Goal: Task Accomplishment & Management: Complete application form

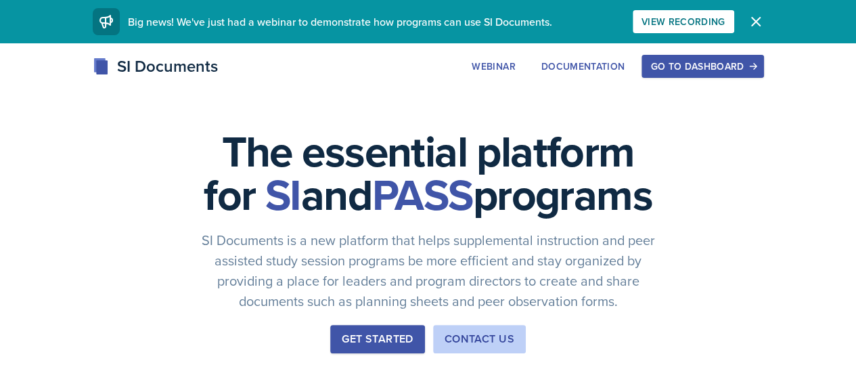
click at [754, 70] on div "Go to Dashboard" at bounding box center [702, 66] width 104 height 11
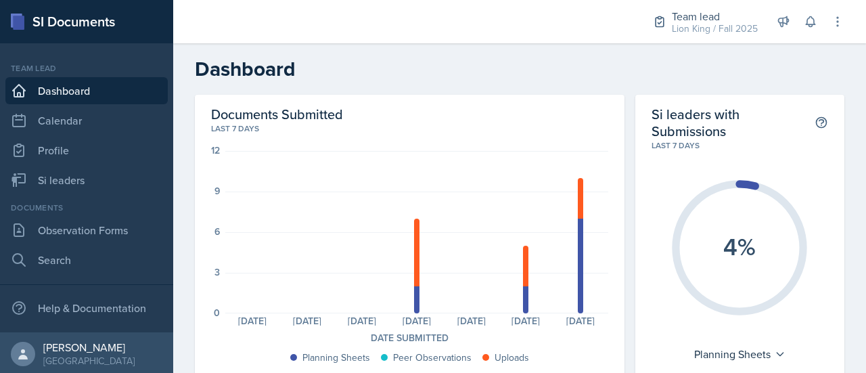
scroll to position [2, 0]
click at [111, 328] on nav "Team lead Dashboard Calendar Profile Si leaders Documents Observation Forms Sea…" at bounding box center [86, 185] width 173 height 289
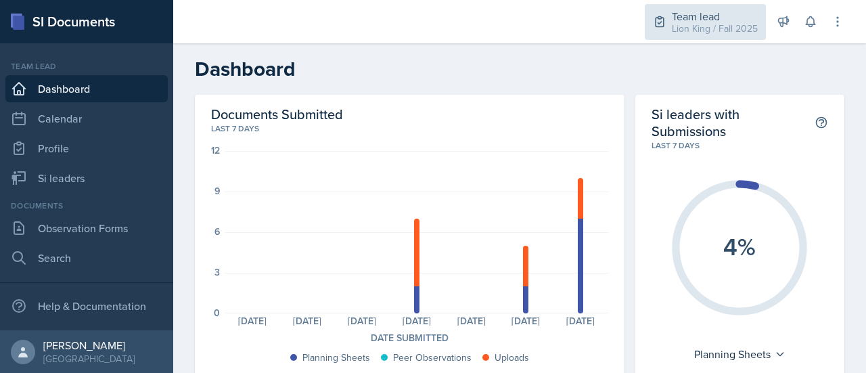
click at [702, 30] on div "Lion King / Fall 2025" at bounding box center [715, 29] width 86 height 14
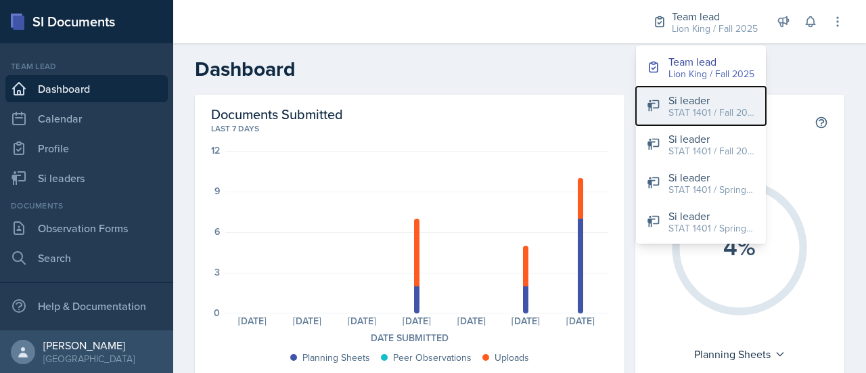
click at [713, 99] on div "Si leader" at bounding box center [711, 100] width 87 height 16
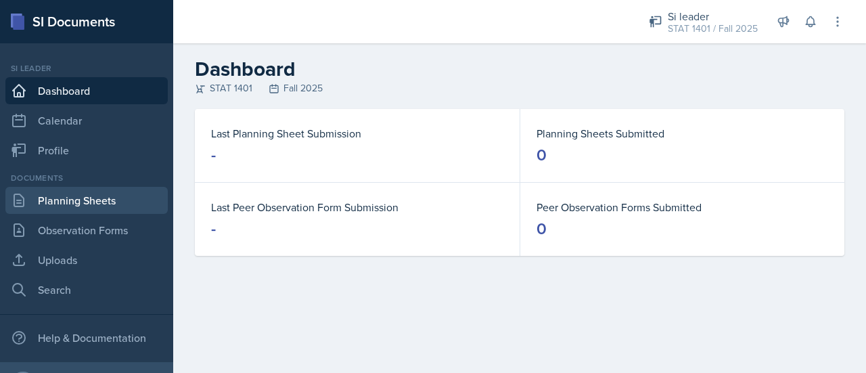
click at [99, 209] on link "Planning Sheets" at bounding box center [86, 200] width 162 height 27
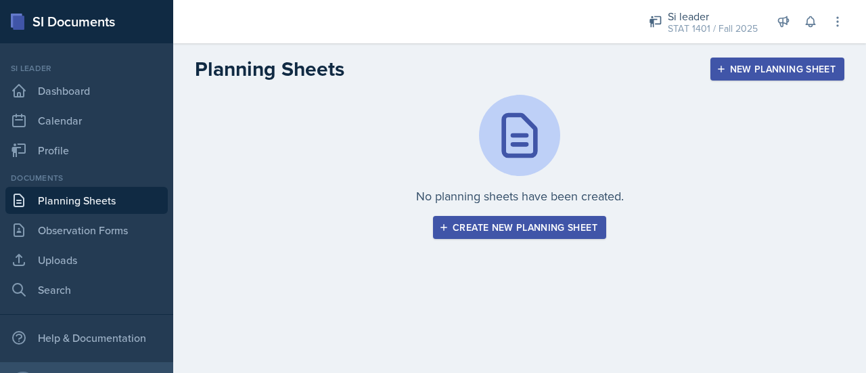
click at [561, 229] on div "Create new planning sheet" at bounding box center [520, 227] width 156 height 11
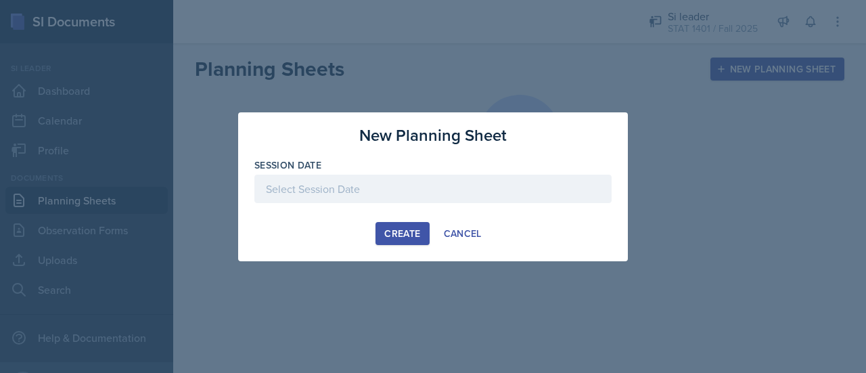
click at [430, 186] on div at bounding box center [432, 188] width 357 height 28
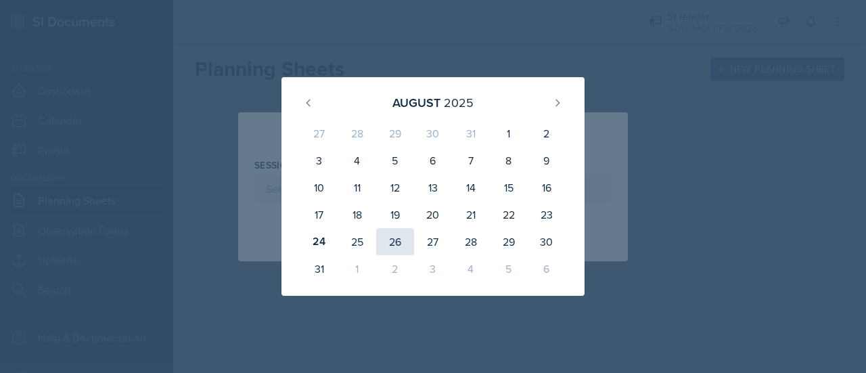
click at [383, 239] on div "26" at bounding box center [395, 241] width 38 height 27
type input "August 26th, 2025"
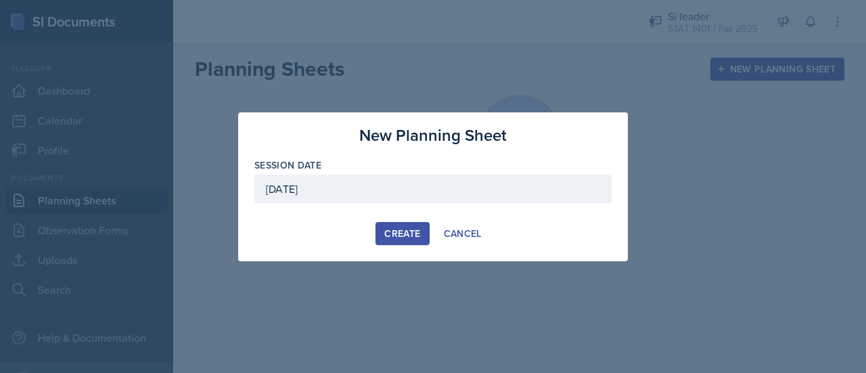
click at [383, 239] on button "Create" at bounding box center [401, 233] width 53 height 23
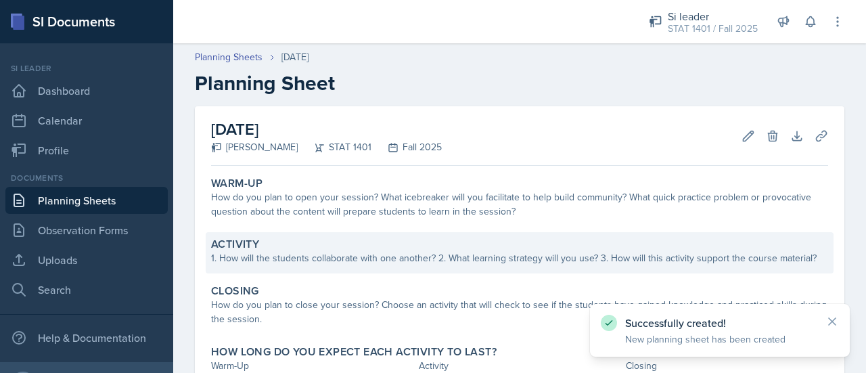
click at [341, 254] on div "1. How will the students collaborate with one another? 2. What learning strateg…" at bounding box center [519, 258] width 617 height 14
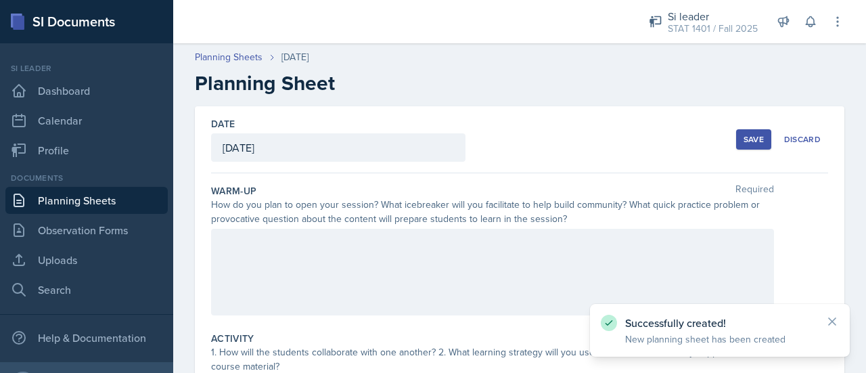
click at [339, 251] on div at bounding box center [492, 272] width 563 height 87
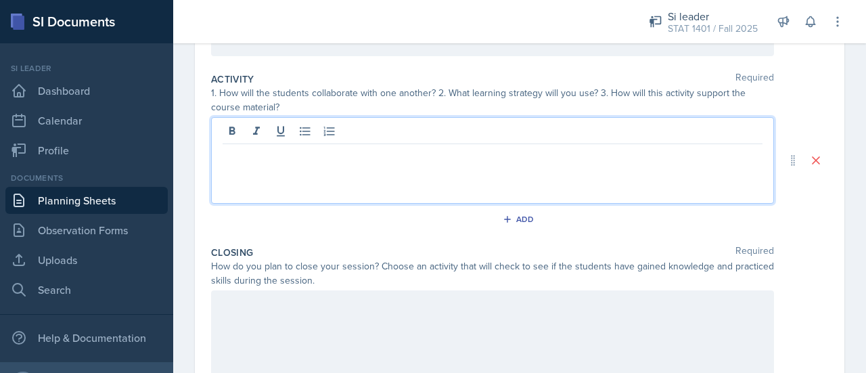
click at [578, 147] on p at bounding box center [493, 155] width 540 height 16
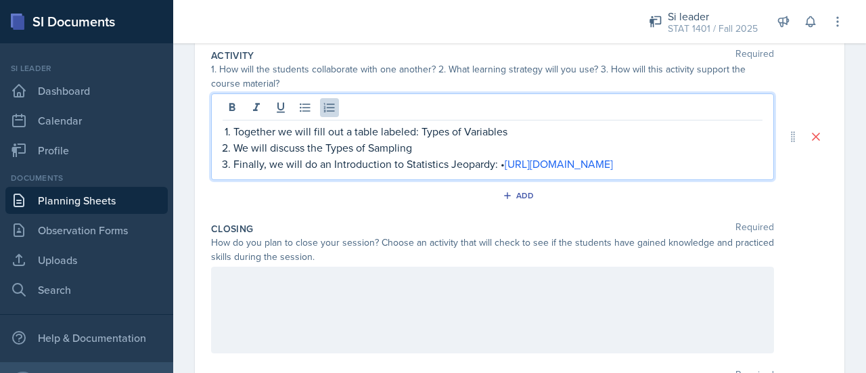
drag, startPoint x: 745, startPoint y: 162, endPoint x: 225, endPoint y: 156, distance: 520.8
click at [233, 156] on li "Finally, we will do an Introduction to Statistics Jeopardy: • https://jeopardyl…" at bounding box center [497, 164] width 529 height 16
drag, startPoint x: 230, startPoint y: 126, endPoint x: 737, endPoint y: 182, distance: 510.3
click at [737, 182] on div "Activity Required 1. How will the students collaborate with one another? 2. Wha…" at bounding box center [519, 129] width 617 height 173
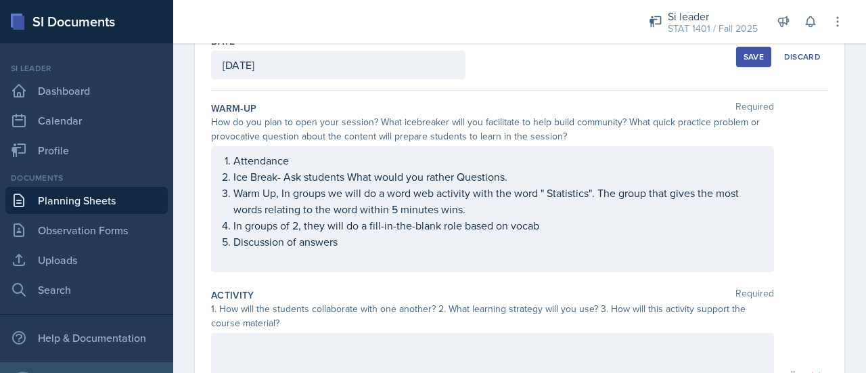
scroll to position [73, 0]
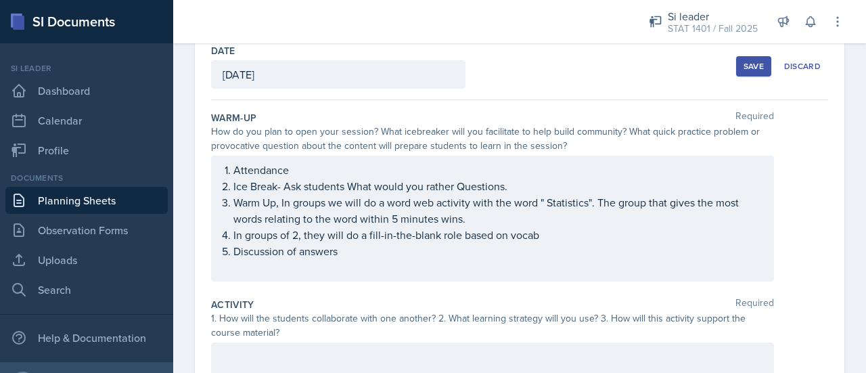
click at [562, 235] on p "In groups of 2, they will do a fill-in-the-blank role based on vocab" at bounding box center [497, 235] width 529 height 16
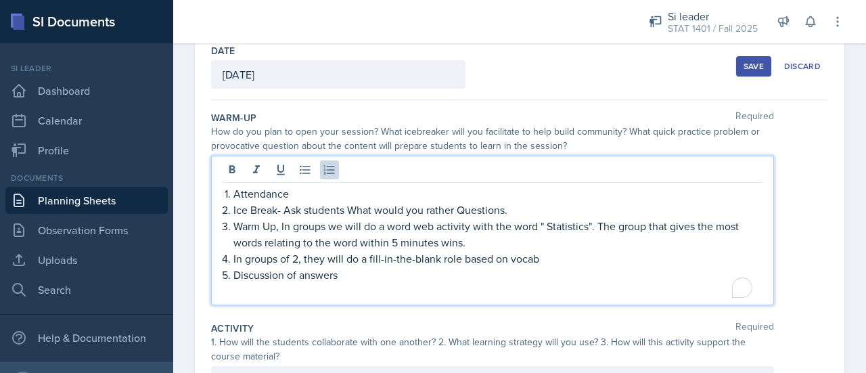
scroll to position [96, 0]
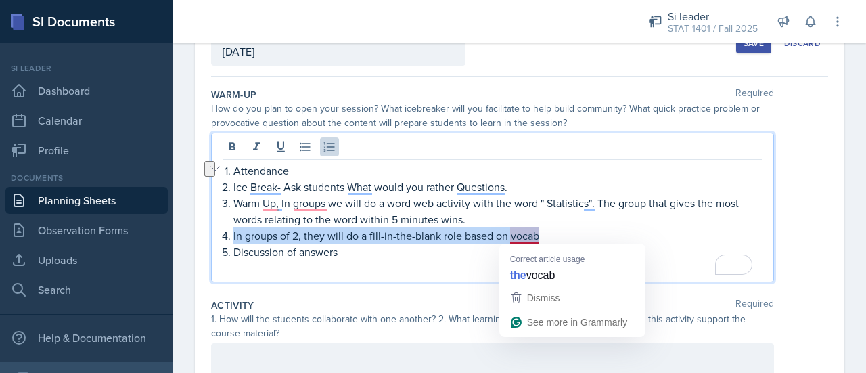
drag, startPoint x: 229, startPoint y: 234, endPoint x: 558, endPoint y: 230, distance: 329.4
click at [558, 230] on li "In groups of 2, they will do a fill-in-the-blank role based on vocab" at bounding box center [497, 235] width 529 height 16
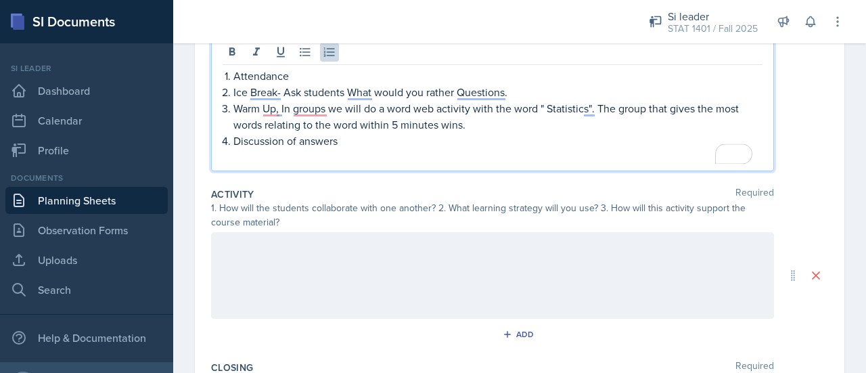
click at [484, 249] on p at bounding box center [493, 246] width 540 height 16
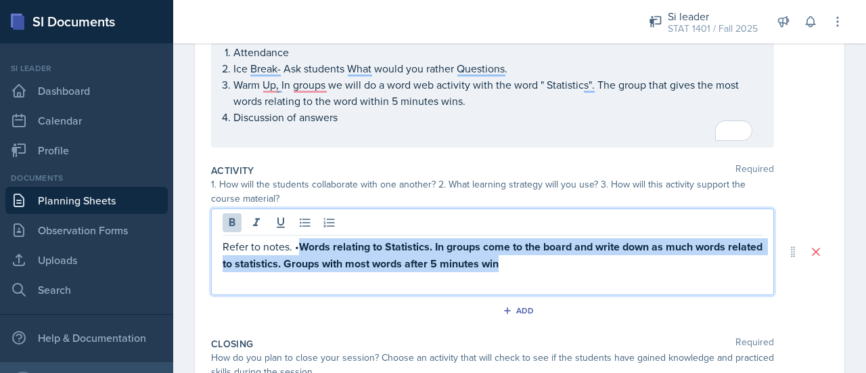
drag, startPoint x: 356, startPoint y: 243, endPoint x: 569, endPoint y: 274, distance: 215.2
click at [569, 274] on div "Refer to notes. • Words relating to Statistics. In groups come to the board and…" at bounding box center [492, 251] width 563 height 87
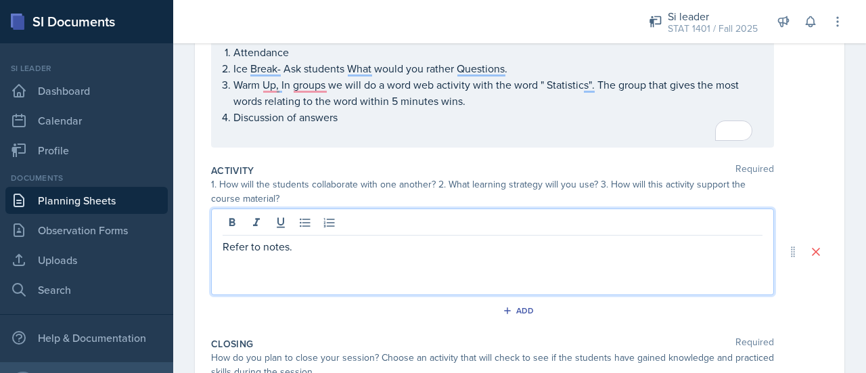
drag, startPoint x: 309, startPoint y: 248, endPoint x: 197, endPoint y: 232, distance: 112.8
click at [197, 232] on div "Date August 26th, 2025 August 2025 27 28 29 30 31 1 2 3 4 5 6 7 8 9 10 11 12 13…" at bounding box center [519, 239] width 649 height 649
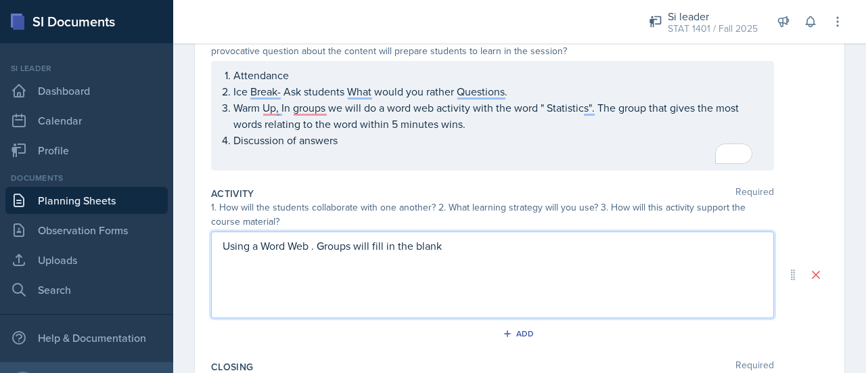
drag, startPoint x: 458, startPoint y: 246, endPoint x: 189, endPoint y: 222, distance: 269.5
click at [189, 222] on div "Date August 26th, 2025 August 2025 27 28 29 30 31 1 2 3 4 5 6 7 8 9 10 11 12 13…" at bounding box center [519, 279] width 693 height 682
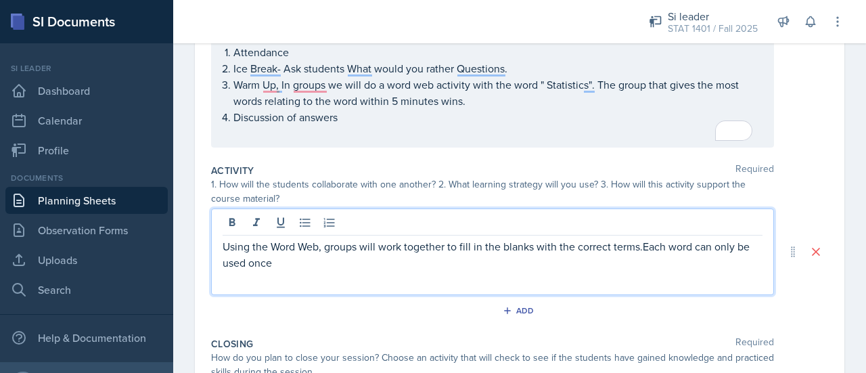
click at [653, 246] on p "Using the Word Web, groups will work together to fill in the blanks with the co…" at bounding box center [493, 254] width 540 height 32
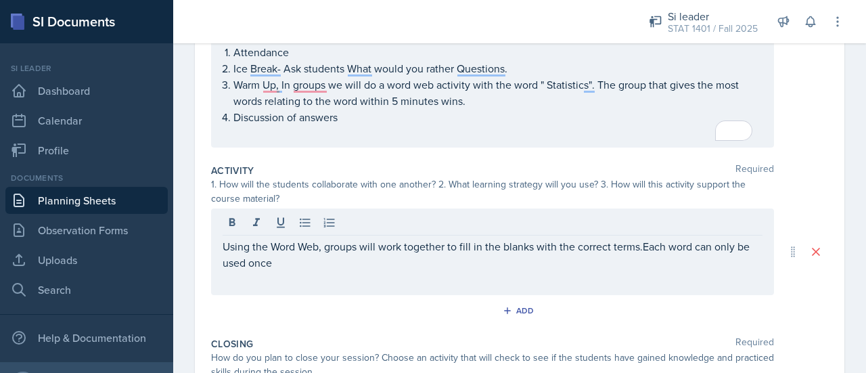
click at [221, 248] on div "Using the Word Web, groups will work together to fill in the blanks with the co…" at bounding box center [492, 251] width 563 height 87
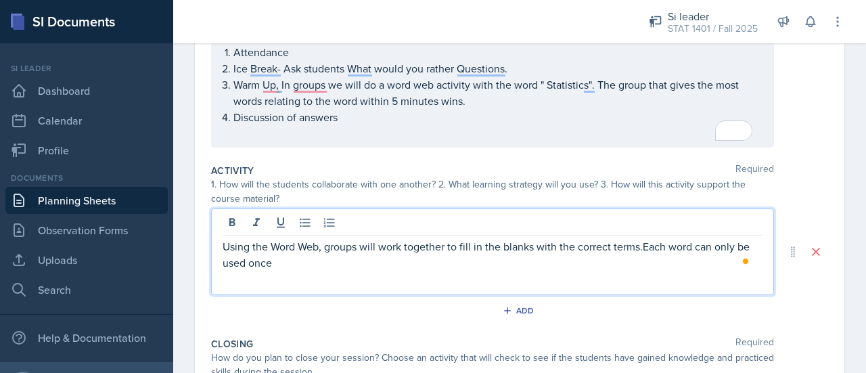
click at [223, 241] on p "Using the Word Web, groups will work together to fill in the blanks with the co…" at bounding box center [493, 254] width 540 height 32
click at [662, 243] on p "Using the Word Web, groups will work together to fill in the blanks with the co…" at bounding box center [493, 254] width 540 height 32
click at [329, 218] on icon at bounding box center [330, 223] width 14 height 14
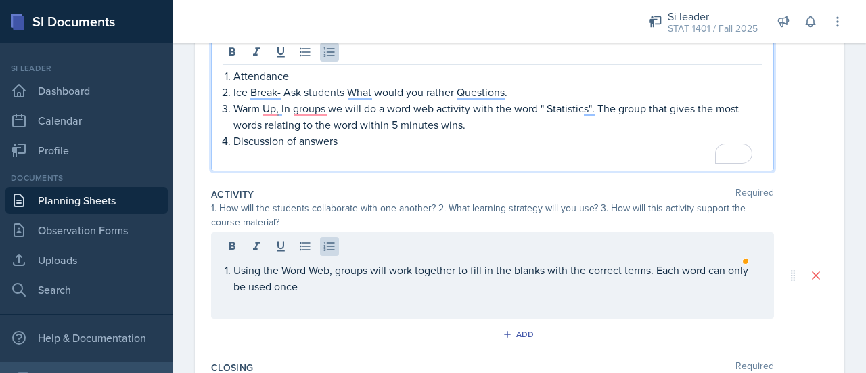
click at [341, 84] on p "Ice Break- Ask students What would you rather Questions." at bounding box center [497, 92] width 529 height 16
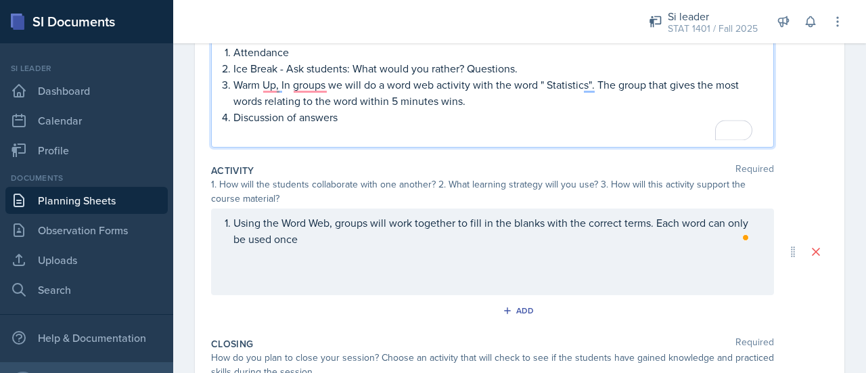
click at [353, 63] on p "Ice Break - Ask students: What would you rather? Questions." at bounding box center [497, 68] width 529 height 16
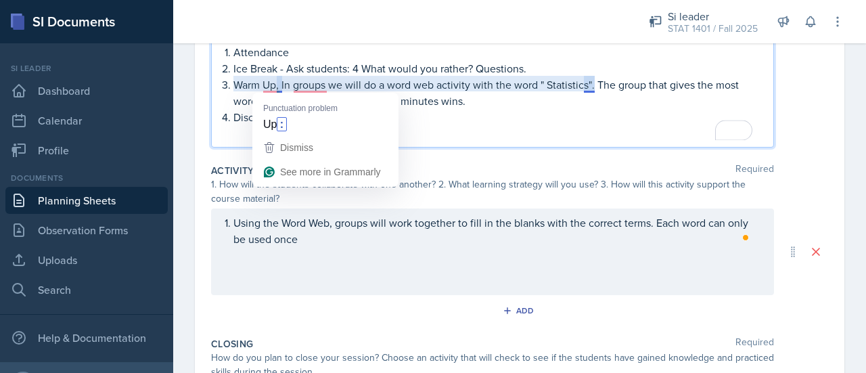
click at [280, 88] on p "Warm Up, In groups we will do a word web activity with the word " Statistics". …" at bounding box center [497, 92] width 529 height 32
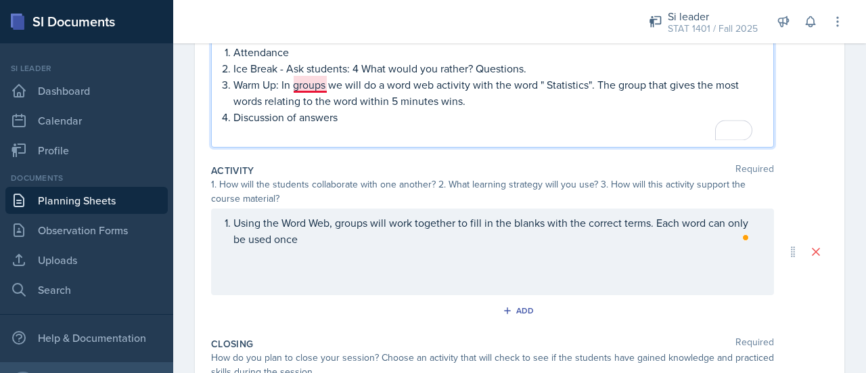
click at [303, 81] on p "Warm Up: In groups we will do a word web activity with the word " Statistics". …" at bounding box center [497, 92] width 529 height 32
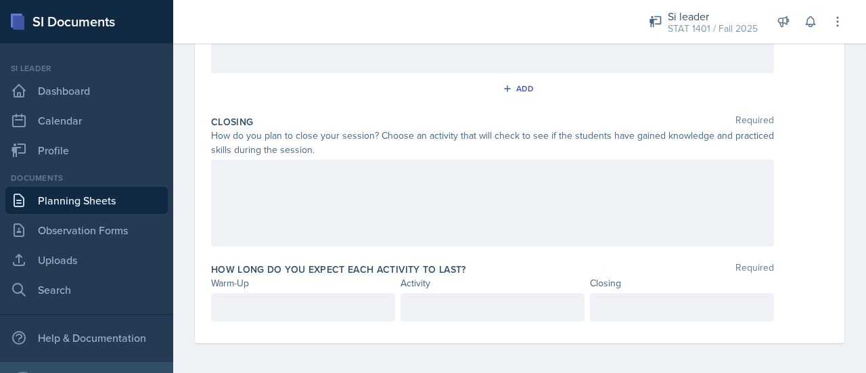
scroll to position [436, 0]
click at [353, 309] on div at bounding box center [303, 308] width 184 height 28
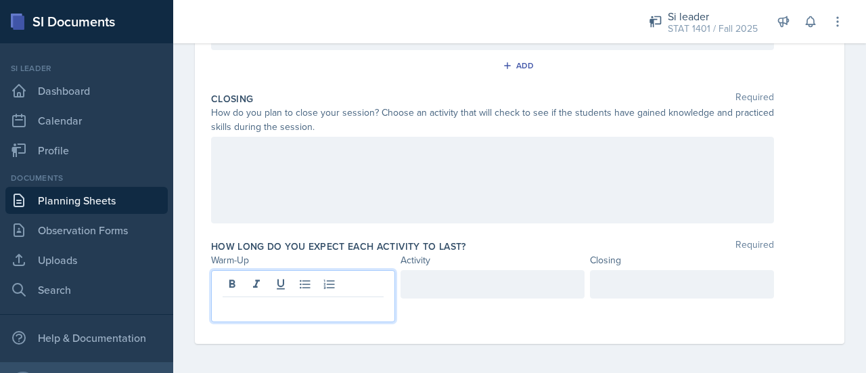
scroll to position [413, 0]
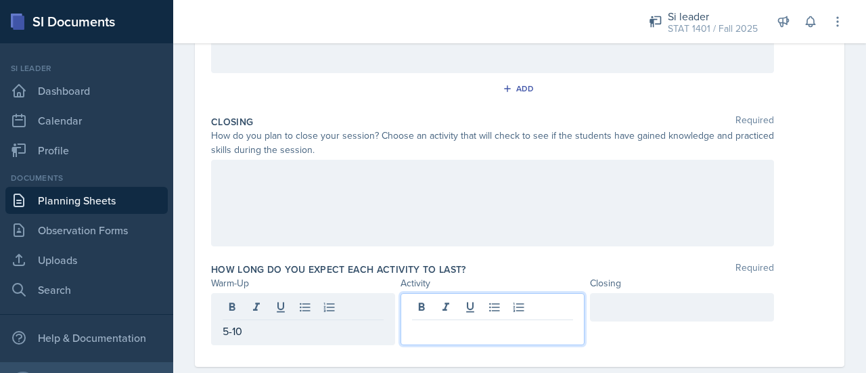
click at [436, 301] on div at bounding box center [492, 319] width 184 height 52
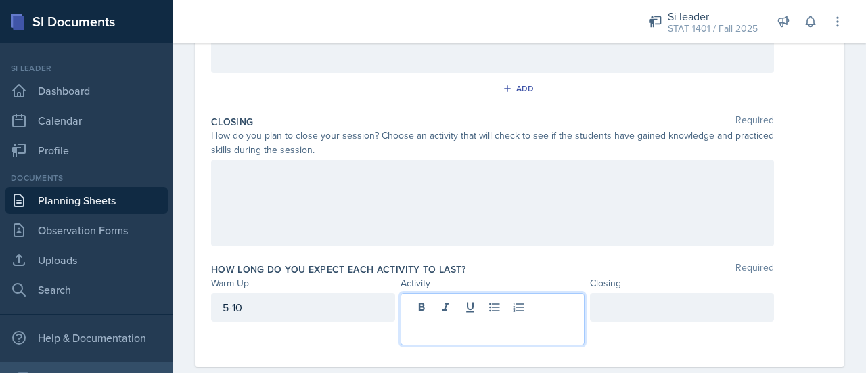
click at [361, 185] on div at bounding box center [492, 203] width 563 height 87
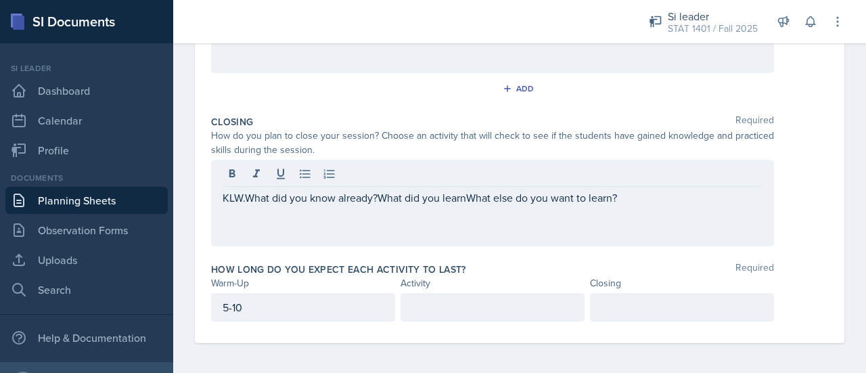
click at [359, 183] on div at bounding box center [493, 175] width 540 height 22
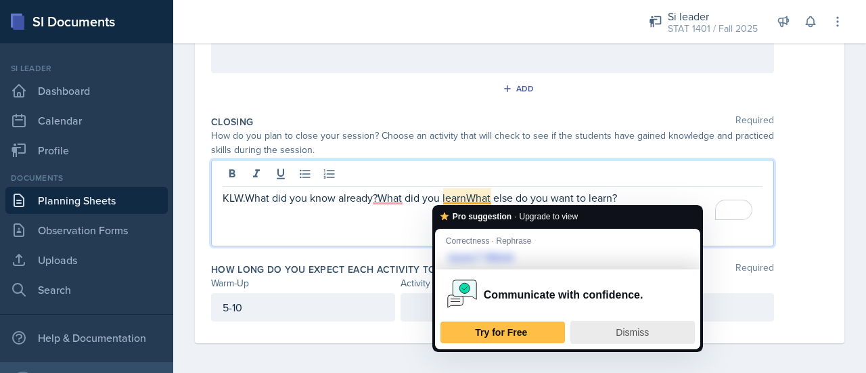
click at [631, 332] on span "Dismiss" at bounding box center [631, 332] width 33 height 11
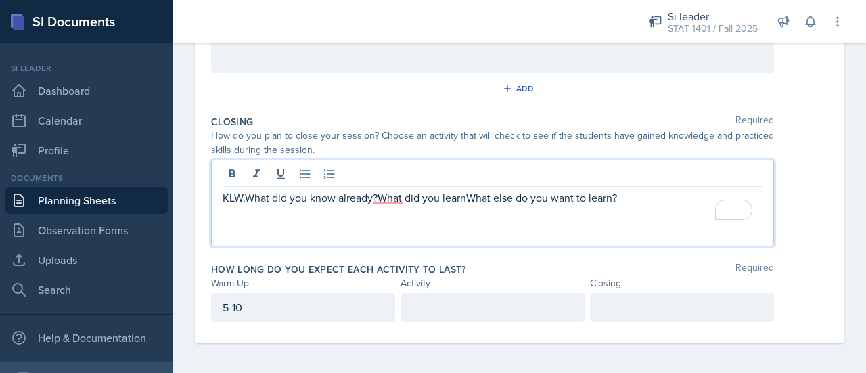
click at [243, 194] on p "KLW.What did you know already?What did you learnWhat else do you want to learn?" at bounding box center [493, 197] width 540 height 16
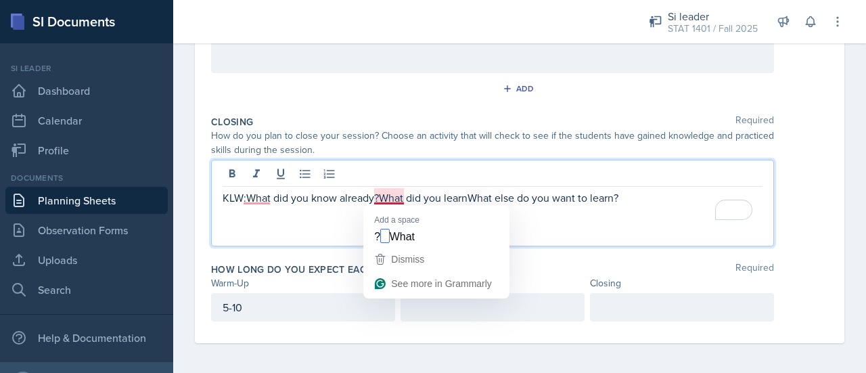
click at [379, 195] on p "KLW:What did you know already?What did you learnWhat else do you want to learn?" at bounding box center [493, 197] width 540 height 16
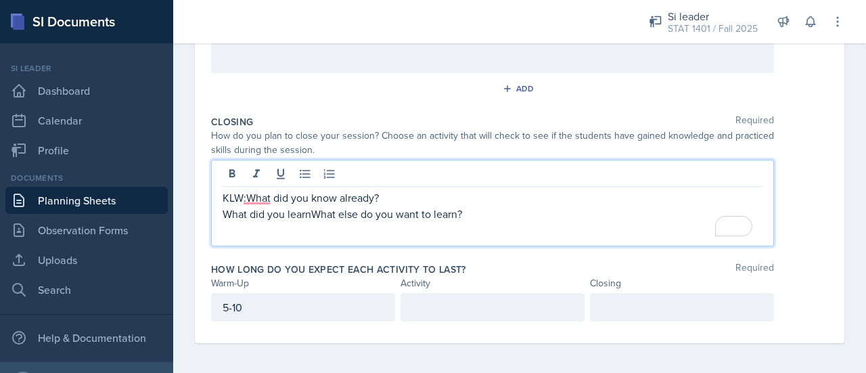
click at [309, 210] on p "What did you learnWhat else do you want to learn?" at bounding box center [493, 214] width 540 height 16
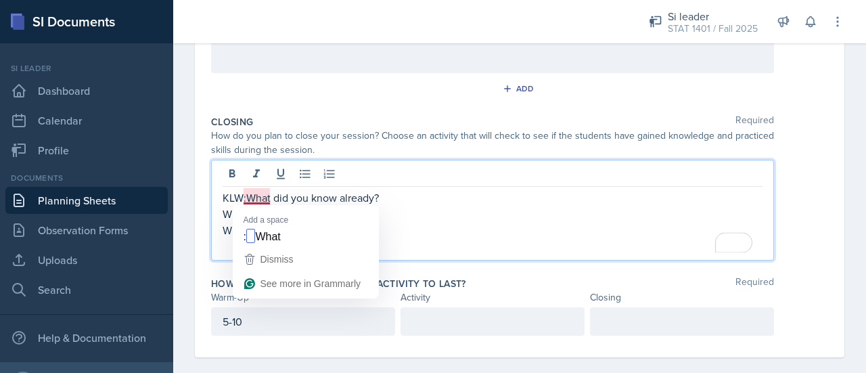
click at [256, 195] on p "KLW:What did you know already?" at bounding box center [493, 197] width 540 height 16
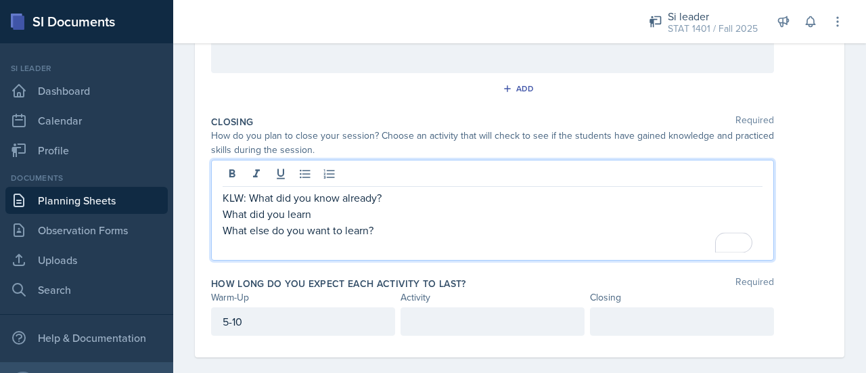
click at [394, 233] on p "What else do you want to learn?" at bounding box center [493, 230] width 540 height 16
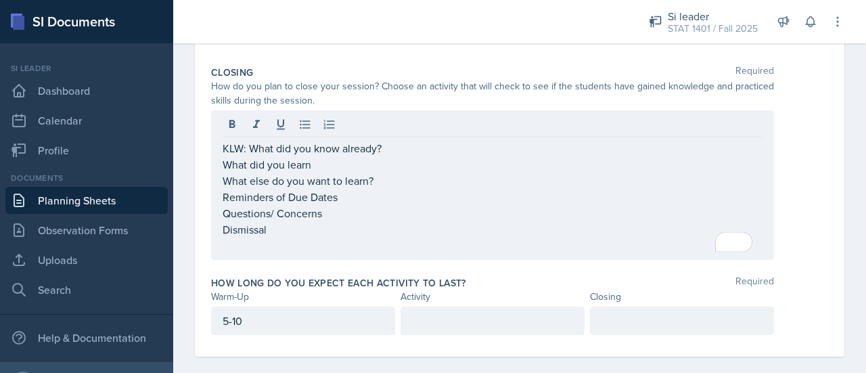
scroll to position [475, 0]
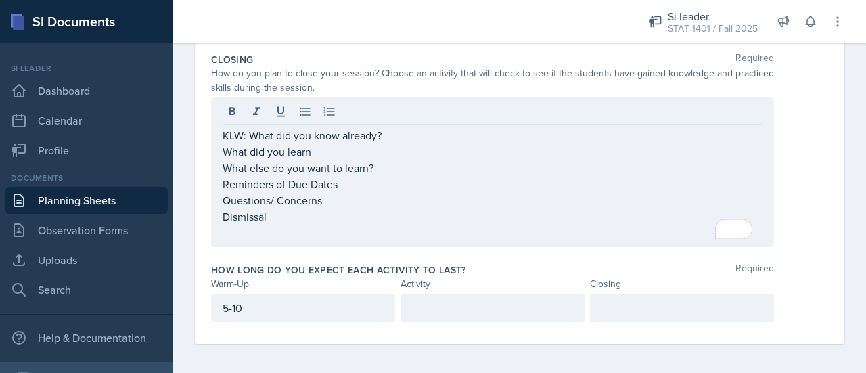
click at [642, 294] on div at bounding box center [682, 308] width 184 height 28
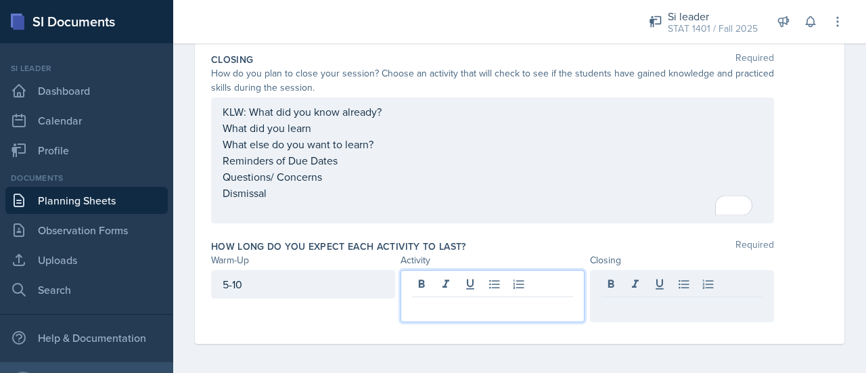
click at [477, 277] on div at bounding box center [492, 296] width 184 height 52
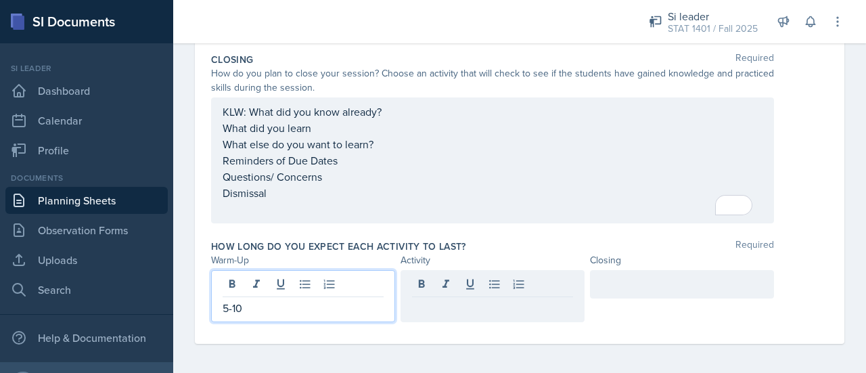
click at [325, 281] on div "5-10" at bounding box center [303, 296] width 184 height 52
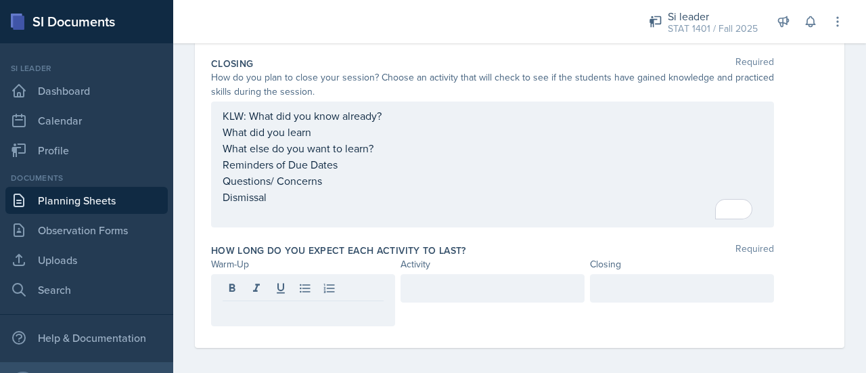
scroll to position [473, 0]
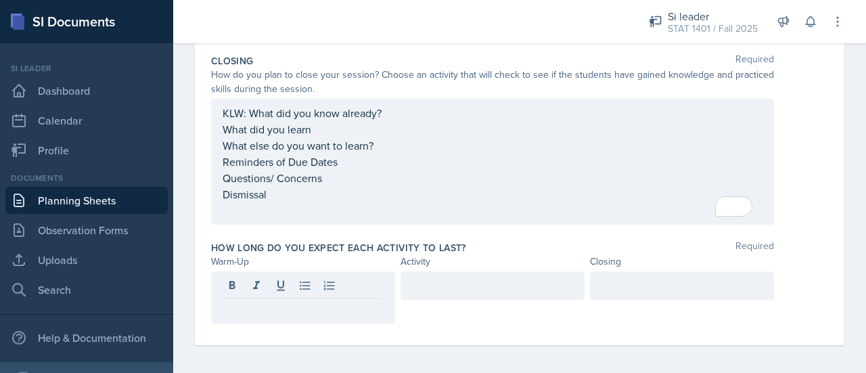
click at [314, 308] on p at bounding box center [303, 309] width 161 height 16
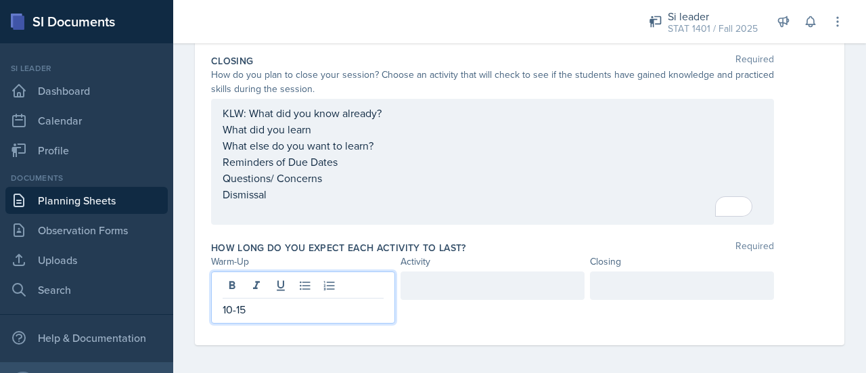
click at [460, 284] on div at bounding box center [492, 285] width 184 height 28
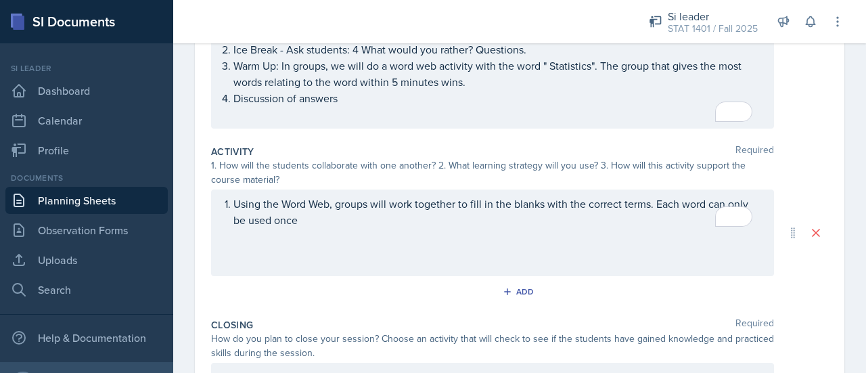
scroll to position [233, 0]
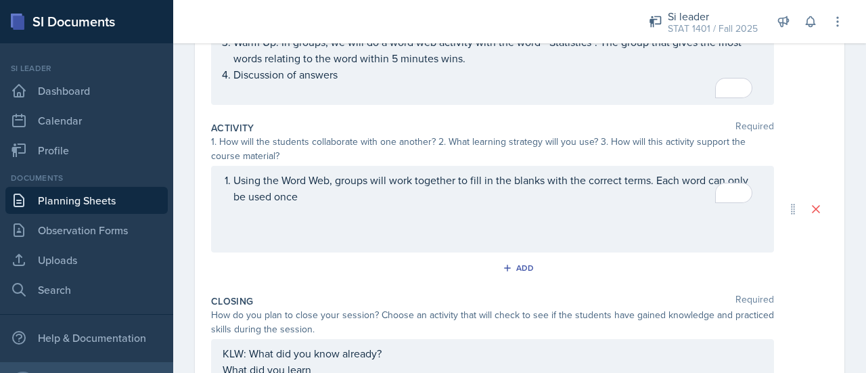
click at [387, 204] on p "Using the Word Web, groups will work together to fill in the blanks with the co…" at bounding box center [497, 188] width 529 height 32
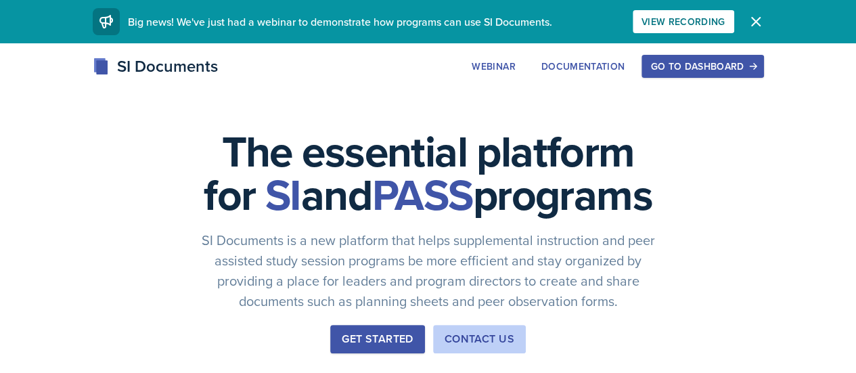
click at [753, 68] on div "Go to Dashboard" at bounding box center [702, 66] width 104 height 11
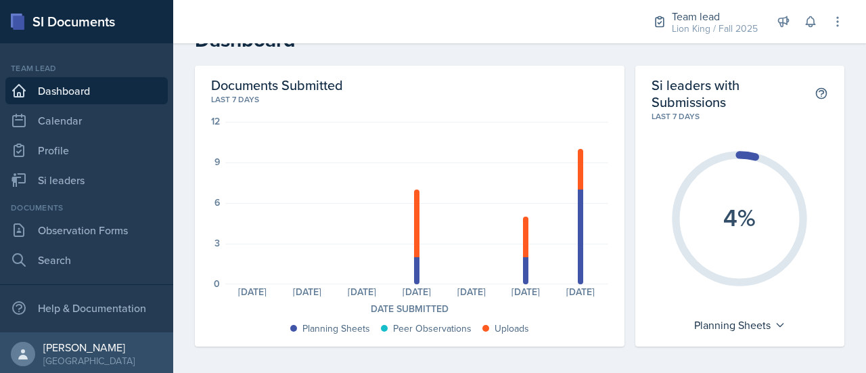
scroll to position [11, 0]
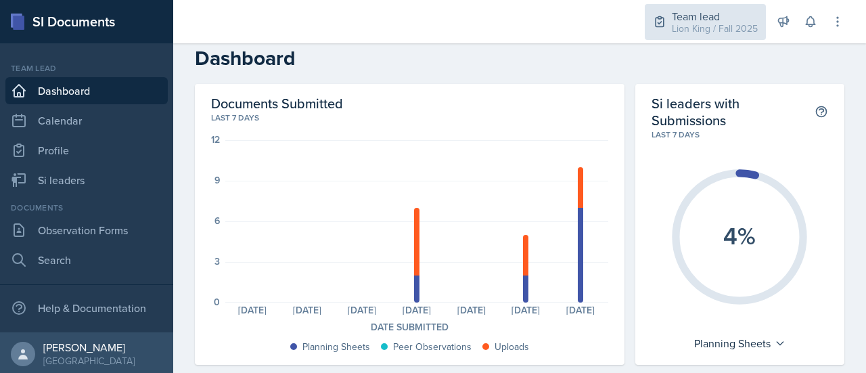
click at [717, 26] on div "Lion King / Fall 2025" at bounding box center [715, 29] width 86 height 14
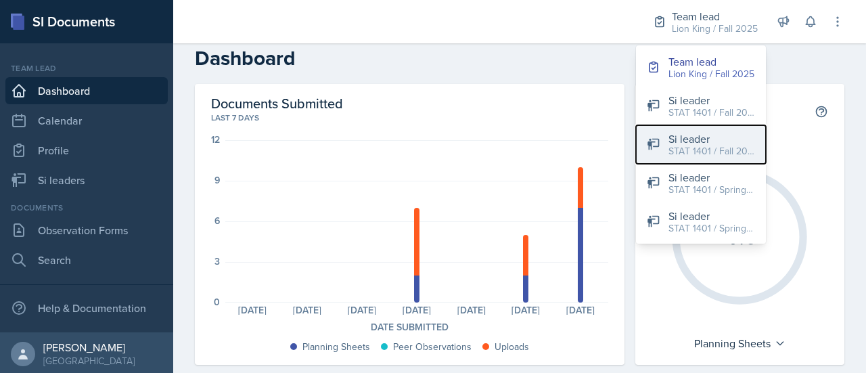
click at [727, 139] on div "Si leader" at bounding box center [711, 139] width 87 height 16
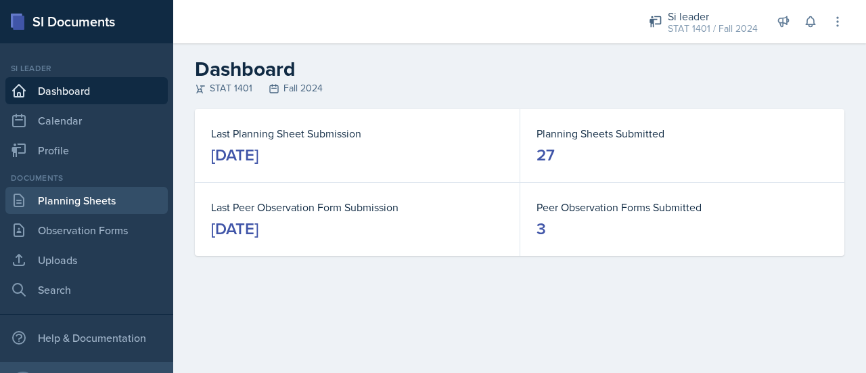
click at [110, 200] on link "Planning Sheets" at bounding box center [86, 200] width 162 height 27
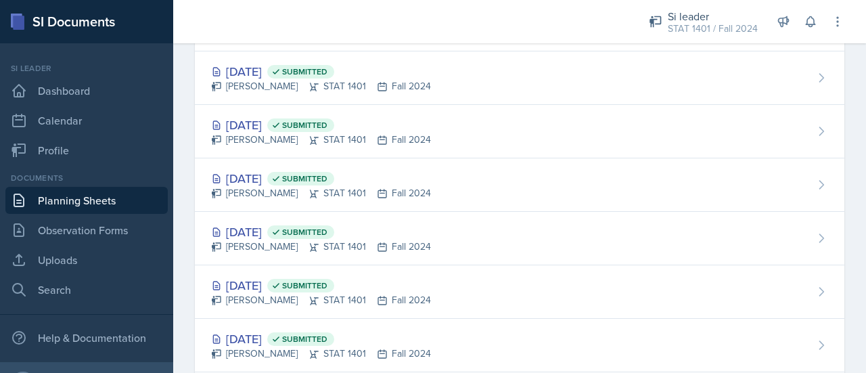
scroll to position [1286, 0]
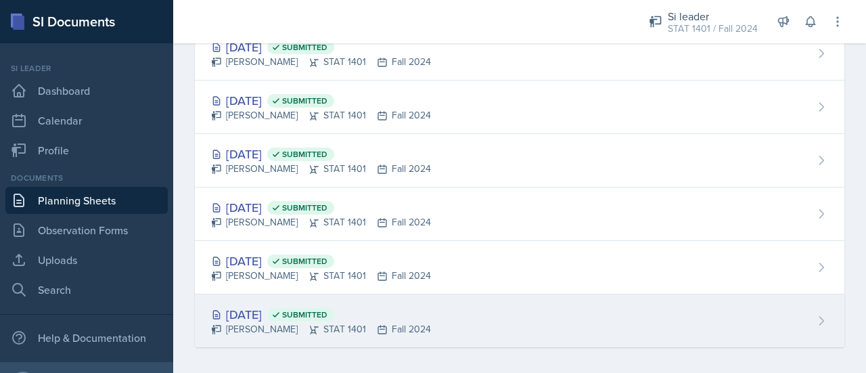
click at [733, 310] on div "Aug 22nd, 2024 Submitted Asha-Kaye Johnson STAT 1401 Fall 2024" at bounding box center [519, 320] width 649 height 53
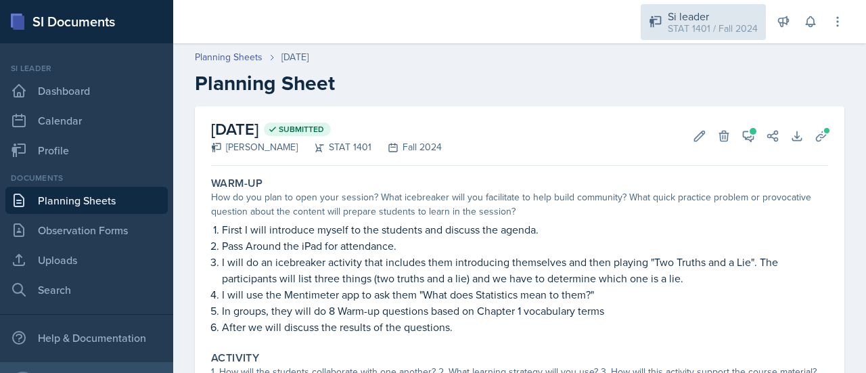
click at [734, 24] on div "STAT 1401 / Fall 2024" at bounding box center [713, 29] width 90 height 14
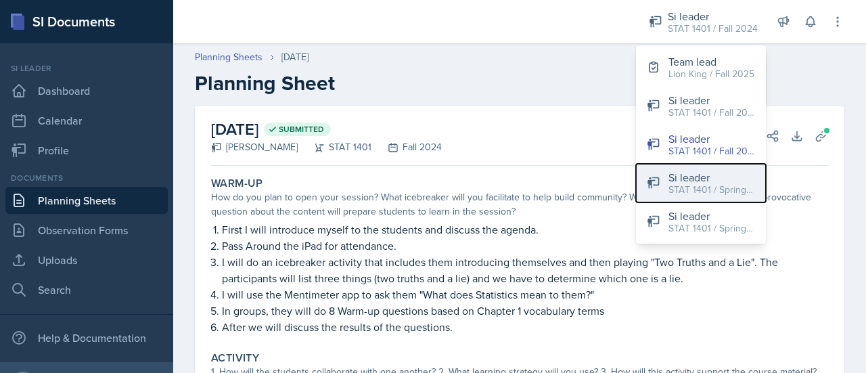
click at [713, 183] on div "STAT 1401 / Spring 2025" at bounding box center [711, 190] width 87 height 14
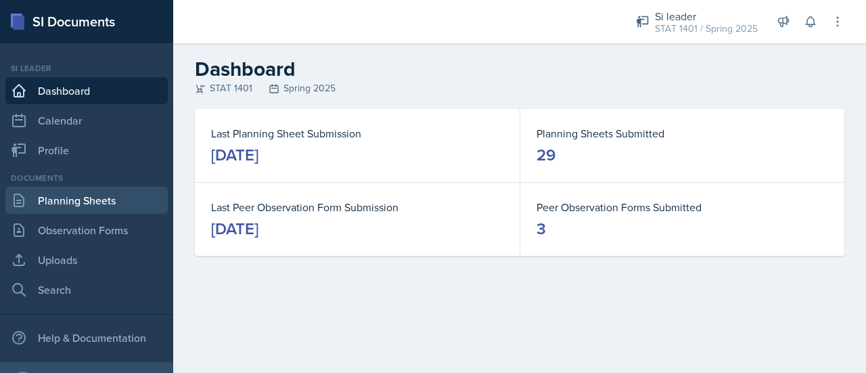
click at [46, 202] on link "Planning Sheets" at bounding box center [86, 200] width 162 height 27
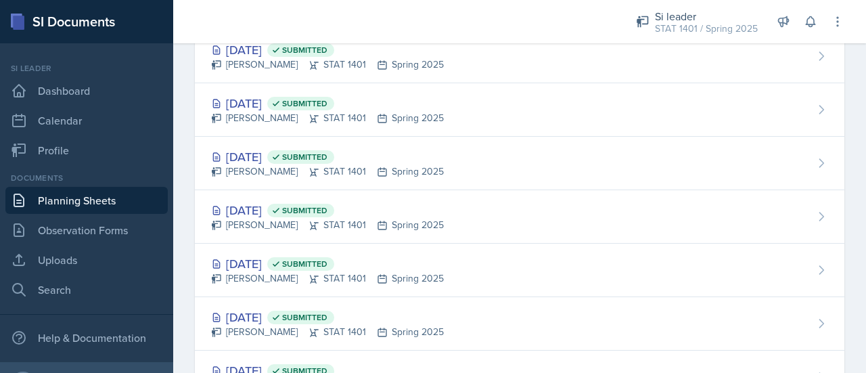
scroll to position [1339, 0]
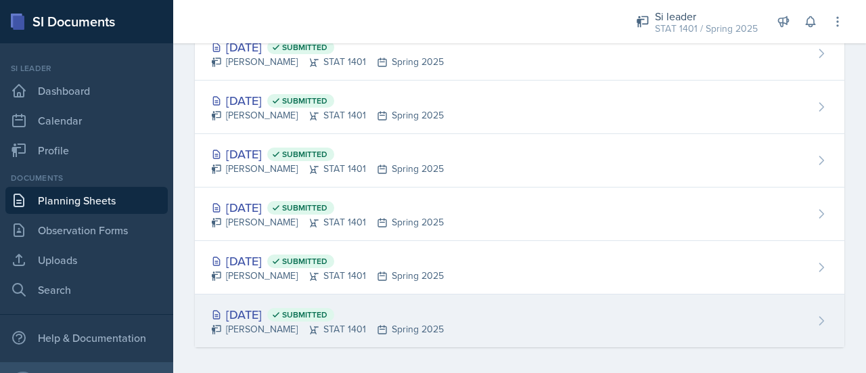
click at [684, 318] on div "Jan 14th, 2025 Submitted Asha-Kaye Johnson STAT 1401 Spring 2025" at bounding box center [519, 320] width 649 height 53
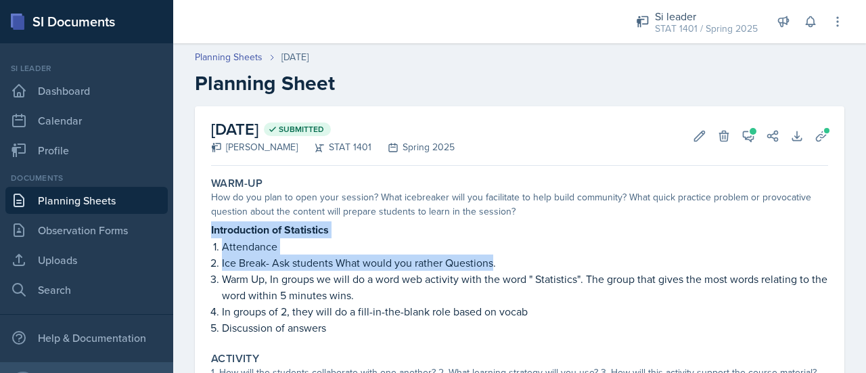
drag, startPoint x: 210, startPoint y: 227, endPoint x: 492, endPoint y: 260, distance: 284.6
click at [492, 260] on div "Warm-Up How do you plan to open your session? What icebreaker will you facilita…" at bounding box center [520, 256] width 628 height 170
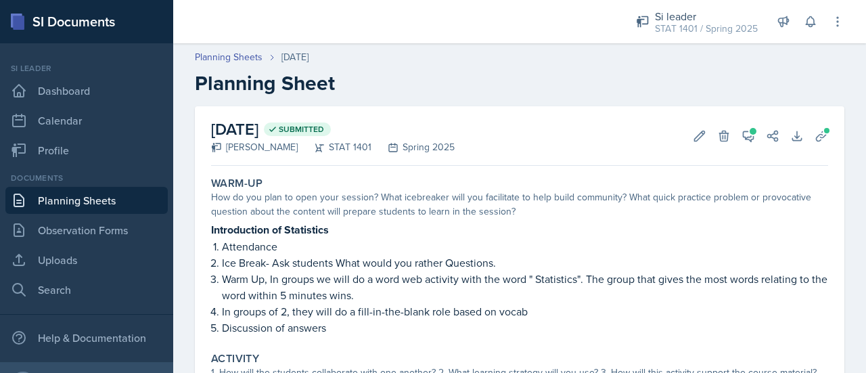
click at [312, 297] on p "Warm Up, In groups we will do a word web activity with the word " Statistics". …" at bounding box center [525, 287] width 606 height 32
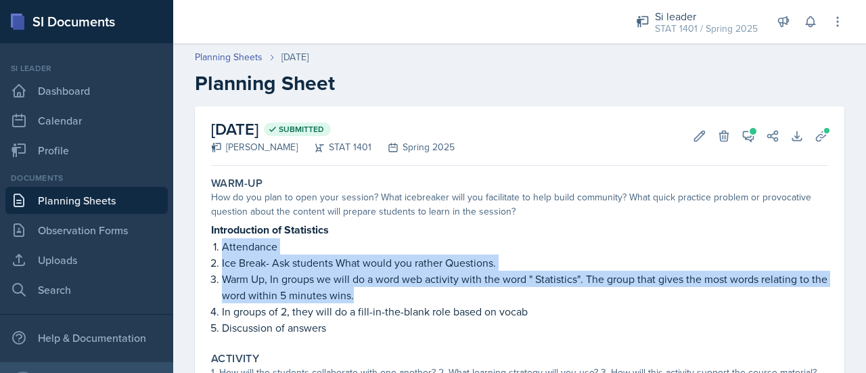
drag, startPoint x: 369, startPoint y: 295, endPoint x: 207, endPoint y: 239, distance: 171.5
click at [207, 239] on div "Warm-Up How do you plan to open your session? What icebreaker will you facilita…" at bounding box center [520, 256] width 628 height 170
copy ol "Attendance Ice Break- Ask students What would you rather Questions. Warm Up, In…"
click at [785, 135] on button "Download" at bounding box center [797, 136] width 24 height 24
click at [816, 135] on icon at bounding box center [821, 136] width 10 height 10
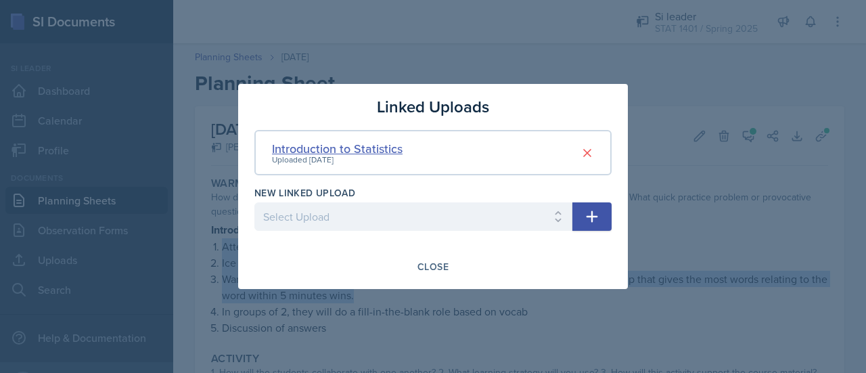
click at [382, 147] on div "Introduction to Statistics" at bounding box center [337, 148] width 131 height 18
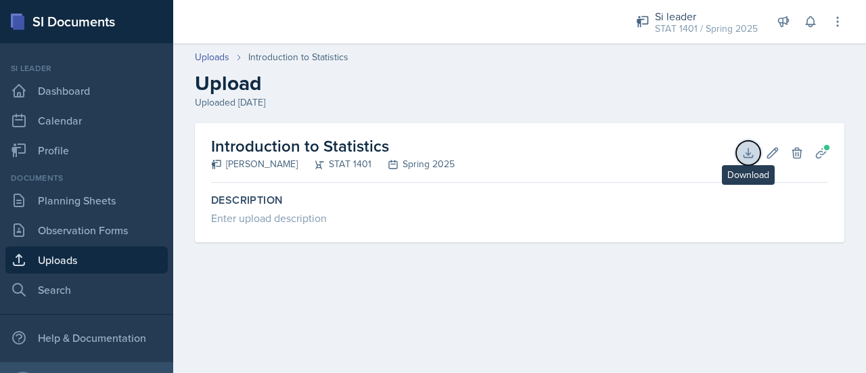
click at [744, 153] on icon at bounding box center [748, 153] width 14 height 14
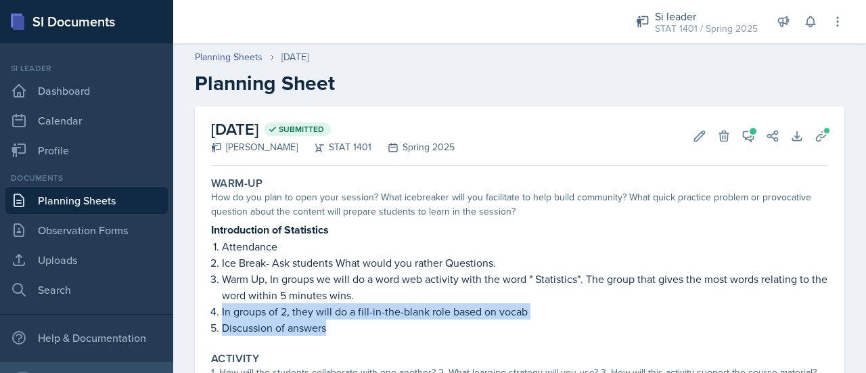
drag, startPoint x: 220, startPoint y: 309, endPoint x: 367, endPoint y: 333, distance: 148.7
click at [367, 333] on ol "Attendance Ice Break- Ask students What would you rather Questions. Warm Up, In…" at bounding box center [525, 286] width 606 height 97
copy ol "In groups of 2, they will do a fill-in-the-blank role based on vocab Discussion…"
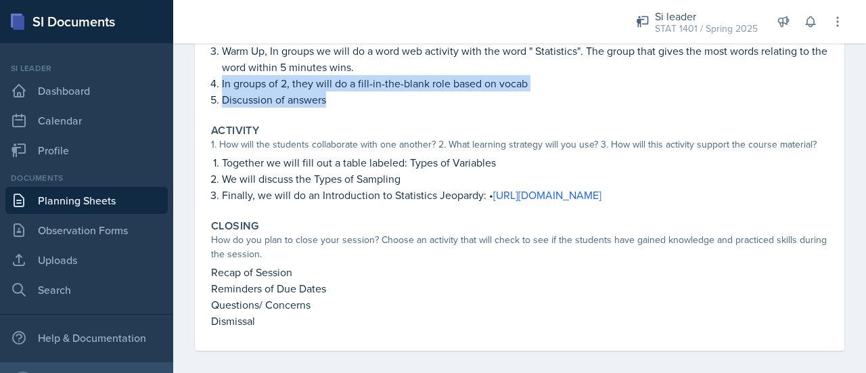
scroll to position [237, 0]
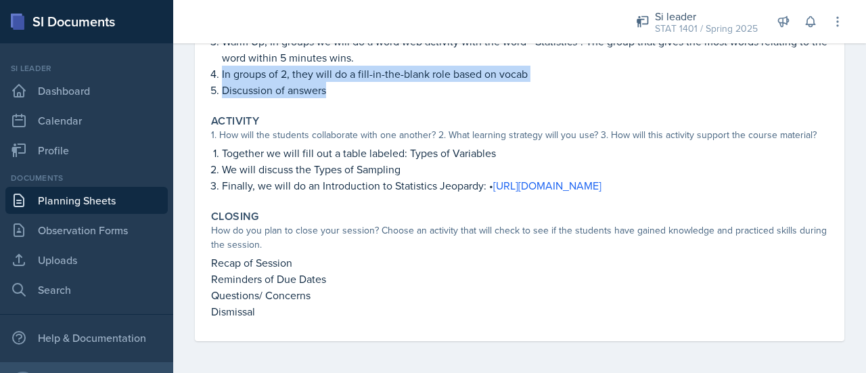
drag, startPoint x: 220, startPoint y: 149, endPoint x: 745, endPoint y: 187, distance: 526.9
click at [745, 187] on ol "Together we will fill out a table labeled: Types of Variables We will discuss t…" at bounding box center [525, 169] width 606 height 49
copy ol "Together we will fill out a table labeled: Types of Variables We will discuss t…"
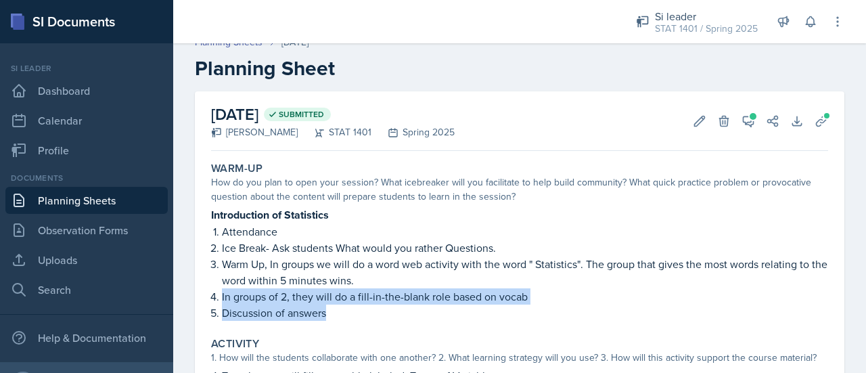
scroll to position [0, 0]
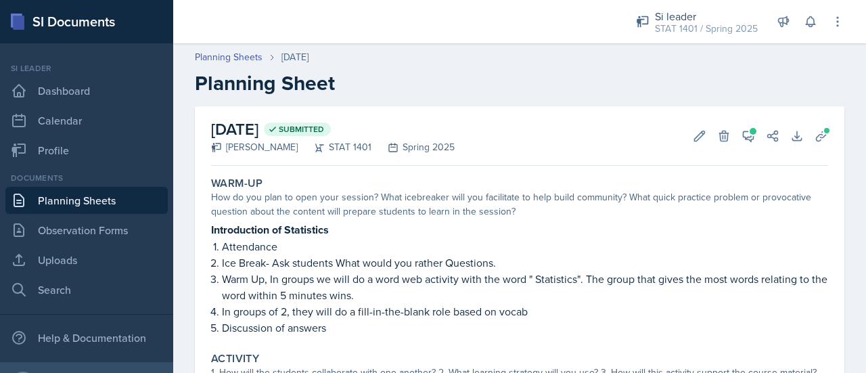
click at [246, 44] on header "Planning Sheets Jan 14th, 2025 Planning Sheet" at bounding box center [519, 73] width 693 height 72
click at [247, 57] on link "Planning Sheets" at bounding box center [229, 57] width 68 height 14
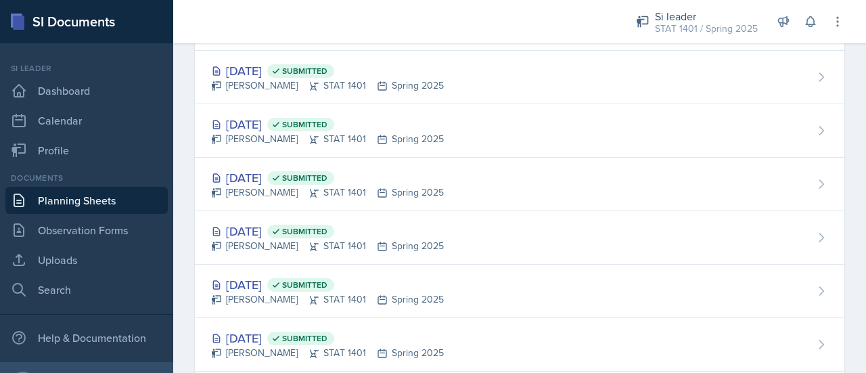
scroll to position [1339, 0]
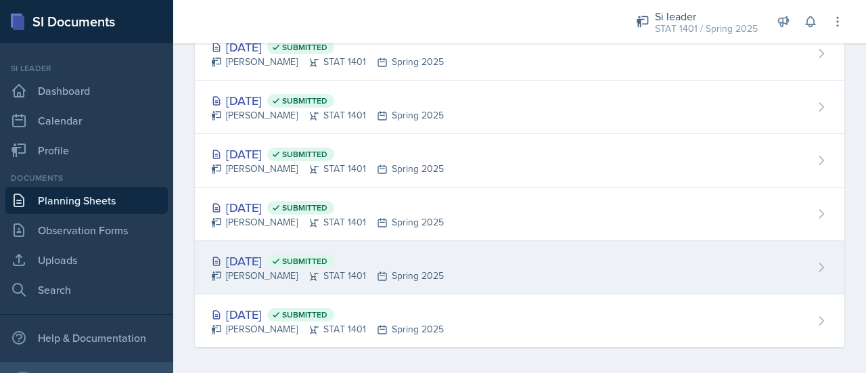
click at [284, 262] on div "Jan 16th, 2025 Submitted" at bounding box center [327, 261] width 233 height 18
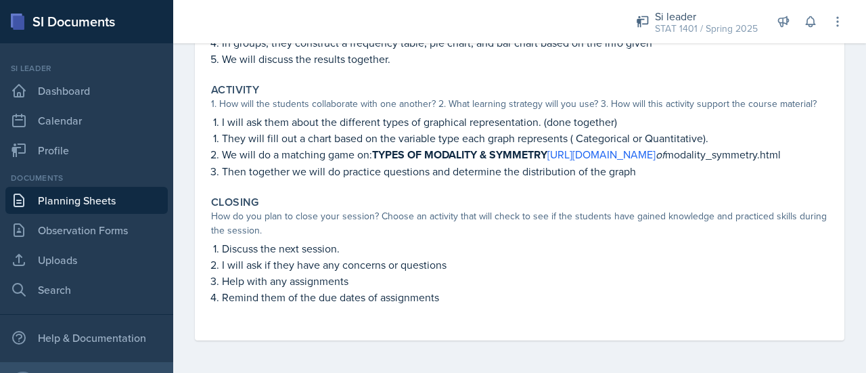
scroll to position [246, 0]
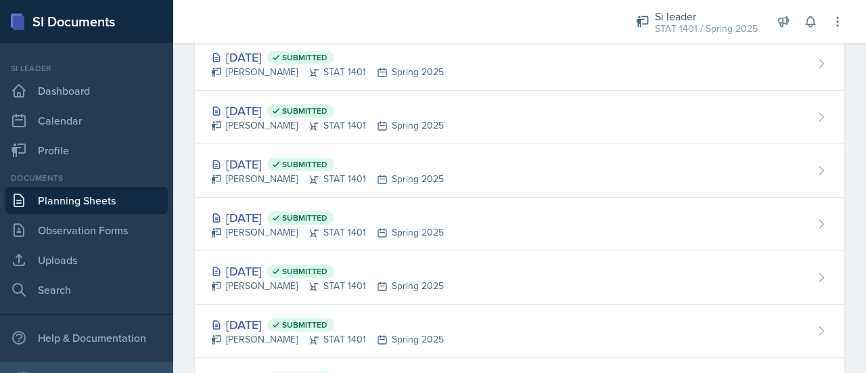
scroll to position [1339, 0]
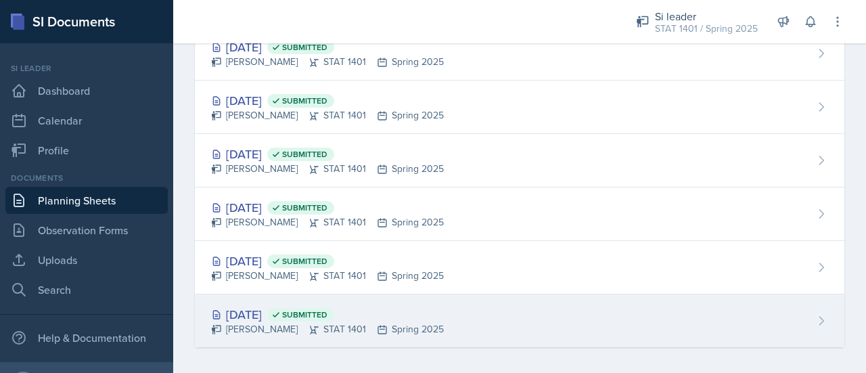
click at [352, 322] on div "Asha-Kaye Johnson STAT 1401 Spring 2025" at bounding box center [327, 329] width 233 height 14
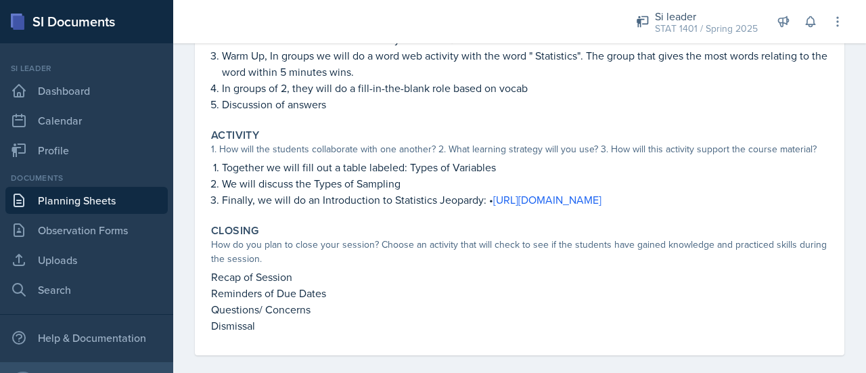
scroll to position [237, 0]
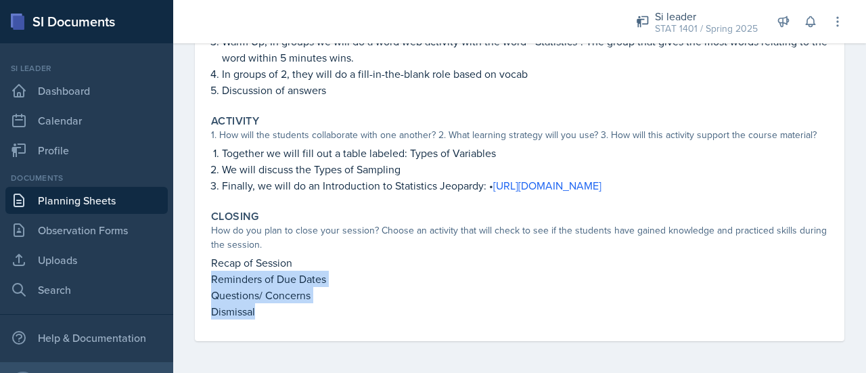
drag, startPoint x: 208, startPoint y: 275, endPoint x: 285, endPoint y: 315, distance: 86.8
click at [285, 315] on div "Closing How do you plan to close your session? Choose an activity that will che…" at bounding box center [520, 264] width 628 height 120
copy div "Reminders of Due Dates Questions/ Concerns Dismissal"
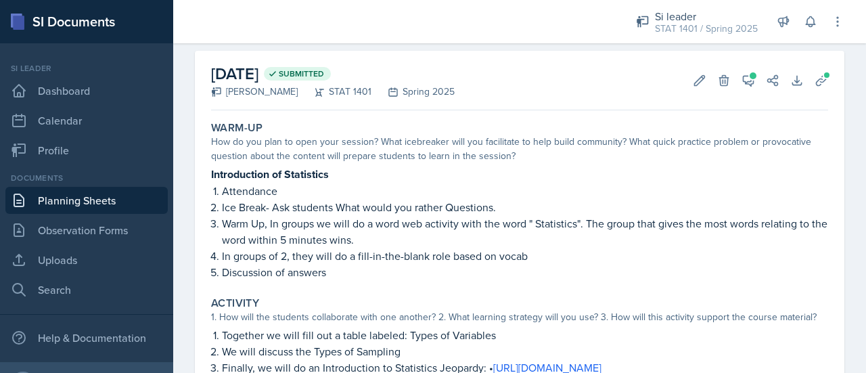
scroll to position [0, 0]
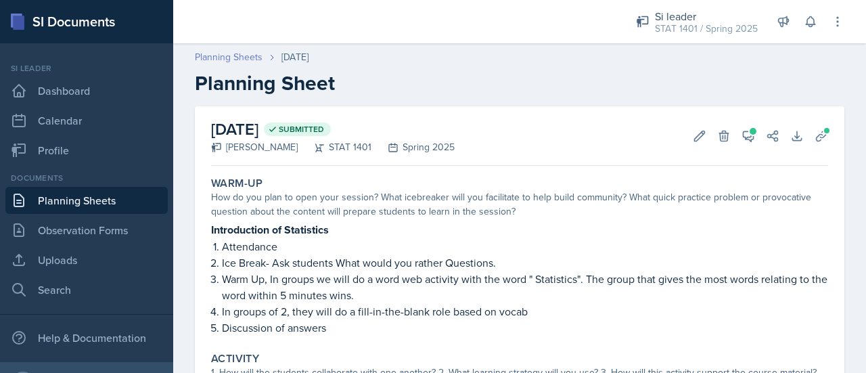
click at [250, 57] on link "Planning Sheets" at bounding box center [229, 57] width 68 height 14
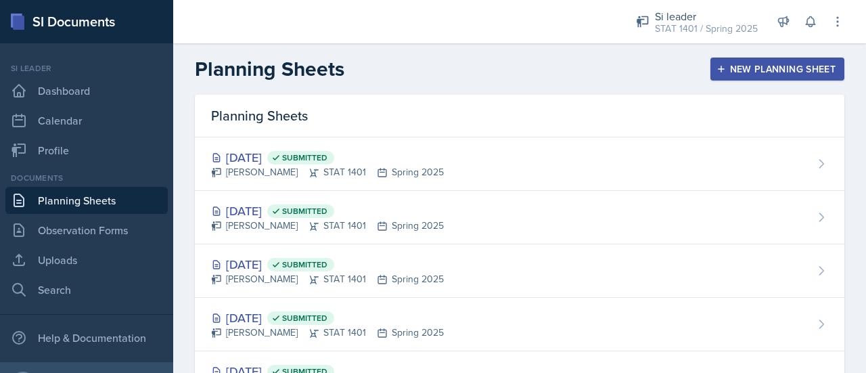
scroll to position [1339, 0]
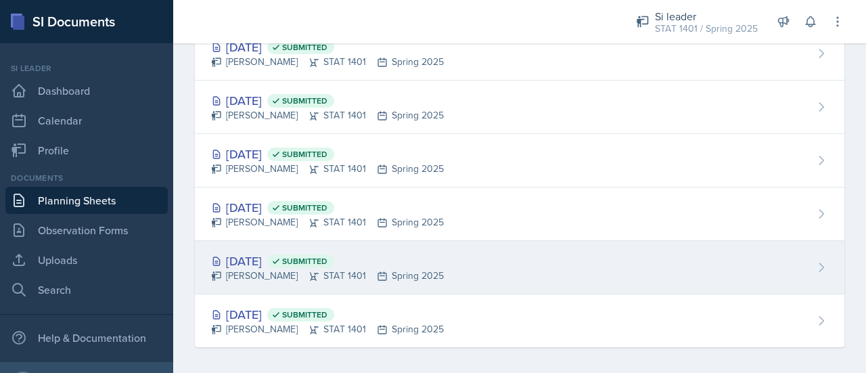
click at [520, 262] on div "Jan 16th, 2025 Submitted Asha-Kaye Johnson STAT 1401 Spring 2025" at bounding box center [519, 267] width 649 height 53
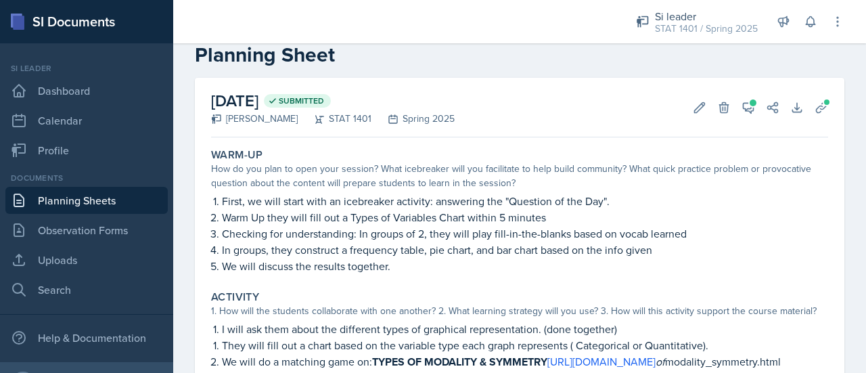
scroll to position [28, 0]
click at [818, 114] on button "Uploads" at bounding box center [821, 108] width 24 height 24
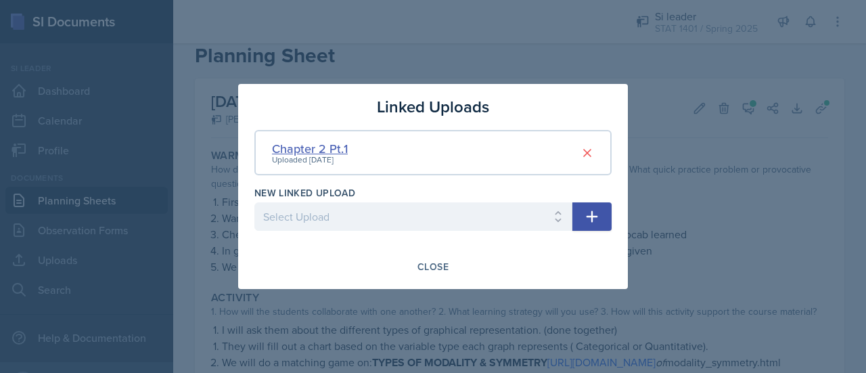
click at [338, 145] on div "Chapter 2 Pt.1" at bounding box center [310, 148] width 76 height 18
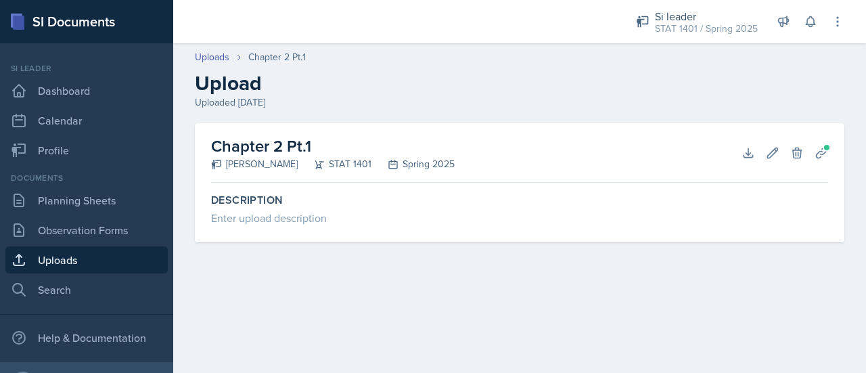
click at [534, 173] on div "Chapter 2 Pt.1 Asha-Kaye Johnson STAT 1401 Spring 2025 Download Edit Delete Pla…" at bounding box center [519, 153] width 617 height 60
click at [284, 151] on h2 "Chapter 2 Pt.1" at bounding box center [332, 146] width 243 height 24
click at [740, 154] on button "Download" at bounding box center [748, 153] width 24 height 24
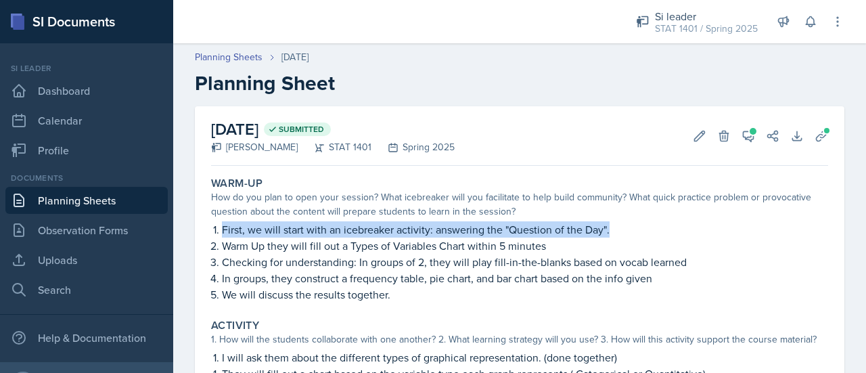
drag, startPoint x: 222, startPoint y: 225, endPoint x: 612, endPoint y: 231, distance: 390.3
click at [612, 231] on p "First, we will start with an icebreaker activity: answering the "Question of th…" at bounding box center [525, 229] width 606 height 16
copy p "First, we will start with an icebreaker activity: answering the "Question of th…"
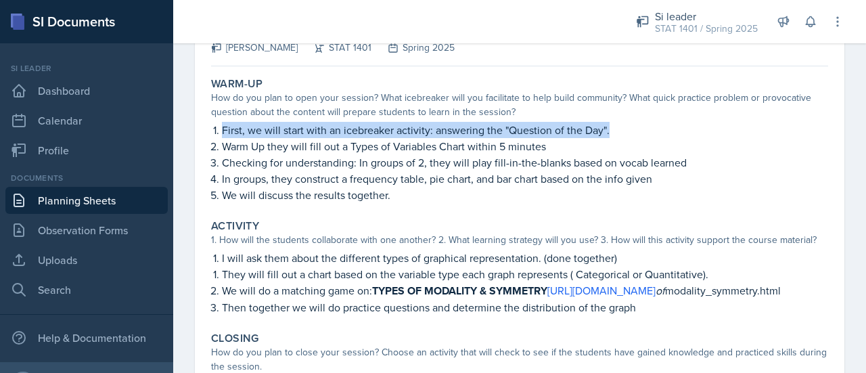
scroll to position [251, 0]
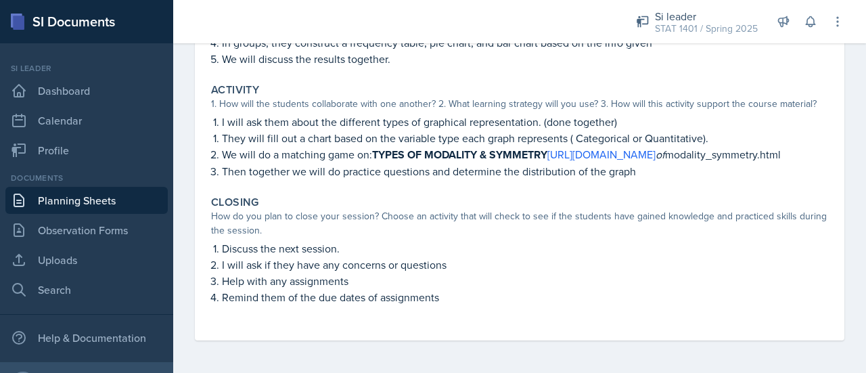
click at [222, 248] on li "Discuss the next session." at bounding box center [525, 248] width 606 height 16
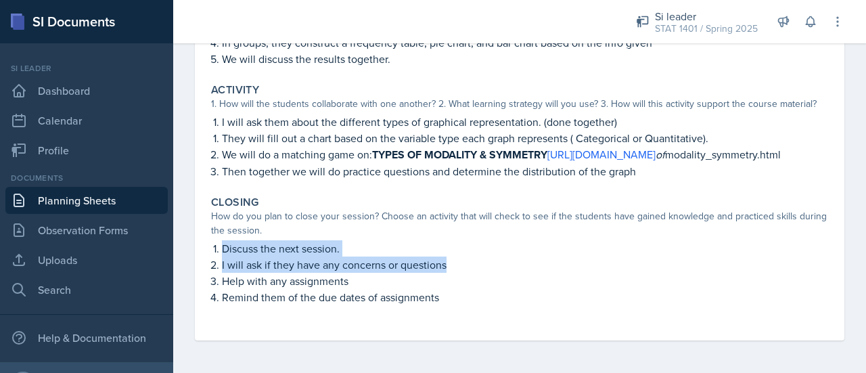
drag, startPoint x: 220, startPoint y: 246, endPoint x: 463, endPoint y: 266, distance: 242.9
click at [463, 266] on ol "Discuss the next session. I will ask if they have any concerns or questions Hel…" at bounding box center [525, 272] width 606 height 65
copy ol "Discuss the next session. I will ask if they have any concerns or questions"
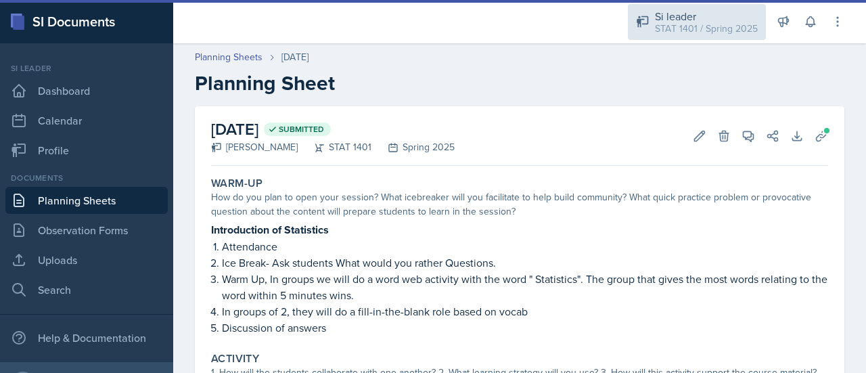
click at [728, 19] on div "Si leader" at bounding box center [706, 16] width 103 height 16
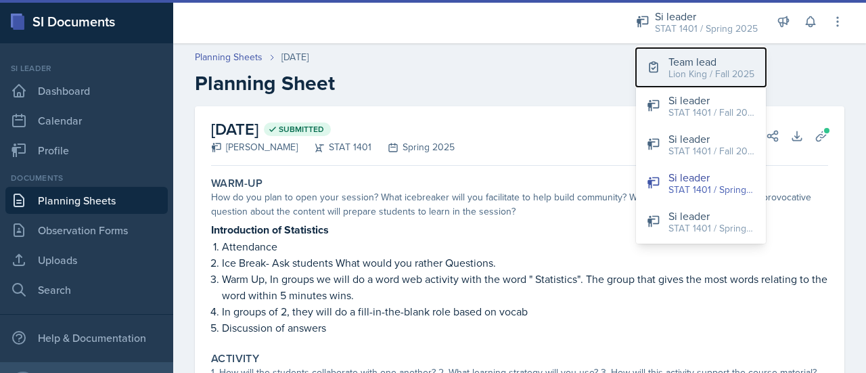
click at [708, 65] on div "Team lead" at bounding box center [711, 61] width 86 height 16
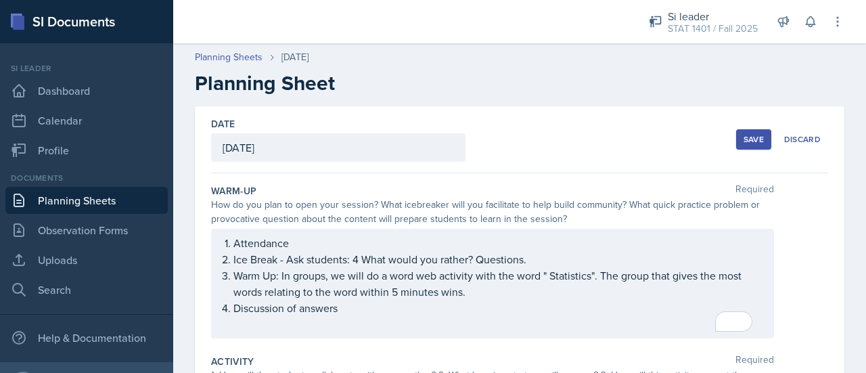
scroll to position [233, 0]
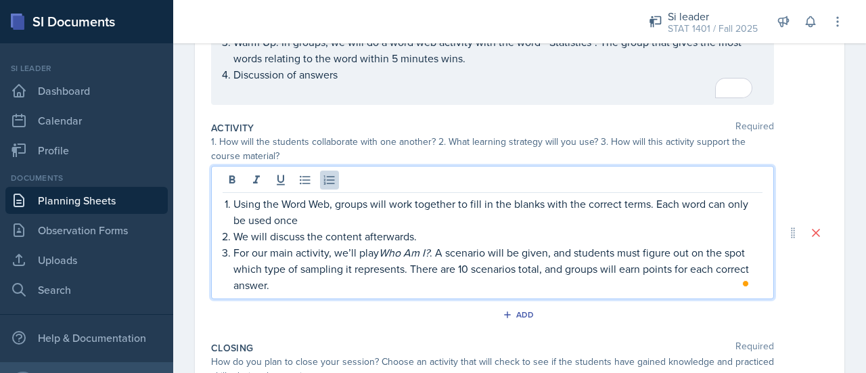
click at [235, 204] on p "Using the Word Web, groups will work together to fill in the blanks with the co…" at bounding box center [497, 211] width 529 height 32
click at [265, 251] on p "For our main activity, we’ll play Who Am I? . A scenario will be given, and stu…" at bounding box center [497, 268] width 529 height 49
drag, startPoint x: 268, startPoint y: 250, endPoint x: 237, endPoint y: 247, distance: 30.6
click at [237, 247] on p "For our main activity, we’ll play Who Am I? . A scenario will be given, and stu…" at bounding box center [497, 268] width 529 height 49
click at [282, 289] on p "Another main activity, we’ll play Who Am I? . A scenario will be given, and stu…" at bounding box center [497, 268] width 529 height 49
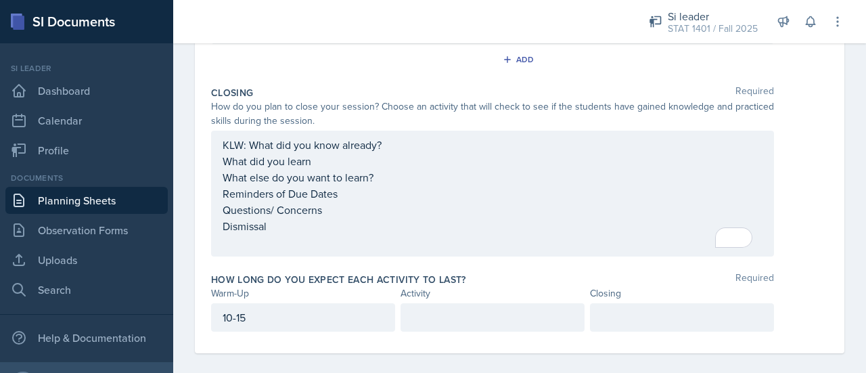
click at [670, 317] on div at bounding box center [682, 317] width 184 height 28
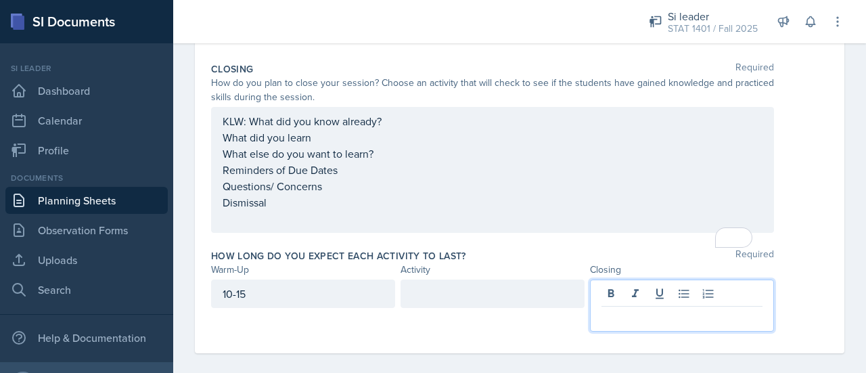
scroll to position [482, 0]
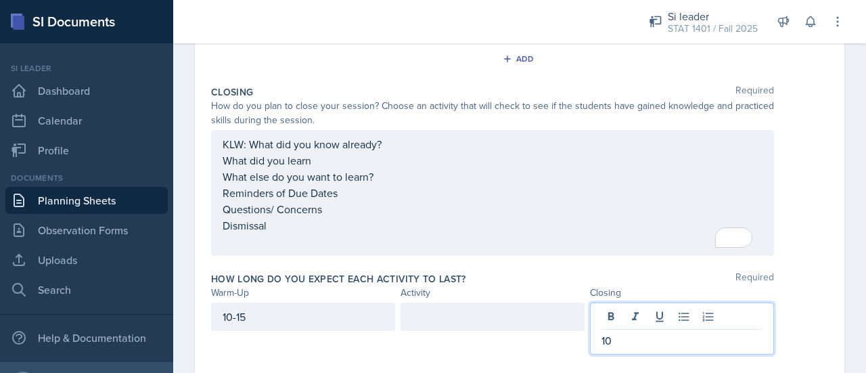
click at [528, 320] on div at bounding box center [492, 316] width 184 height 28
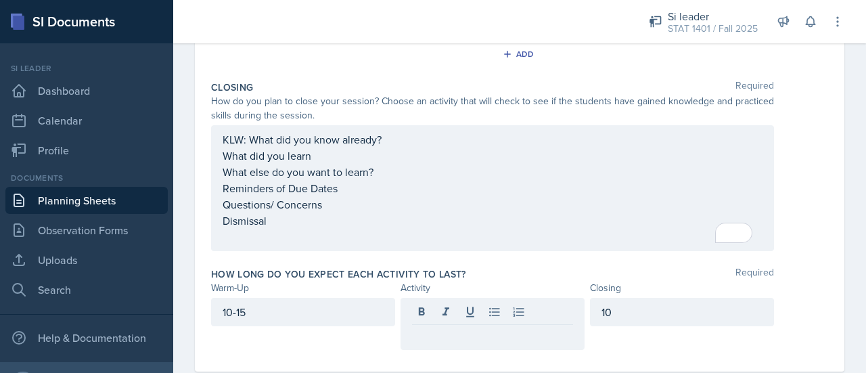
scroll to position [514, 0]
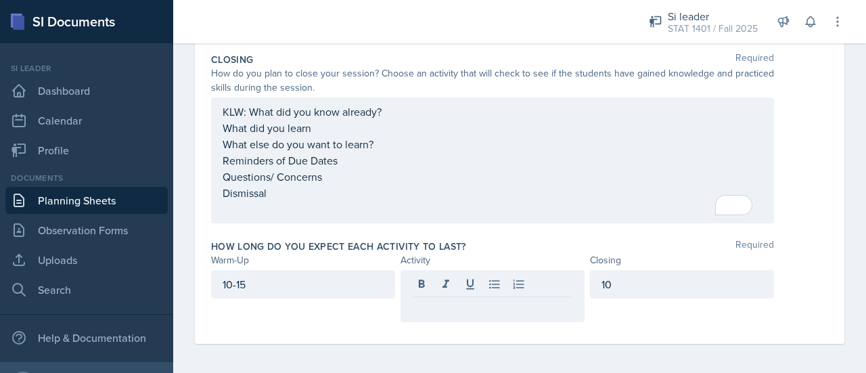
click at [525, 307] on p at bounding box center [492, 308] width 161 height 16
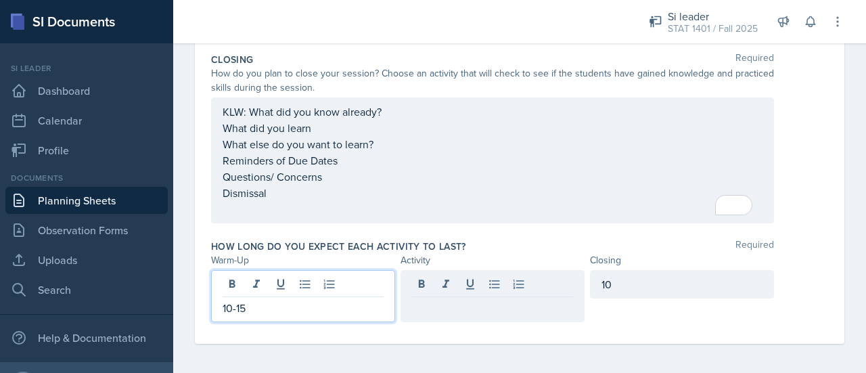
click at [246, 281] on div "10-15" at bounding box center [303, 296] width 184 height 52
click at [451, 277] on div at bounding box center [492, 284] width 184 height 28
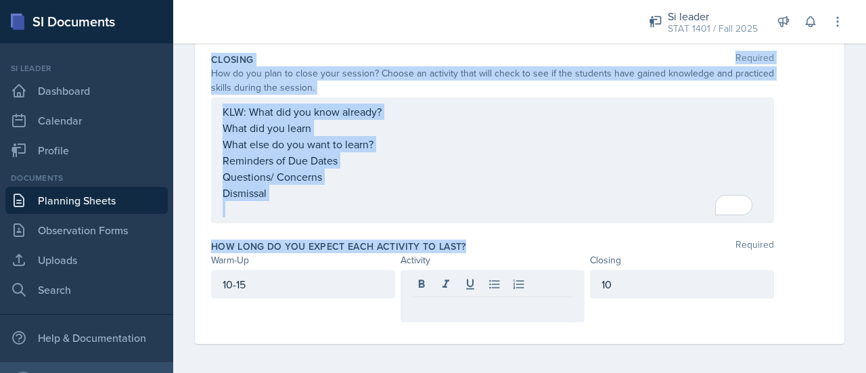
drag, startPoint x: 211, startPoint y: 151, endPoint x: 465, endPoint y: 248, distance: 271.4
click at [465, 248] on div "Warm-Up Required How do you plan to open your session? What icebreaker will you…" at bounding box center [519, 1] width 617 height 684
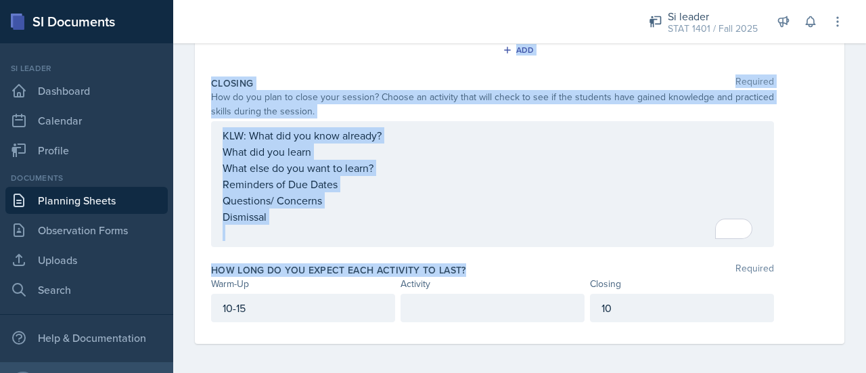
copy div "Warm-Up Required How do you plan to open your session? What icebreaker will you…"
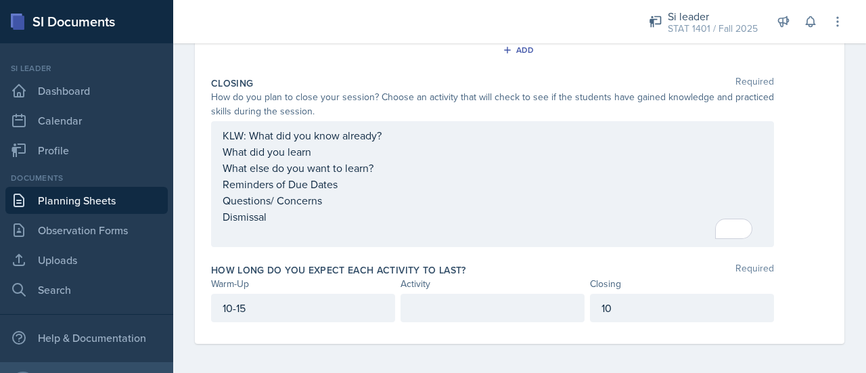
click at [260, 302] on p "10-15" at bounding box center [303, 308] width 161 height 16
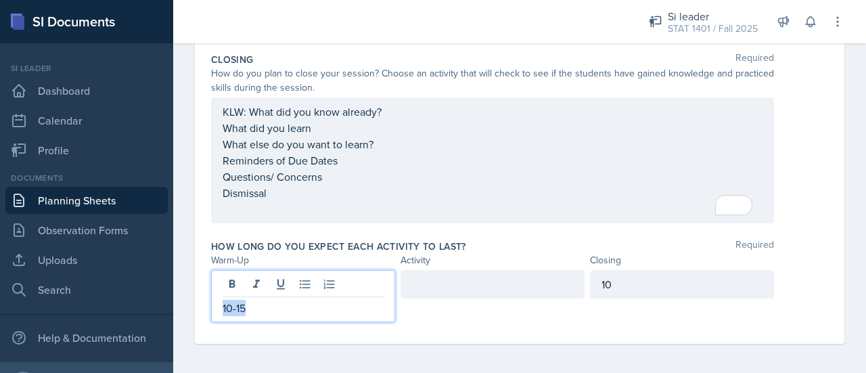
drag, startPoint x: 260, startPoint y: 302, endPoint x: 215, endPoint y: 297, distance: 45.6
click at [215, 297] on div "10-15" at bounding box center [303, 296] width 184 height 52
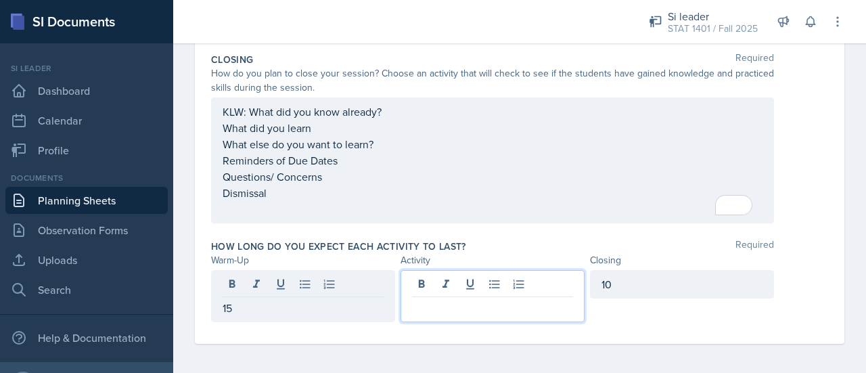
click at [419, 281] on div at bounding box center [492, 296] width 184 height 52
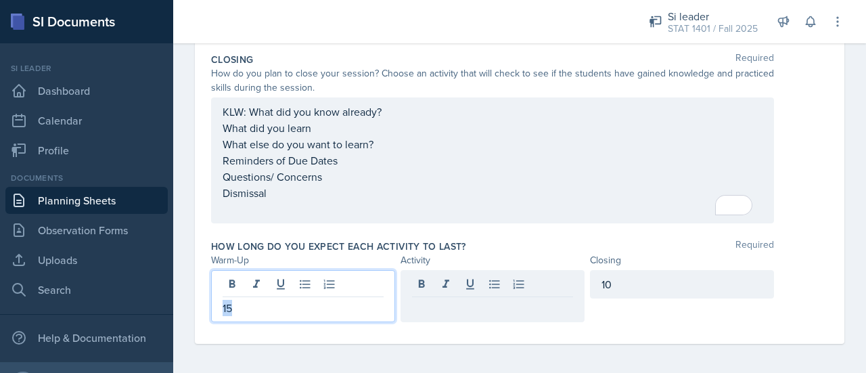
drag, startPoint x: 238, startPoint y: 283, endPoint x: 208, endPoint y: 281, distance: 30.6
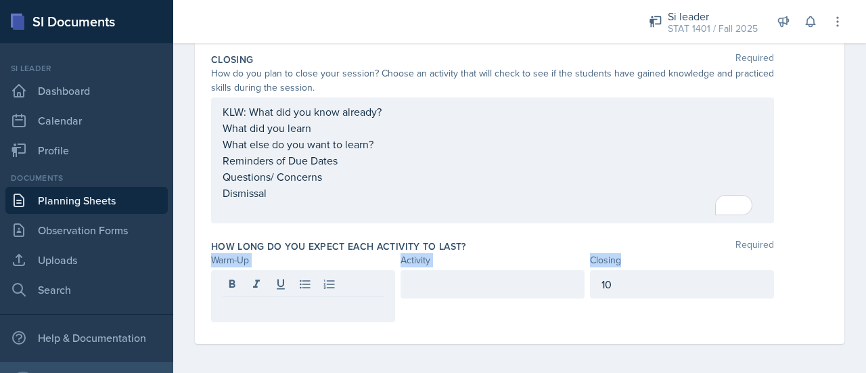
drag, startPoint x: 206, startPoint y: 258, endPoint x: 657, endPoint y: 258, distance: 451.1
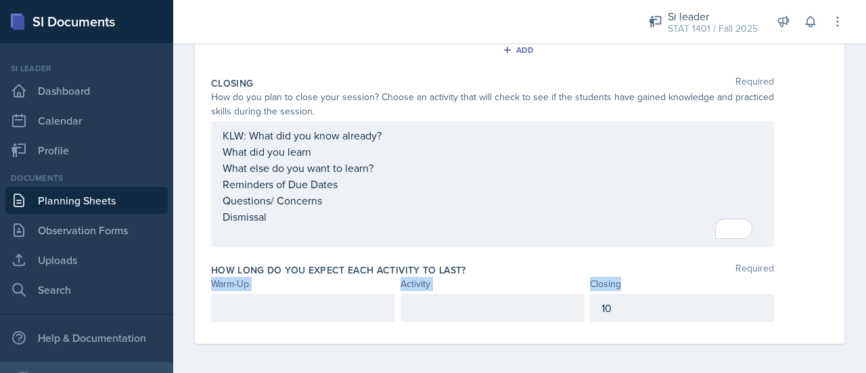
copy div "Warm-Up Activity Closing"
click at [267, 306] on p at bounding box center [303, 308] width 161 height 16
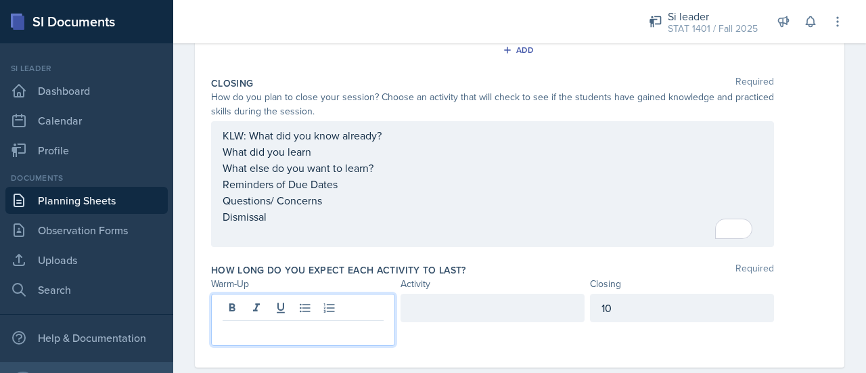
scroll to position [514, 0]
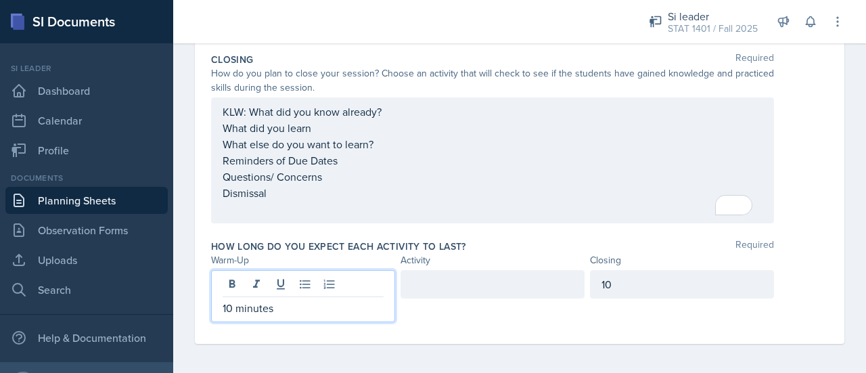
click at [418, 288] on div at bounding box center [492, 284] width 184 height 28
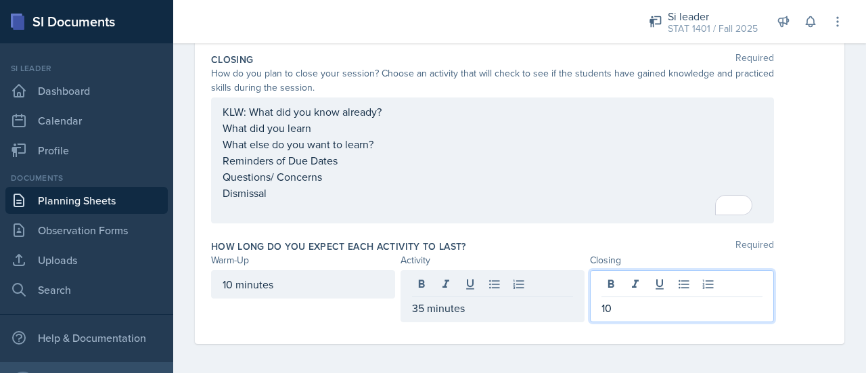
click at [615, 284] on div "10" at bounding box center [682, 296] width 184 height 52
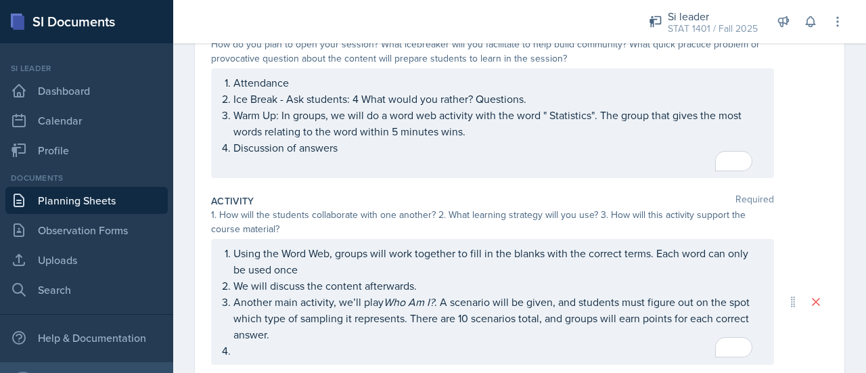
scroll to position [156, 0]
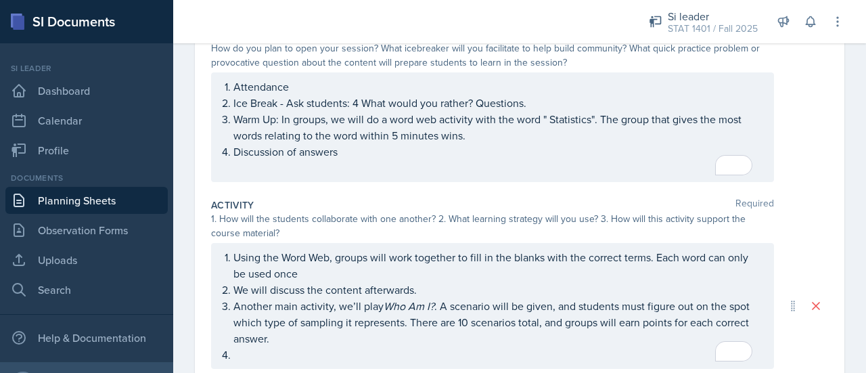
click at [279, 120] on p "Warm Up: In groups, we will do a word web activity with the word " Statistics".…" at bounding box center [497, 127] width 529 height 32
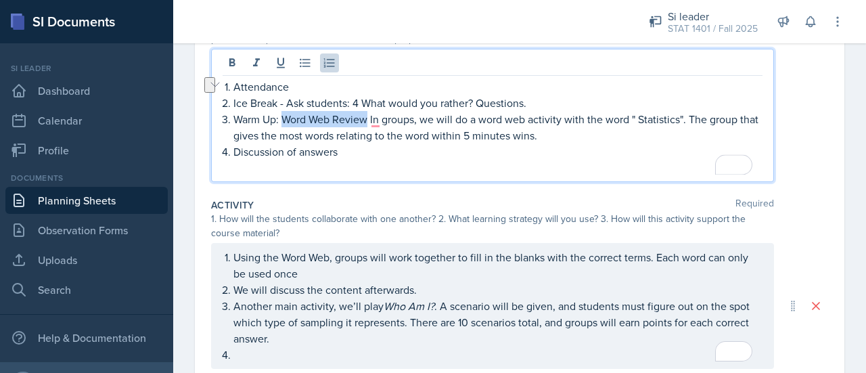
drag, startPoint x: 369, startPoint y: 120, endPoint x: 284, endPoint y: 110, distance: 85.7
click at [284, 111] on p "Warm Up: Word Web Review In groups, we will do a word web activity with the wor…" at bounding box center [497, 127] width 529 height 32
click at [378, 113] on p "Warm Up: Word Web Review In groups, we will do a word web activity with the wor…" at bounding box center [497, 127] width 529 height 33
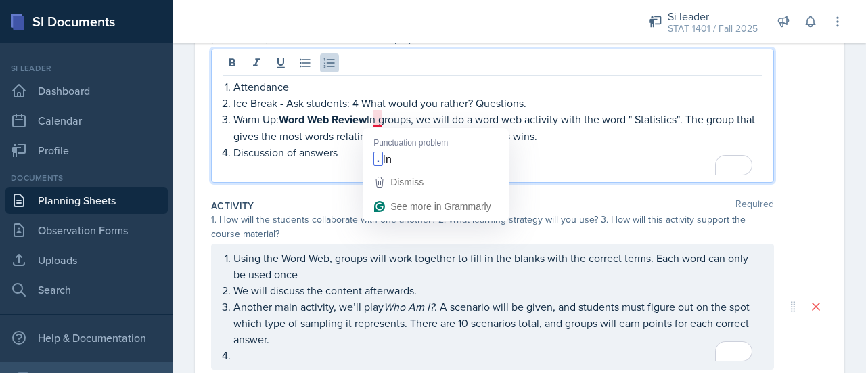
click at [371, 114] on p "Warm Up: Word Web Review In groups, we will do a word web activity with the wor…" at bounding box center [497, 127] width 529 height 33
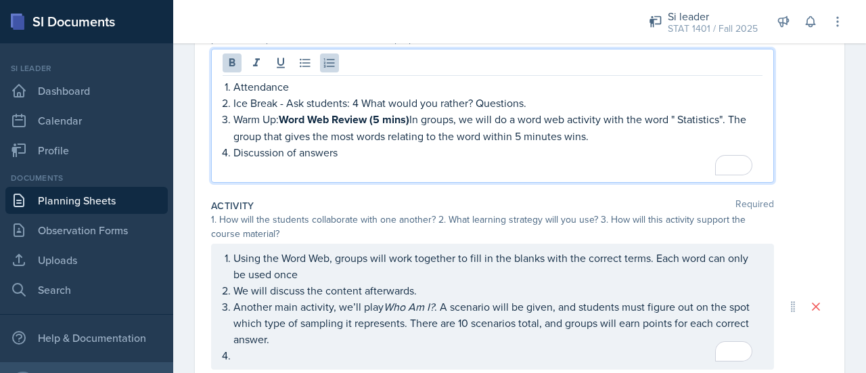
click at [359, 152] on p "Discussion of answers" at bounding box center [497, 152] width 529 height 16
drag, startPoint x: 375, startPoint y: 153, endPoint x: 346, endPoint y: 151, distance: 28.5
click at [346, 151] on p "Discussion of answers ( 5 mins)" at bounding box center [497, 152] width 529 height 16
drag, startPoint x: 377, startPoint y: 151, endPoint x: 370, endPoint y: 151, distance: 7.5
click at [370, 151] on p "Discussion of answers ( 5 min s)" at bounding box center [497, 152] width 529 height 17
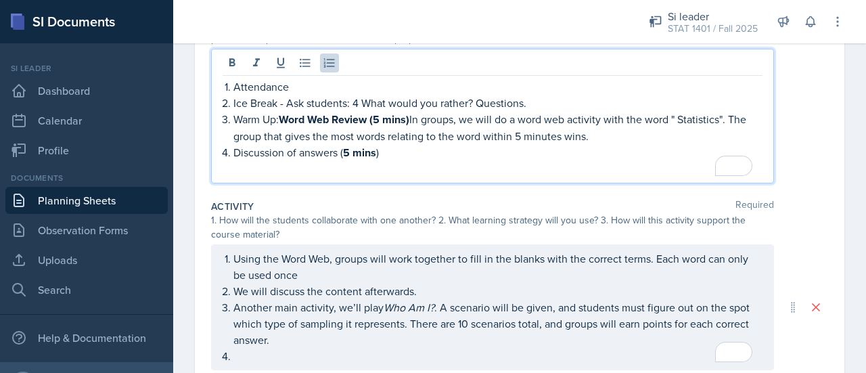
click at [404, 156] on p "Discussion of answers ( 5 mins )" at bounding box center [497, 152] width 529 height 17
click at [346, 150] on p "Discussion of answers ( 5 mins )" at bounding box center [497, 152] width 529 height 17
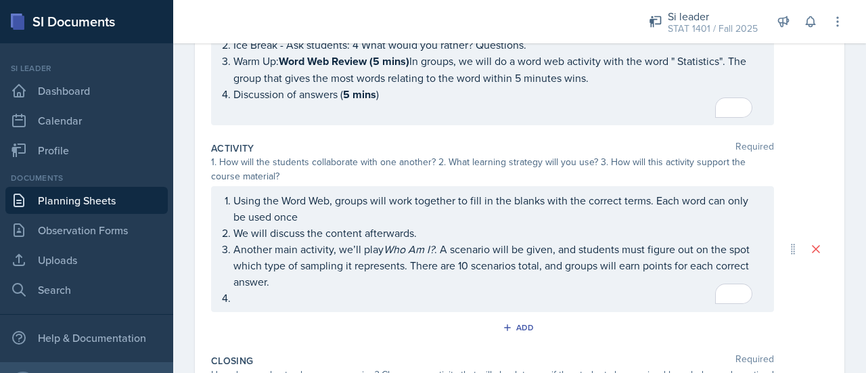
scroll to position [239, 0]
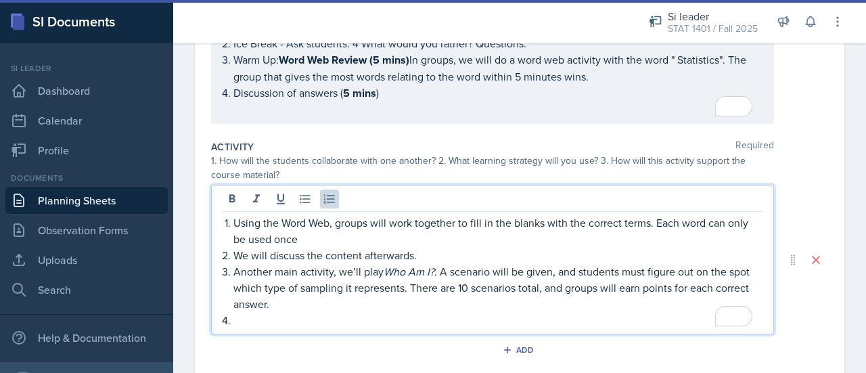
click at [328, 196] on div "Using the Word Web, groups will work together to fill in the blanks with the co…" at bounding box center [492, 259] width 563 height 149
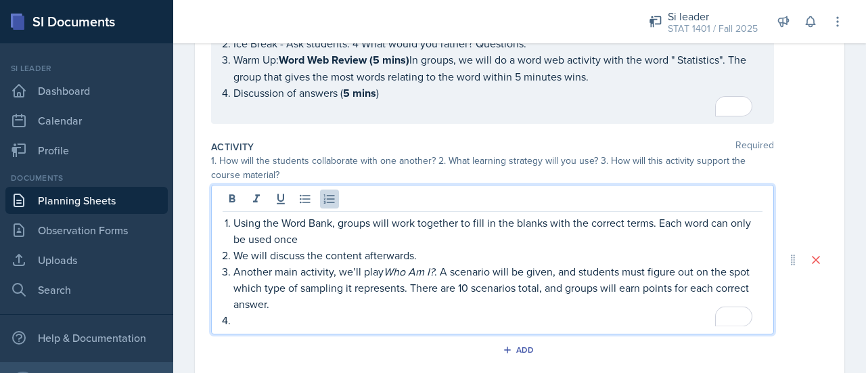
click at [315, 235] on p "Using the Word Bank, groups will work together to fill in the blanks with the c…" at bounding box center [497, 230] width 529 height 32
drag, startPoint x: 341, startPoint y: 236, endPoint x: 309, endPoint y: 236, distance: 31.8
click at [309, 236] on p "Using the Word Bank, groups will work together to fill in the blanks with the c…" at bounding box center [497, 230] width 529 height 32
click at [298, 237] on p "Using the Word Bank, groups will work together to fill in the blanks with the c…" at bounding box center [497, 230] width 529 height 32
drag, startPoint x: 302, startPoint y: 237, endPoint x: 350, endPoint y: 237, distance: 48.7
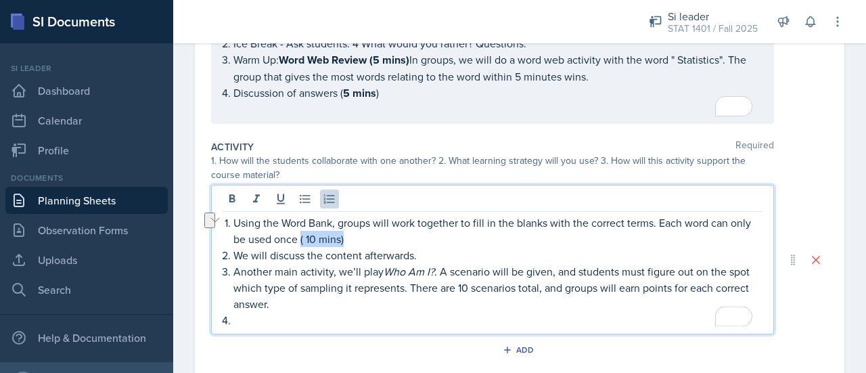
click at [350, 237] on p "Using the Word Bank, groups will work together to fill in the blanks with the c…" at bounding box center [497, 230] width 529 height 32
click at [307, 238] on strong "( 10 mins)" at bounding box center [321, 239] width 47 height 16
click at [432, 252] on p "We will discuss the content afterwards." at bounding box center [497, 256] width 529 height 16
click at [426, 252] on p "We will discuss the content afterwards. 5mins" at bounding box center [497, 256] width 529 height 16
click at [421, 254] on p "We will discuss the content afterwards. 5 mins" at bounding box center [497, 256] width 529 height 16
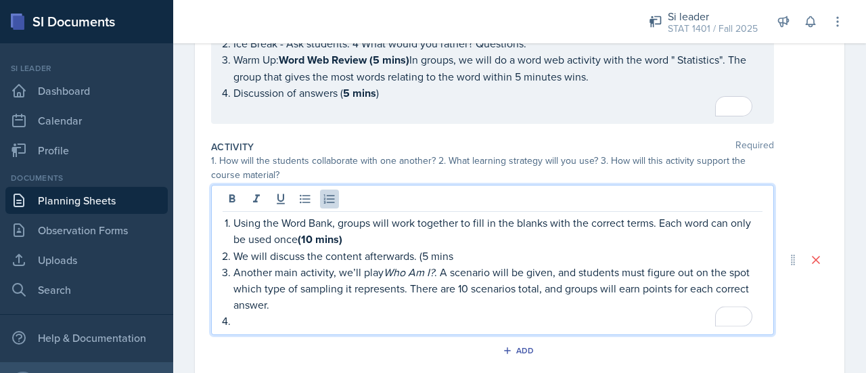
click at [454, 255] on p "We will discuss the content afterwards. (5 mins" at bounding box center [497, 256] width 529 height 16
drag, startPoint x: 454, startPoint y: 255, endPoint x: 421, endPoint y: 250, distance: 33.6
click at [421, 250] on p "We will discuss the content afterwards. (5 mins)" at bounding box center [497, 256] width 529 height 16
drag, startPoint x: 452, startPoint y: 254, endPoint x: 419, endPoint y: 255, distance: 32.5
click at [419, 255] on p "We will discuss the content afterwards. (5 mins)" at bounding box center [497, 256] width 529 height 16
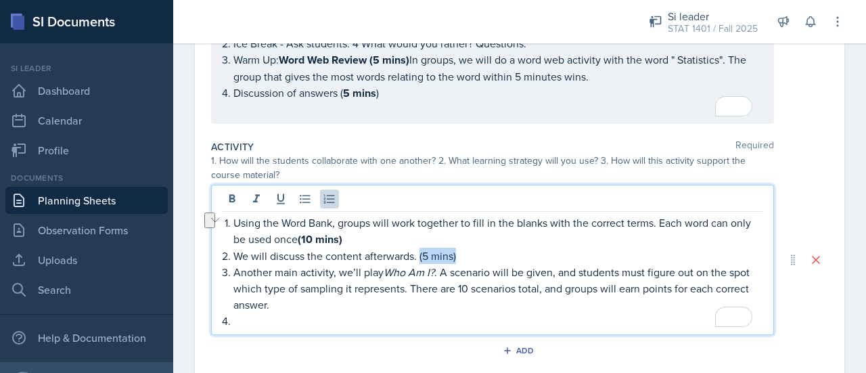
drag, startPoint x: 469, startPoint y: 252, endPoint x: 419, endPoint y: 250, distance: 50.1
click at [419, 250] on p "We will discuss the content afterwards. (5 mins)" at bounding box center [497, 256] width 529 height 16
click at [415, 316] on p "To enrich screen reader interactions, please activate Accessibility in Grammarl…" at bounding box center [497, 321] width 529 height 16
click at [306, 303] on p "Another main activity, we’ll play Who Am I? . A scenario will be given, and stu…" at bounding box center [497, 288] width 529 height 49
click at [273, 302] on p "Another main activity, we’ll play Who Am I? . A scenario will be given, and stu…" at bounding box center [497, 288] width 529 height 49
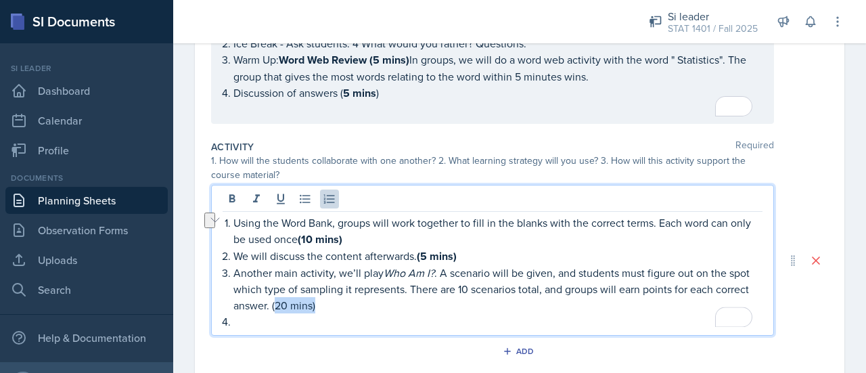
drag, startPoint x: 274, startPoint y: 302, endPoint x: 320, endPoint y: 306, distance: 46.2
click at [320, 306] on p "Another main activity, we’ll play Who Am I? . A scenario will be given, and stu…" at bounding box center [497, 288] width 529 height 49
drag, startPoint x: 320, startPoint y: 306, endPoint x: 271, endPoint y: 303, distance: 49.5
click at [271, 303] on p "Another main activity, we’ll play Who Am I? . A scenario will be given, and stu…" at bounding box center [497, 288] width 529 height 49
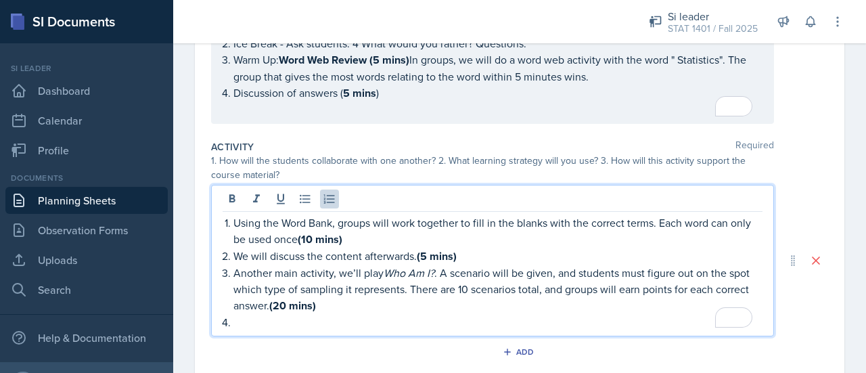
click at [235, 271] on p "Another main activity, we’ll play Who Am I? . A scenario will be given, and stu…" at bounding box center [497, 288] width 529 height 49
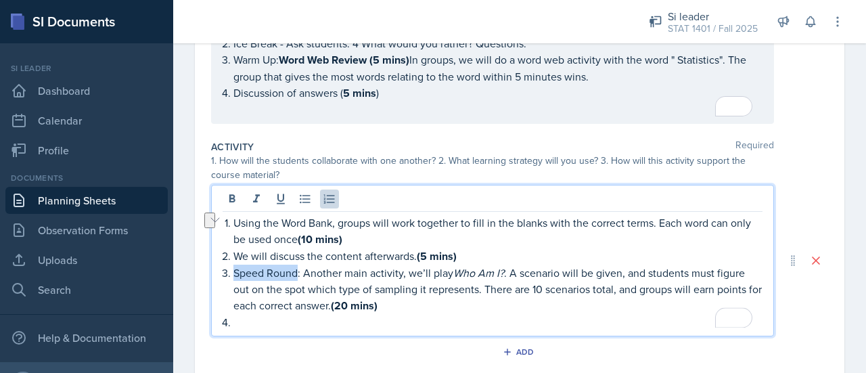
drag, startPoint x: 235, startPoint y: 270, endPoint x: 298, endPoint y: 268, distance: 62.9
click at [298, 268] on p "Speed Round: Another main activity, we’ll play Who Am I? . A scenario will be g…" at bounding box center [497, 288] width 529 height 49
click at [234, 325] on p "To enrich screen reader interactions, please activate Accessibility in Grammarl…" at bounding box center [497, 322] width 529 height 16
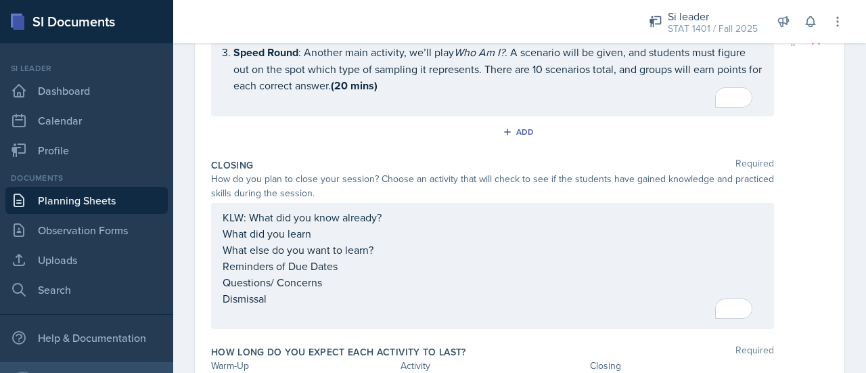
scroll to position [440, 0]
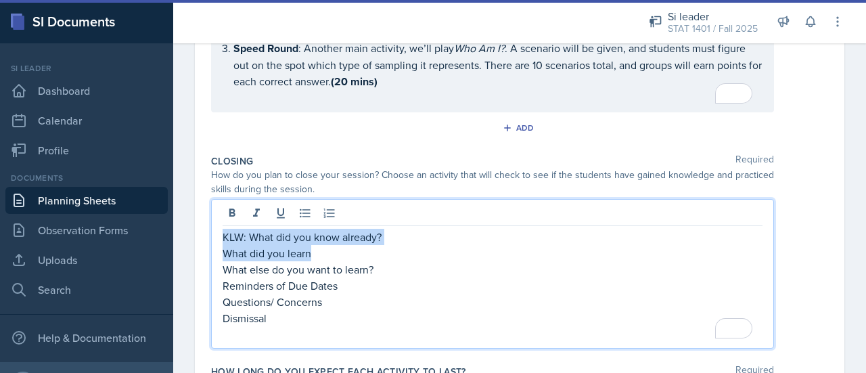
drag, startPoint x: 377, startPoint y: 242, endPoint x: 213, endPoint y: 220, distance: 165.8
click at [213, 220] on div "KLW: What did you know already? What did you learn What else do you want to lea…" at bounding box center [492, 273] width 563 height 149
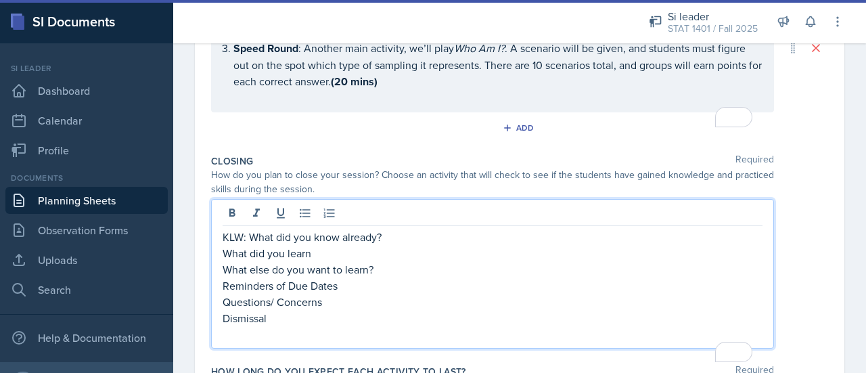
click at [219, 228] on div "KLW: What did you know already? What did you learn What else do you want to lea…" at bounding box center [492, 273] width 563 height 149
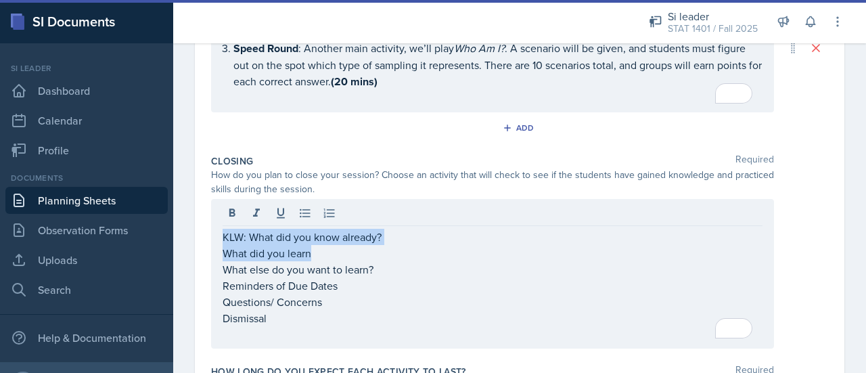
drag, startPoint x: 219, startPoint y: 228, endPoint x: 386, endPoint y: 251, distance: 168.0
click at [386, 251] on div "KLW: What did you know already? What did you learn What else do you want to lea…" at bounding box center [492, 273] width 563 height 149
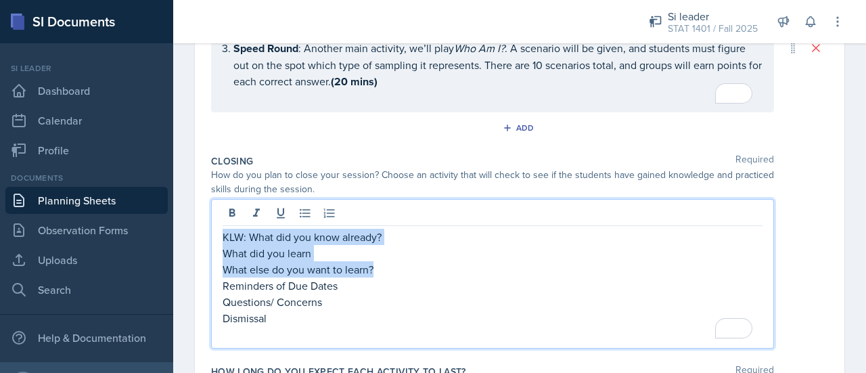
drag, startPoint x: 376, startPoint y: 268, endPoint x: 202, endPoint y: 232, distance: 178.1
click at [202, 232] on div "Date August 26th, 2025 August 2025 27 28 29 30 31 1 2 3 4 5 6 7 8 9 10 11 12 13…" at bounding box center [519, 67] width 649 height 755
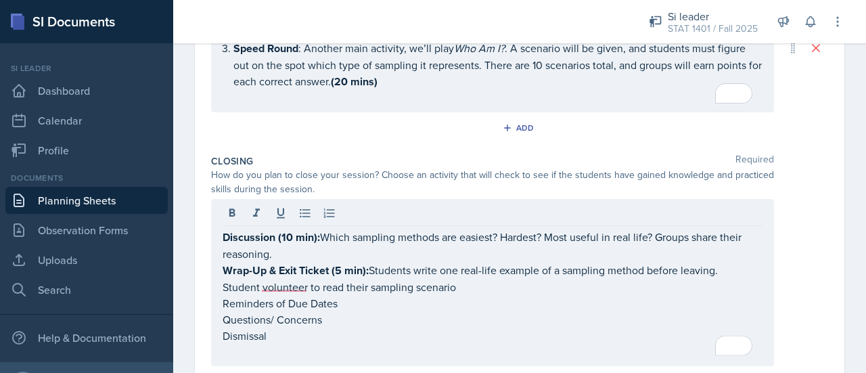
scroll to position [534, 0]
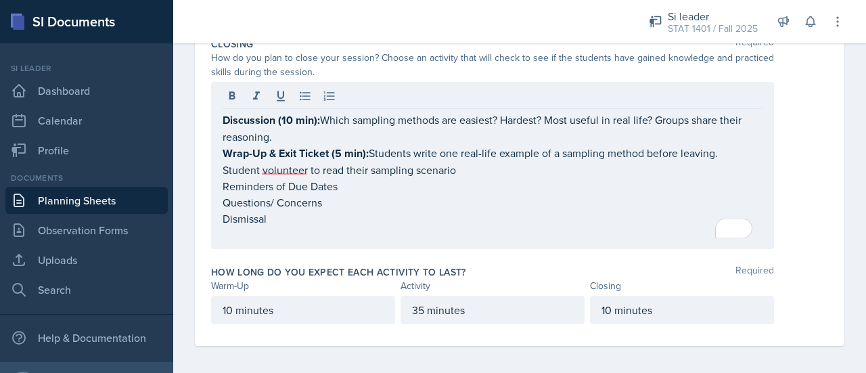
click at [602, 306] on div "10 minutes" at bounding box center [682, 310] width 184 height 28
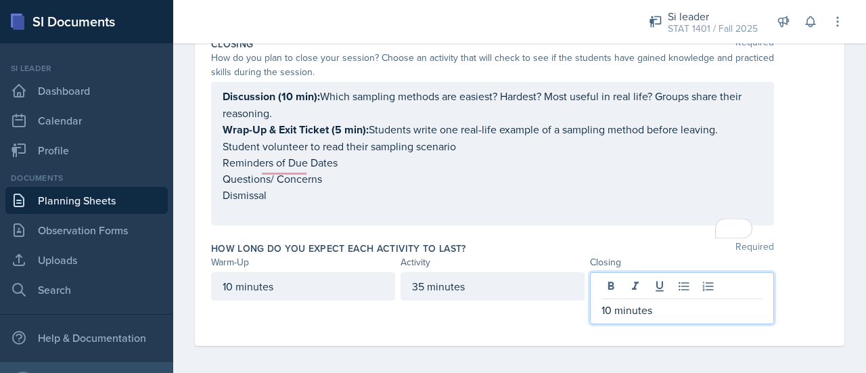
scroll to position [510, 0]
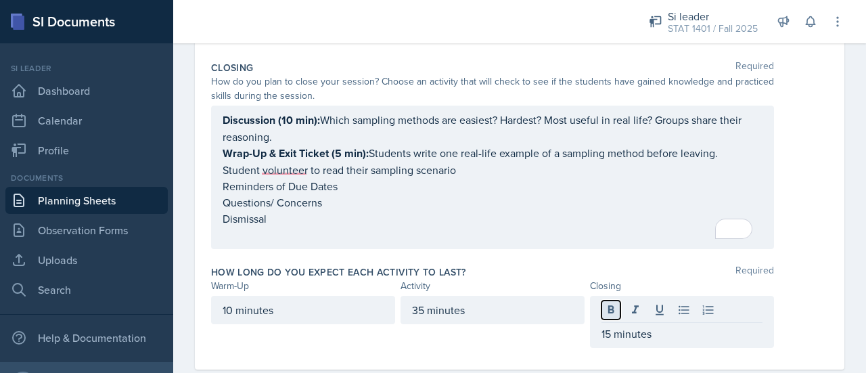
click at [608, 305] on icon at bounding box center [611, 309] width 6 height 8
drag, startPoint x: 216, startPoint y: 110, endPoint x: 443, endPoint y: 177, distance: 236.1
click at [443, 177] on div "Discussion (10 min): Which sampling methods are easiest? Hardest? Most useful i…" at bounding box center [492, 177] width 563 height 143
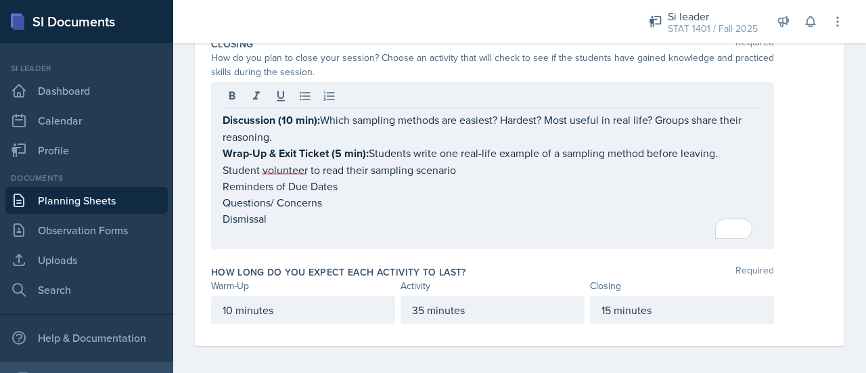
drag, startPoint x: 220, startPoint y: 145, endPoint x: 472, endPoint y: 168, distance: 252.6
click at [472, 168] on div "Discussion (10 min): Which sampling methods are easiest? Hardest? Most useful i…" at bounding box center [492, 165] width 563 height 167
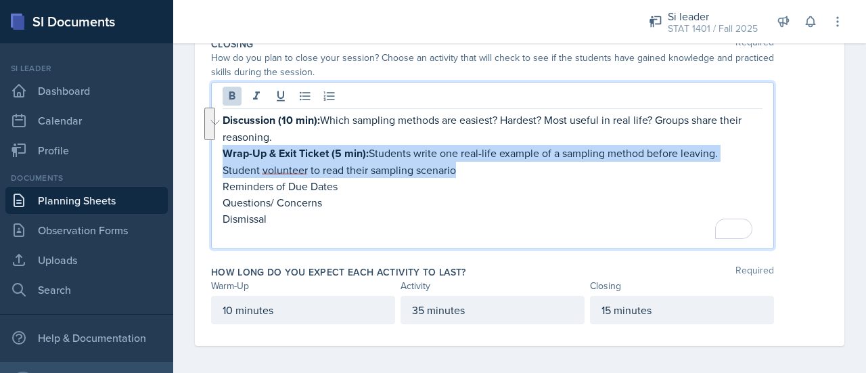
drag, startPoint x: 472, startPoint y: 168, endPoint x: 217, endPoint y: 148, distance: 255.8
click at [217, 148] on main "Planning Sheets Aug 26th, 2025 Planning Sheet Date August 26th, 2025 August 202…" at bounding box center [519, 207] width 693 height 329
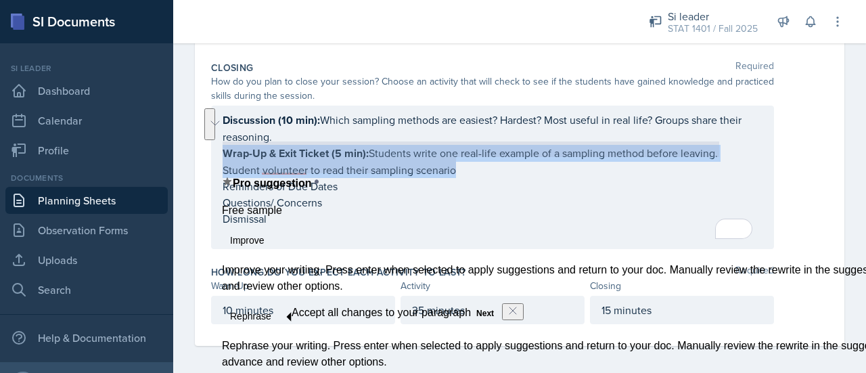
copy div "Wrap-Up & Exit Ticket (5 min): Students write one real-life example of a sampli…"
click at [215, 140] on button "See rewrite suggestions" at bounding box center [209, 124] width 11 height 32
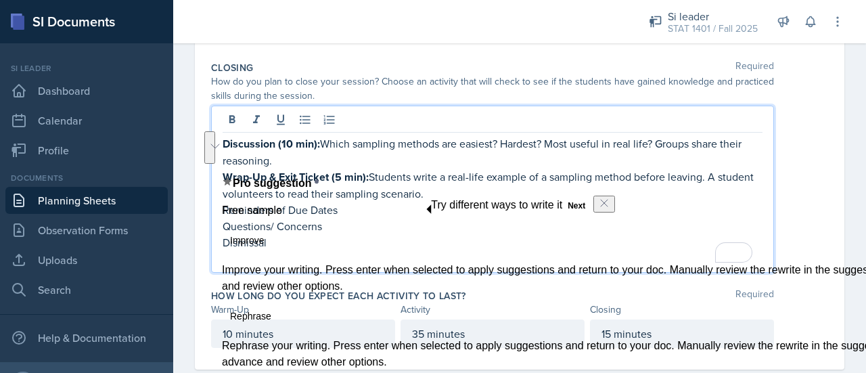
scroll to position [534, 0]
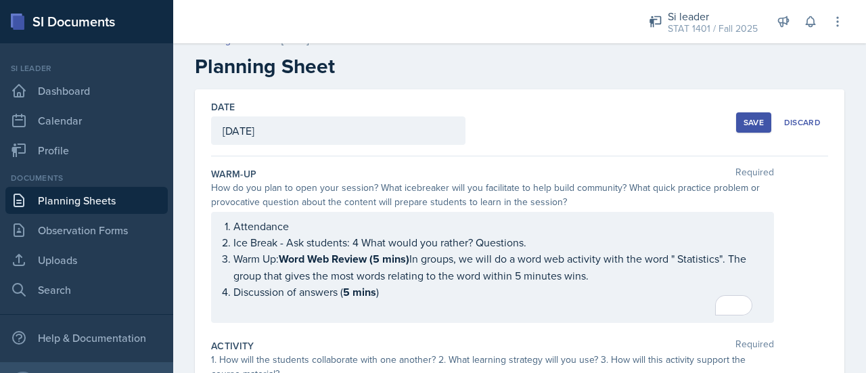
scroll to position [0, 0]
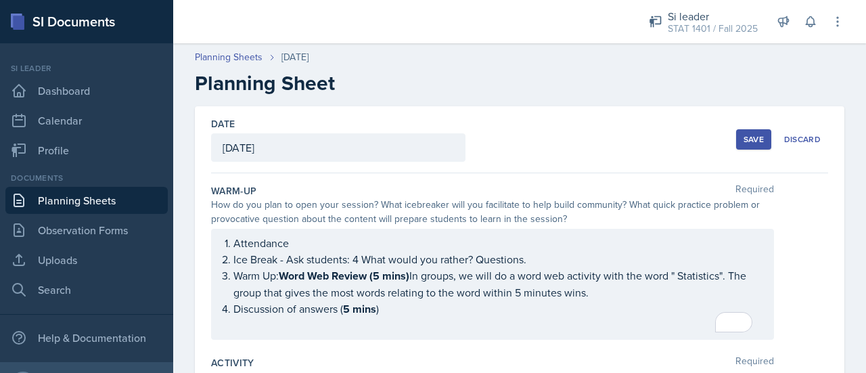
click at [745, 143] on div "Save" at bounding box center [753, 139] width 20 height 11
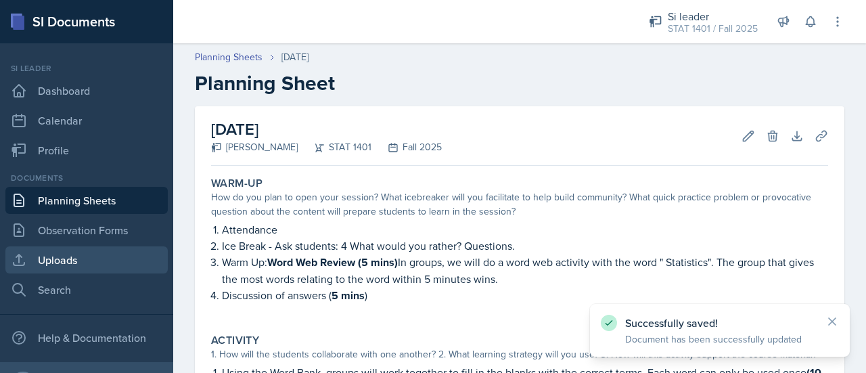
click at [55, 256] on link "Uploads" at bounding box center [86, 259] width 162 height 27
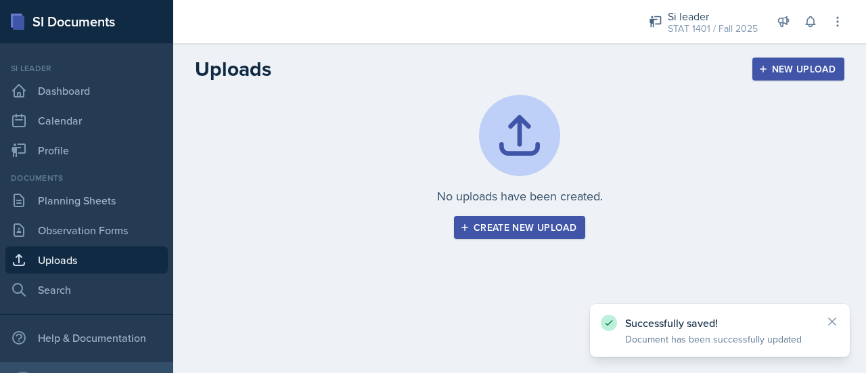
click at [476, 233] on div "Create new upload" at bounding box center [520, 227] width 114 height 11
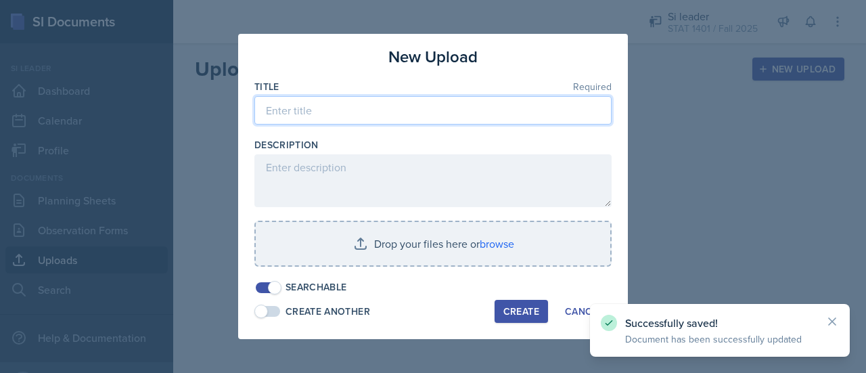
click at [354, 115] on input at bounding box center [432, 110] width 357 height 28
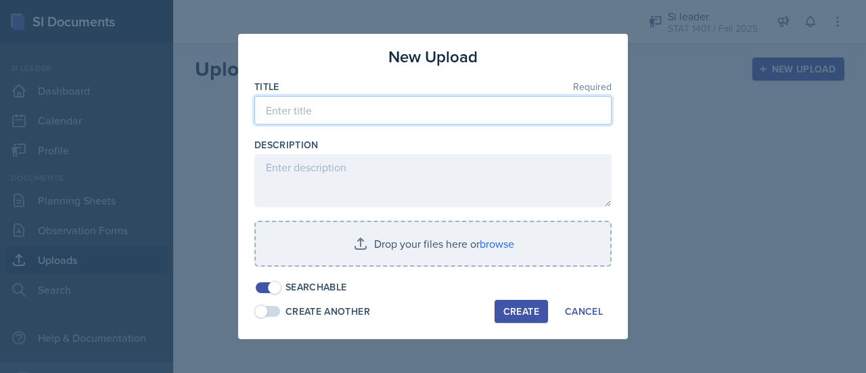
drag, startPoint x: 354, startPoint y: 115, endPoint x: 354, endPoint y: 137, distance: 22.3
click at [354, 137] on div "Title Required" at bounding box center [432, 109] width 357 height 58
type input "CHAPTER 1.1 STAT 1401"
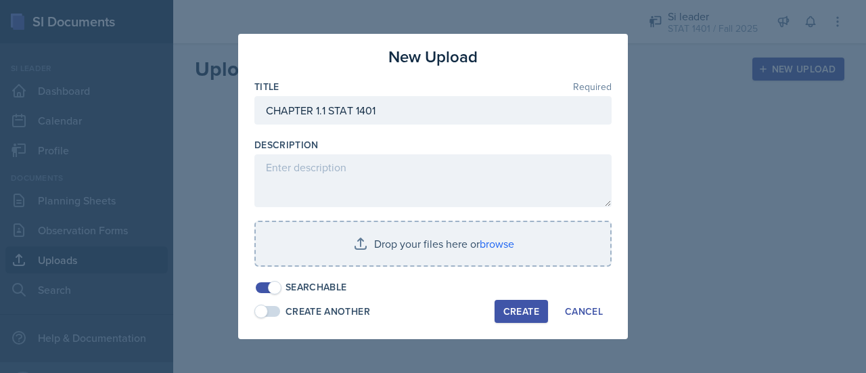
click at [525, 307] on div "Create" at bounding box center [521, 311] width 36 height 11
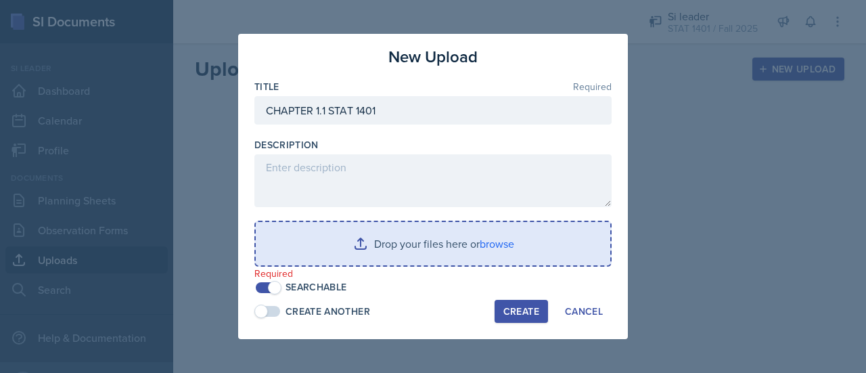
click at [454, 254] on input "file" at bounding box center [433, 243] width 354 height 43
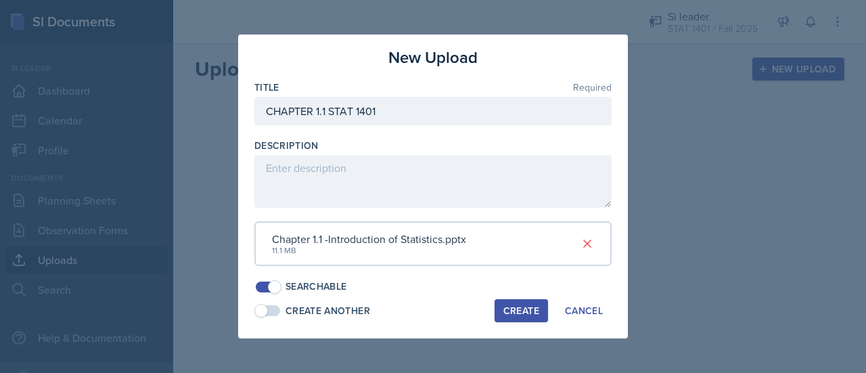
click at [529, 309] on div "Create" at bounding box center [521, 310] width 36 height 11
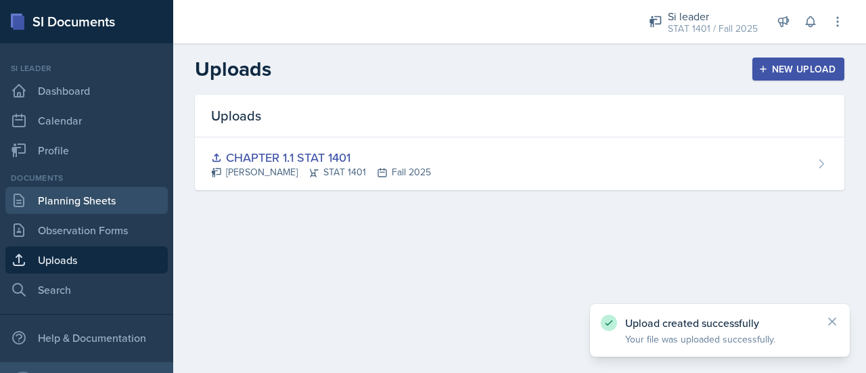
click at [78, 204] on link "Planning Sheets" at bounding box center [86, 200] width 162 height 27
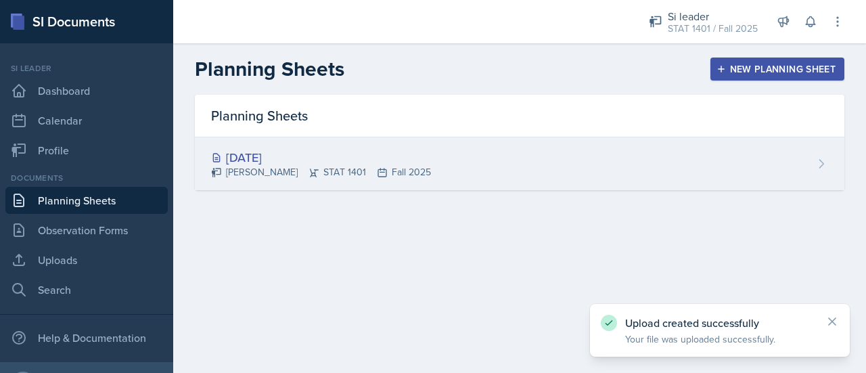
click at [281, 159] on div "[DATE]" at bounding box center [321, 157] width 220 height 18
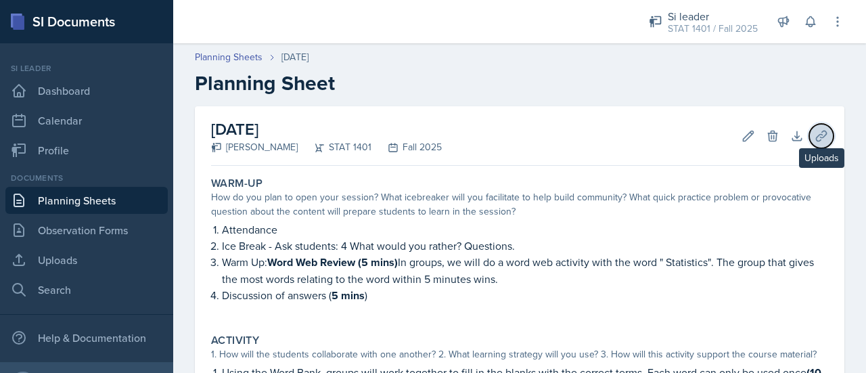
click at [814, 137] on icon at bounding box center [821, 136] width 14 height 14
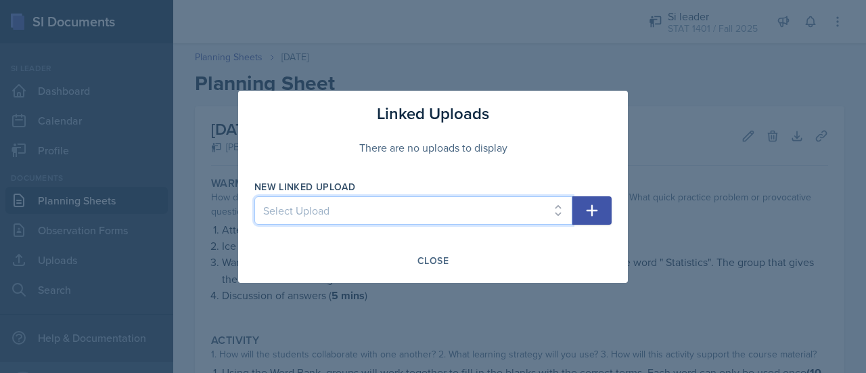
click at [398, 213] on select "Select Upload CHAPTER 1.1 STAT 1401" at bounding box center [413, 210] width 318 height 28
select select "ad2bd1f6-a5cd-4520-90c8-719b1f092bf2"
click at [254, 196] on select "Select Upload CHAPTER 1.1 STAT 1401" at bounding box center [413, 210] width 318 height 28
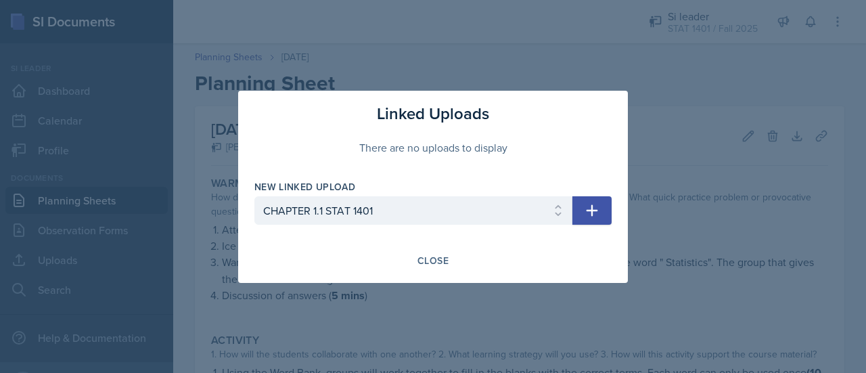
click at [596, 211] on icon "button" at bounding box center [592, 210] width 16 height 16
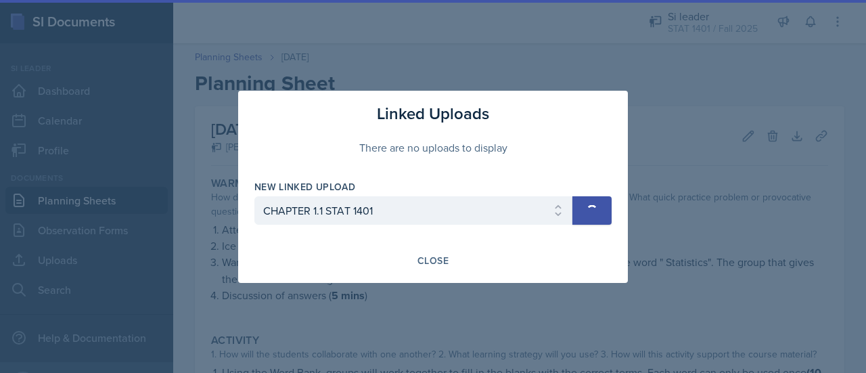
select select
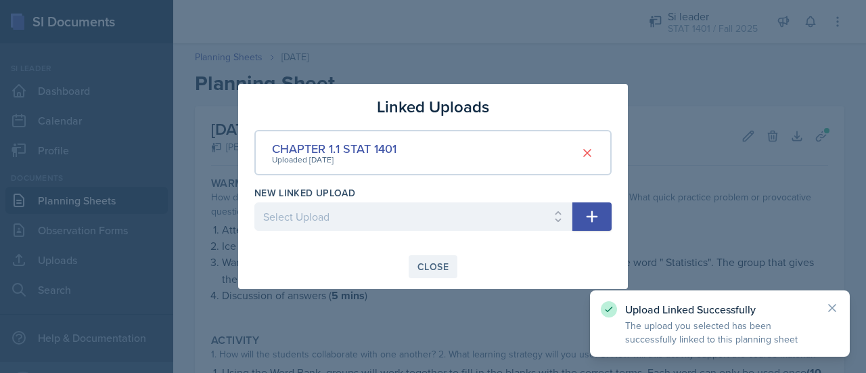
click at [421, 275] on button "Close" at bounding box center [432, 266] width 49 height 23
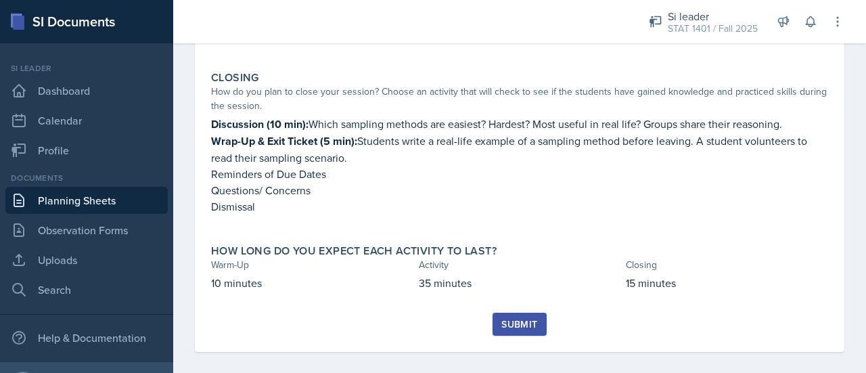
scroll to position [409, 0]
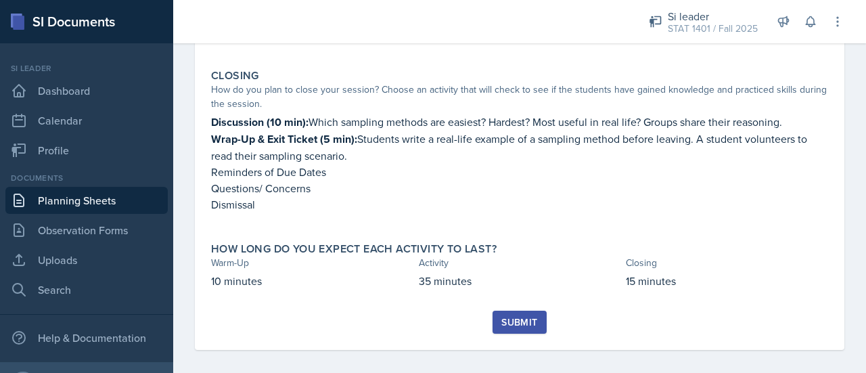
click at [523, 327] on div "Submit" at bounding box center [519, 322] width 36 height 11
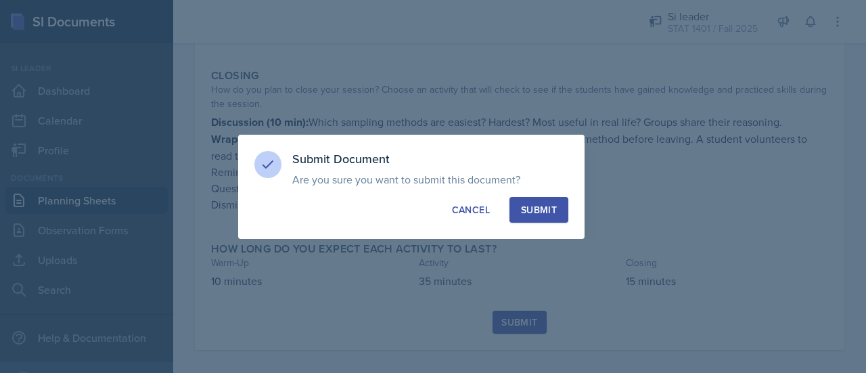
click at [542, 210] on div "Submit" at bounding box center [539, 210] width 36 height 14
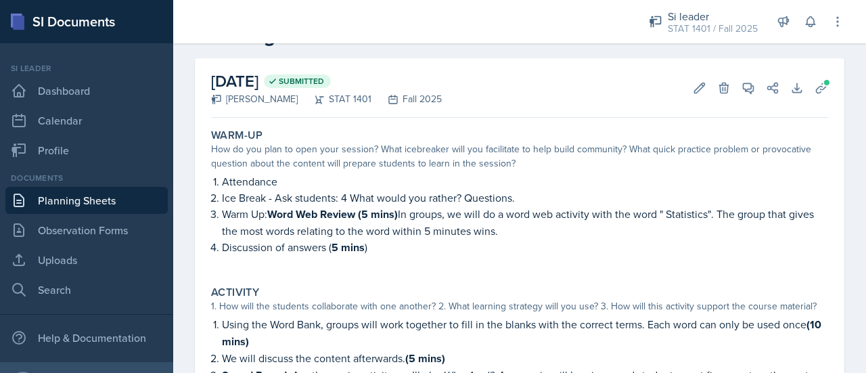
scroll to position [0, 0]
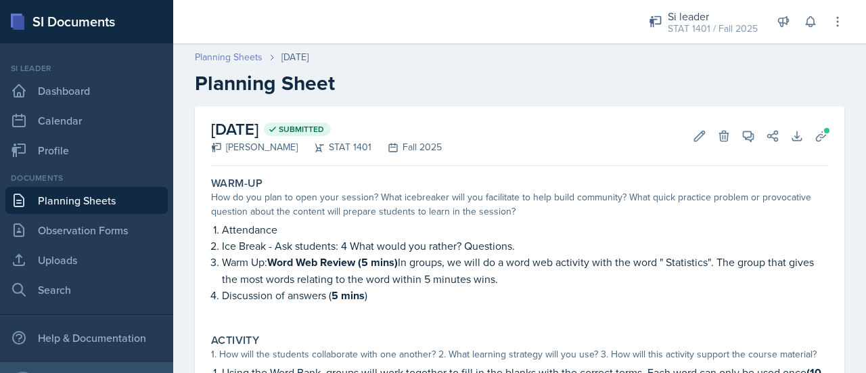
click at [252, 51] on link "Planning Sheets" at bounding box center [229, 57] width 68 height 14
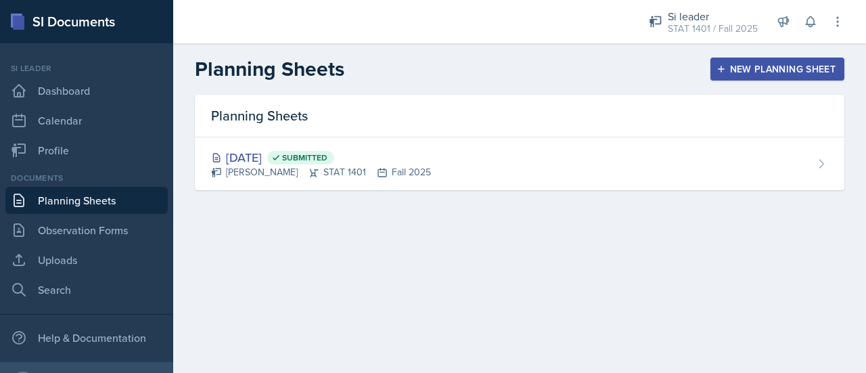
click at [736, 71] on div "New Planning Sheet" at bounding box center [777, 69] width 116 height 11
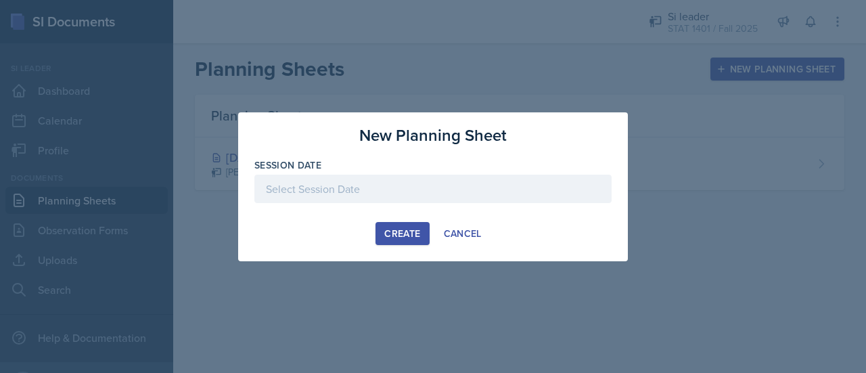
click at [407, 228] on div "Create" at bounding box center [402, 233] width 36 height 11
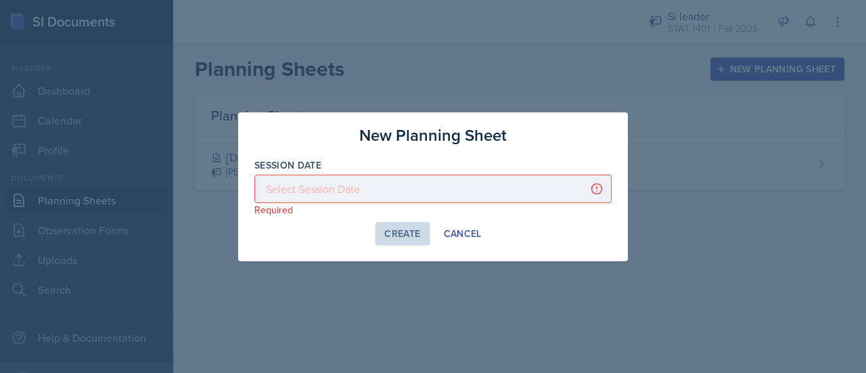
click at [559, 186] on div at bounding box center [432, 188] width 357 height 28
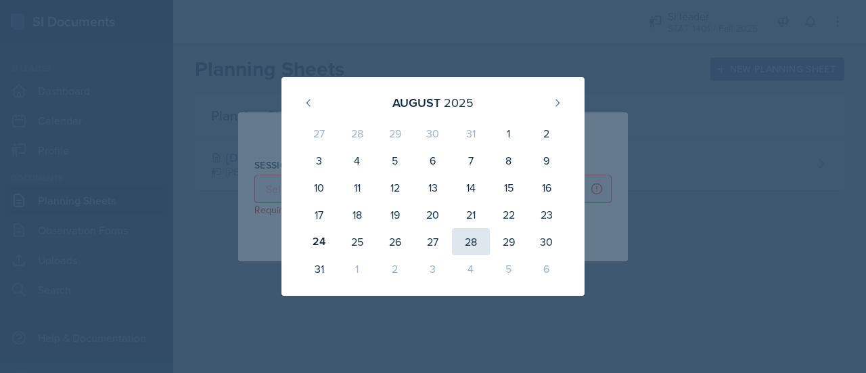
click at [473, 240] on div "28" at bounding box center [471, 241] width 38 height 27
type input "[DATE]"
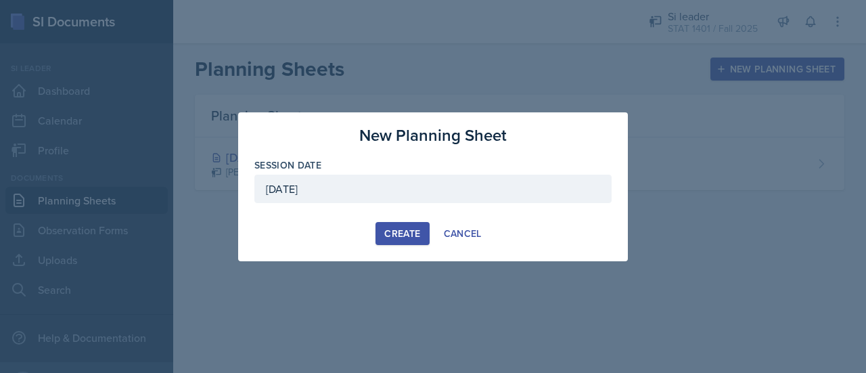
click at [417, 232] on div "Create" at bounding box center [402, 233] width 36 height 11
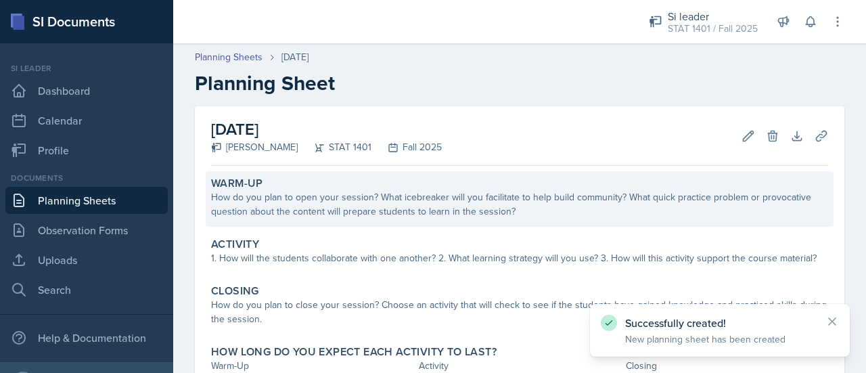
click at [398, 221] on div "Warm-Up How do you plan to open your session? What icebreaker will you facilita…" at bounding box center [520, 198] width 628 height 55
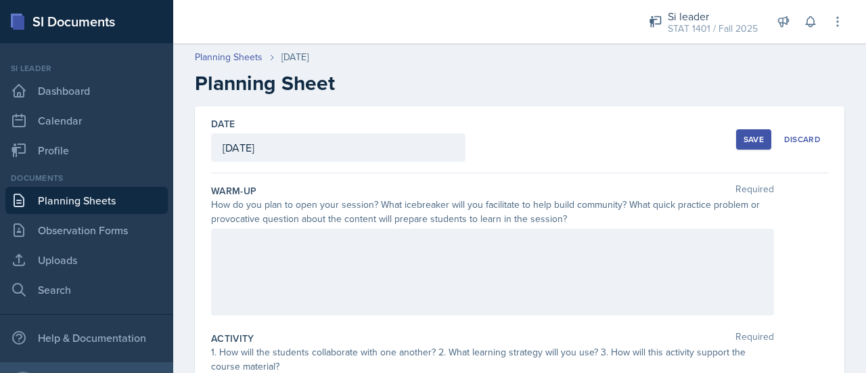
click at [375, 255] on div at bounding box center [492, 272] width 563 height 87
click at [220, 266] on div "Attendance" at bounding box center [492, 272] width 563 height 87
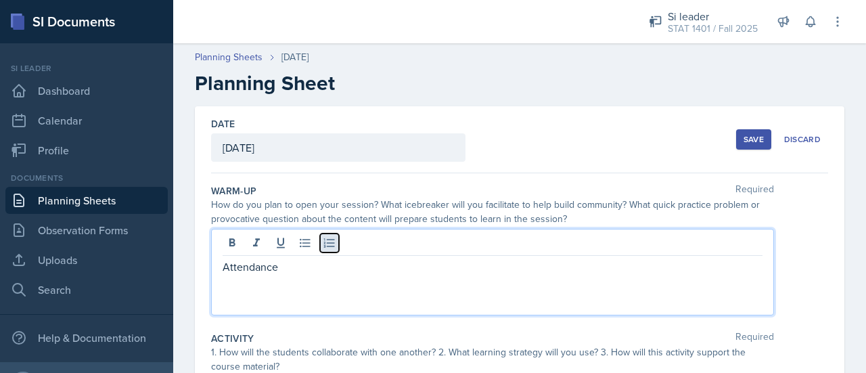
click at [325, 248] on button at bounding box center [329, 242] width 19 height 19
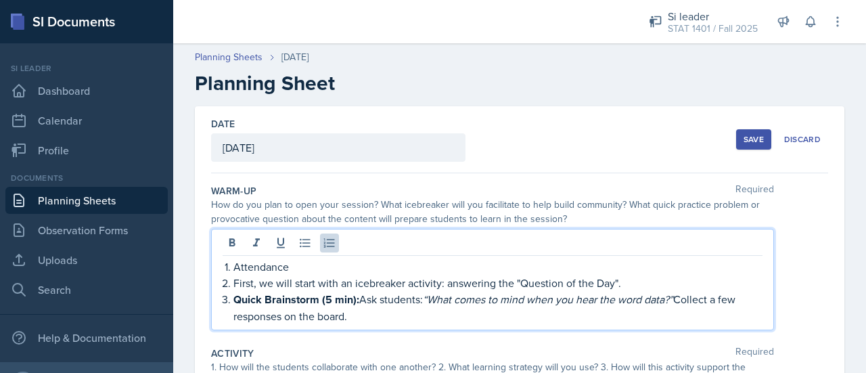
click at [630, 281] on p "First, we will start with an icebreaker activity: answering the "Question of th…" at bounding box center [497, 283] width 529 height 16
click at [634, 282] on p "First, we will start with an icebreaker activity: answering the "Question of th…" at bounding box center [497, 283] width 529 height 16
click at [624, 286] on p "First, we will start with an icebreaker activity: answering the "Question of th…" at bounding box center [497, 283] width 529 height 16
click at [658, 285] on p "First, we will start with an icebreaker activity: answering the "Question of th…" at bounding box center [497, 283] width 529 height 16
drag, startPoint x: 658, startPoint y: 285, endPoint x: 622, endPoint y: 284, distance: 36.5
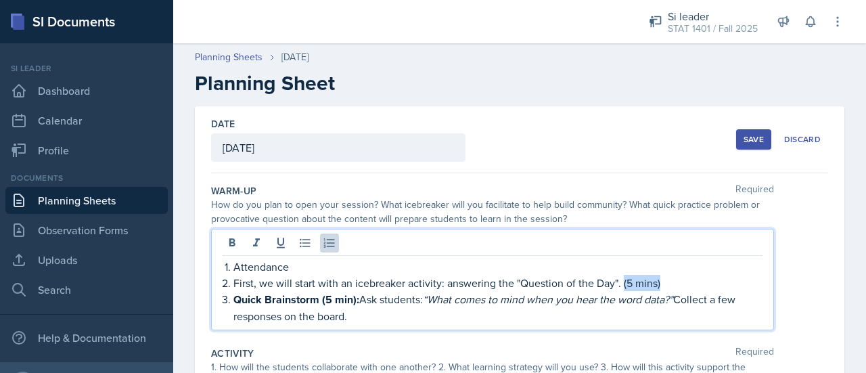
click at [622, 284] on p "First, we will start with an icebreaker activity: answering the "Question of th…" at bounding box center [497, 283] width 529 height 16
drag, startPoint x: 239, startPoint y: 300, endPoint x: 348, endPoint y: 310, distance: 110.1
click at [348, 310] on p "Quick Brainstorm (5 min): Ask students: “What comes to mind when you hear the w…" at bounding box center [497, 307] width 529 height 33
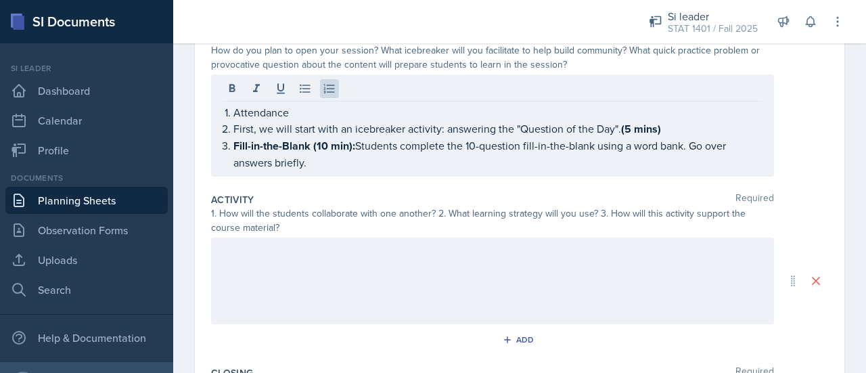
scroll to position [161, 0]
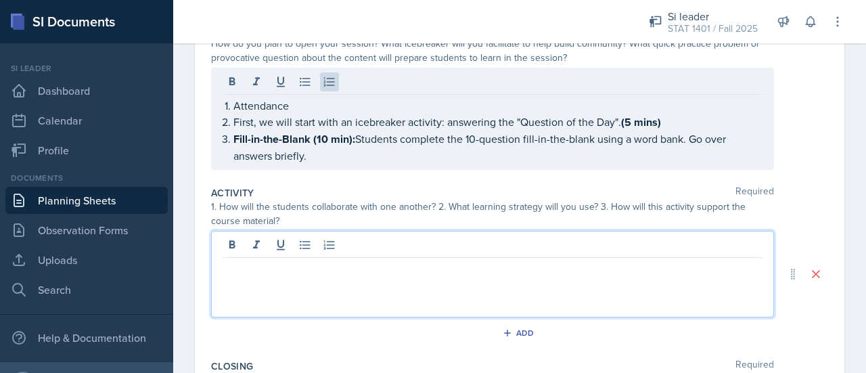
click at [226, 248] on div at bounding box center [492, 274] width 563 height 87
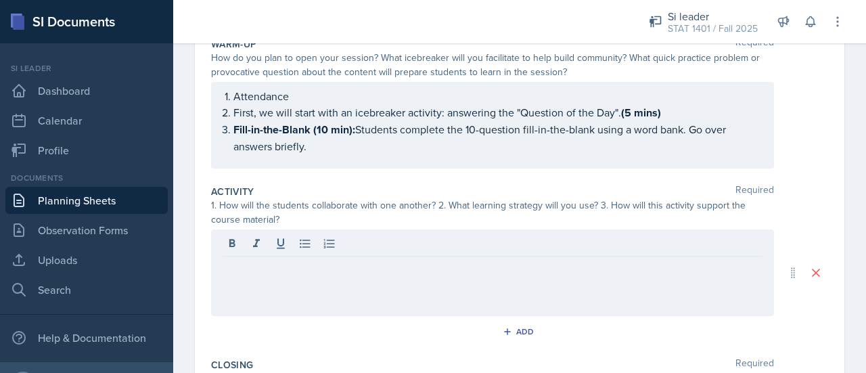
click at [238, 275] on div at bounding box center [492, 272] width 563 height 87
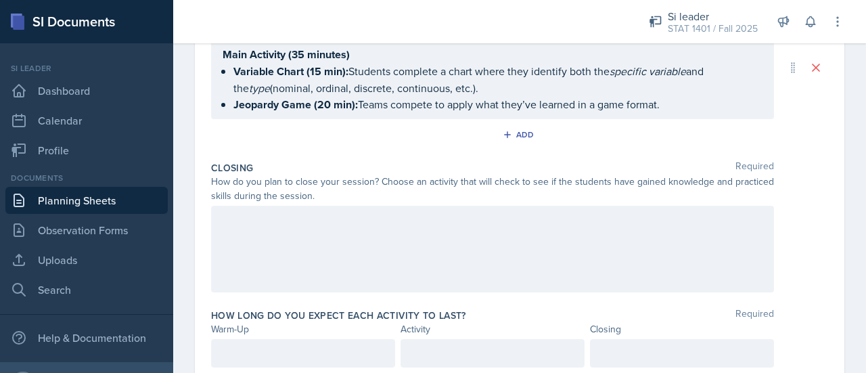
click at [494, 259] on div at bounding box center [492, 249] width 563 height 87
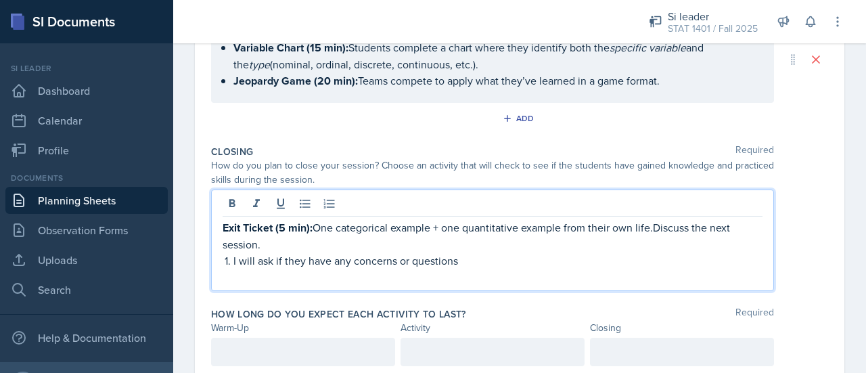
click at [651, 225] on p "Exit Ticket (5 min): One categorical example + one quantitative example from th…" at bounding box center [493, 235] width 540 height 33
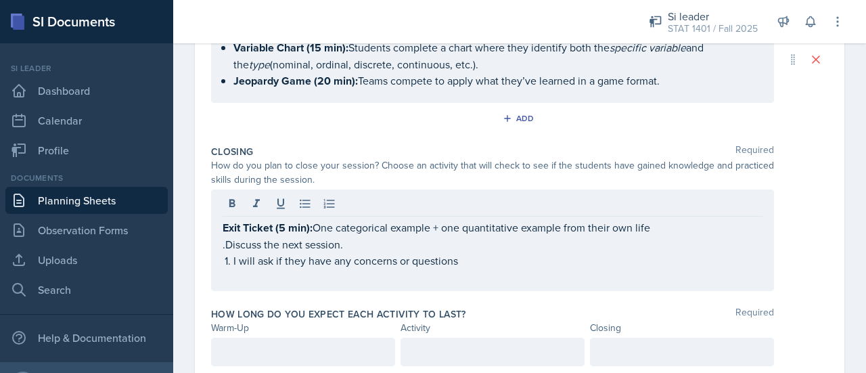
click at [218, 246] on div "Exit Ticket (5 min): One categorical example + one quantitative example from th…" at bounding box center [492, 239] width 563 height 101
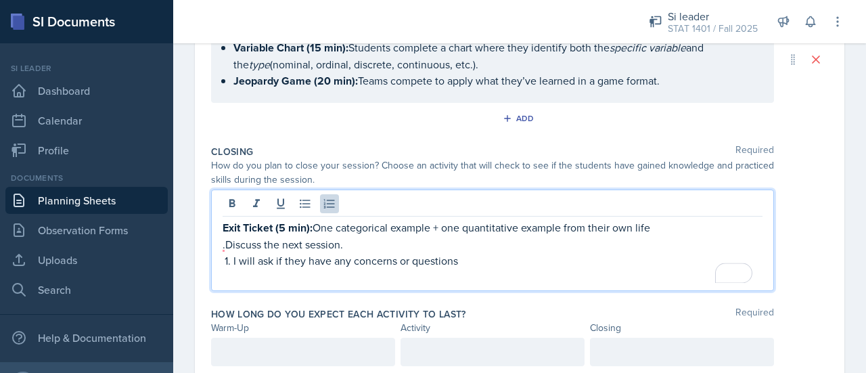
click at [233, 258] on li "I will ask if they have any concerns or questions" at bounding box center [497, 260] width 529 height 16
click at [371, 247] on p ".Discuss the next session." at bounding box center [493, 244] width 540 height 16
click at [370, 247] on p ".Discuss the next session. BIAS" at bounding box center [493, 244] width 540 height 16
click at [346, 243] on p ".Discuss the next session. Sampling Bias" at bounding box center [493, 244] width 540 height 16
click at [415, 243] on p ".Discuss the next session. (Sampling Bias" at bounding box center [493, 244] width 540 height 16
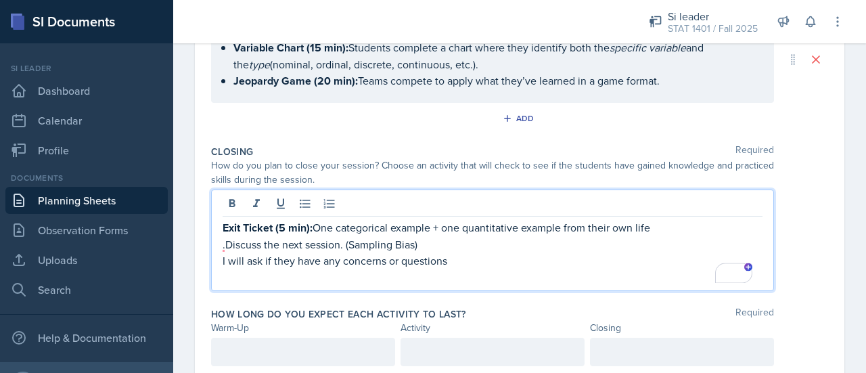
click at [225, 252] on p "I will ask if they have any concerns or questions" at bounding box center [493, 260] width 540 height 16
click at [225, 246] on p ".Discuss the next session. (Sampling Bias)" at bounding box center [493, 244] width 540 height 16
click at [277, 246] on p "Discuss the next session. (Sampling Bias)" at bounding box center [493, 244] width 540 height 16
click at [460, 277] on p "To enrich screen reader interactions, please activate Accessibility in Grammarl…" at bounding box center [493, 276] width 540 height 16
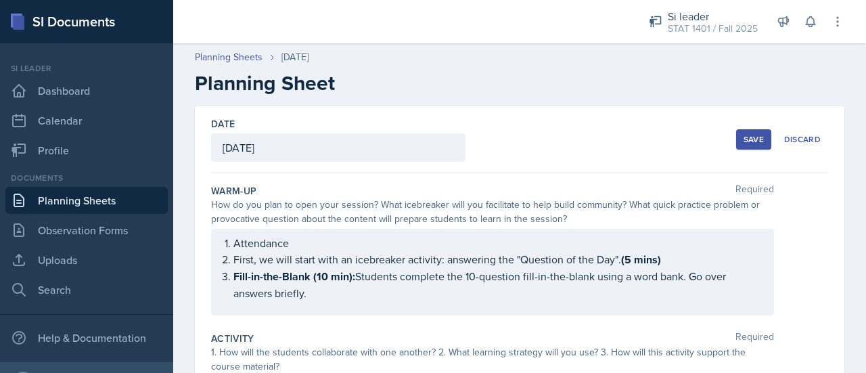
scroll to position [360, 0]
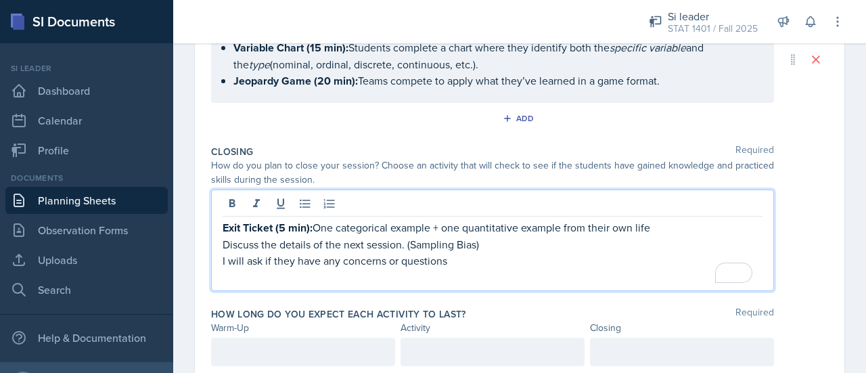
click at [486, 240] on p "Discuss the details of the next session. (Sampling Bias)" at bounding box center [493, 244] width 540 height 16
click at [283, 224] on strong "Exit Ticket (5 min):" at bounding box center [268, 228] width 90 height 16
click at [492, 246] on p "Discuss the details of the next session. (Sampling Bias)" at bounding box center [493, 244] width 540 height 16
click at [236, 350] on div at bounding box center [303, 351] width 184 height 28
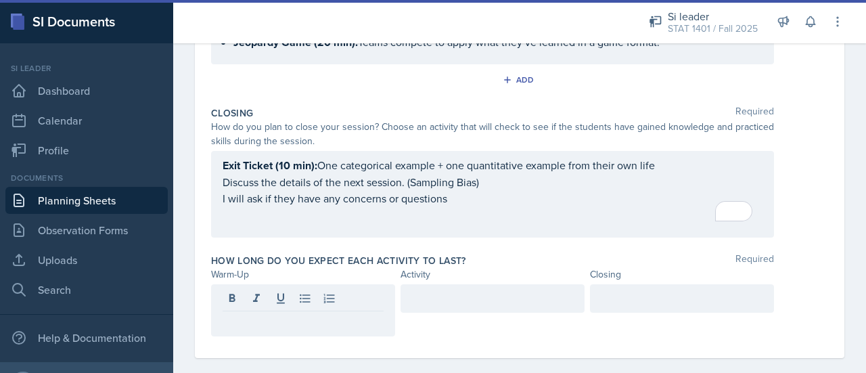
scroll to position [390, 0]
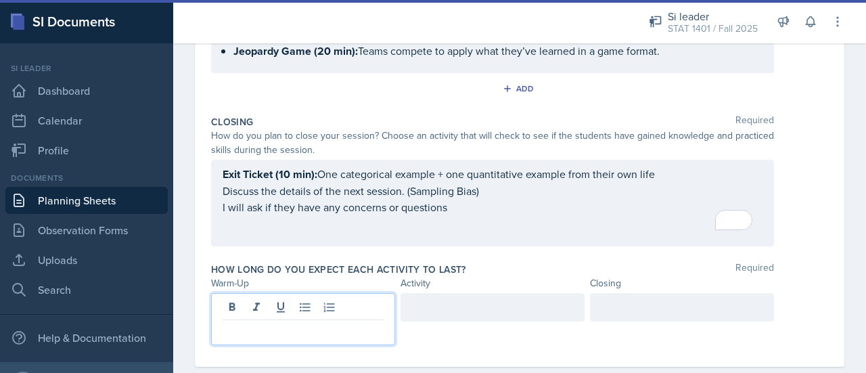
click at [264, 331] on p at bounding box center [303, 331] width 161 height 16
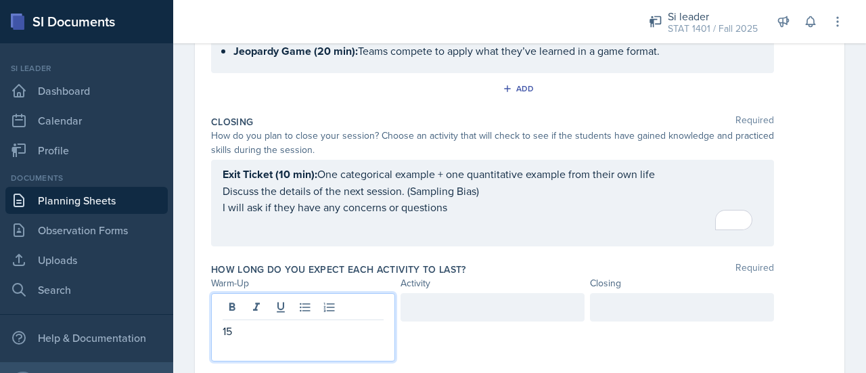
click at [277, 339] on p at bounding box center [303, 347] width 161 height 16
click at [243, 333] on p "15" at bounding box center [303, 331] width 161 height 16
click at [430, 312] on div at bounding box center [492, 307] width 184 height 28
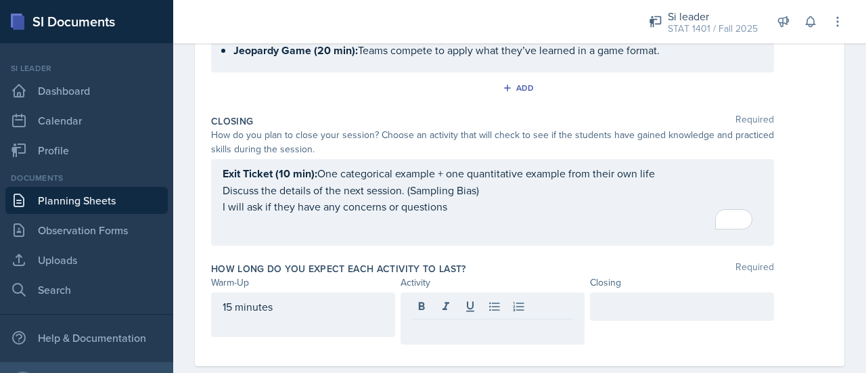
scroll to position [388, 0]
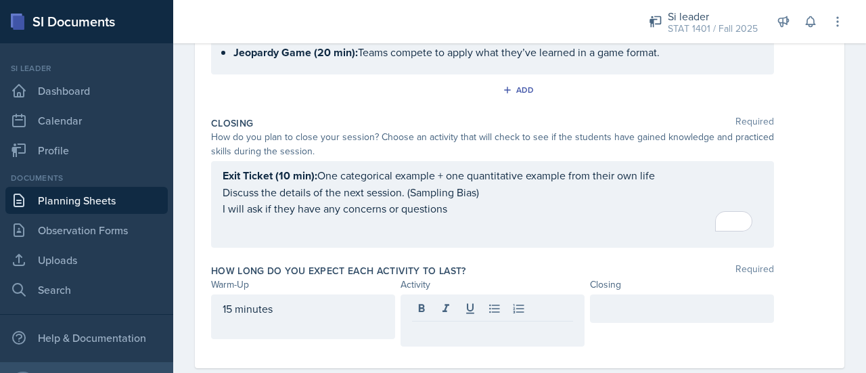
click at [421, 331] on p at bounding box center [492, 332] width 161 height 16
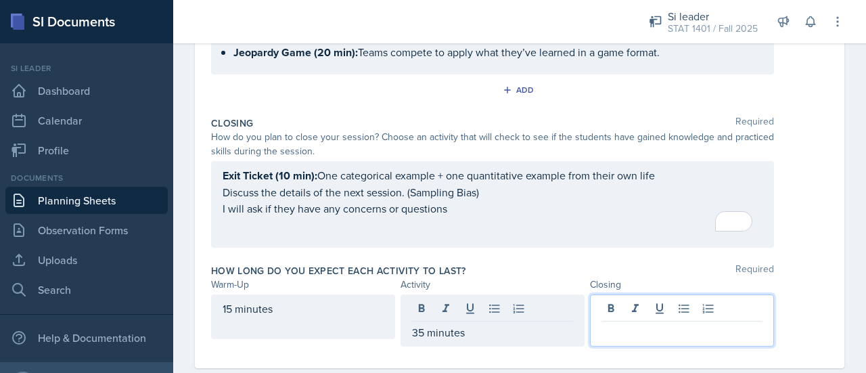
click at [597, 314] on div at bounding box center [682, 320] width 184 height 52
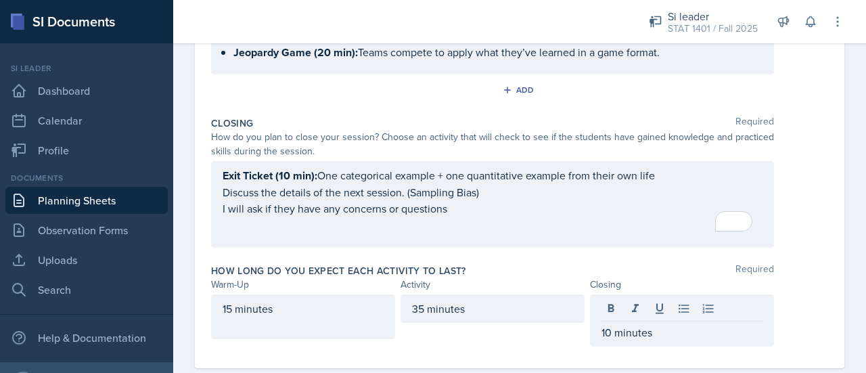
drag, startPoint x: 218, startPoint y: 173, endPoint x: 640, endPoint y: 172, distance: 421.3
click at [640, 172] on div "Exit Ticket (10 min): One categorical example + one quantitative example from t…" at bounding box center [492, 204] width 563 height 87
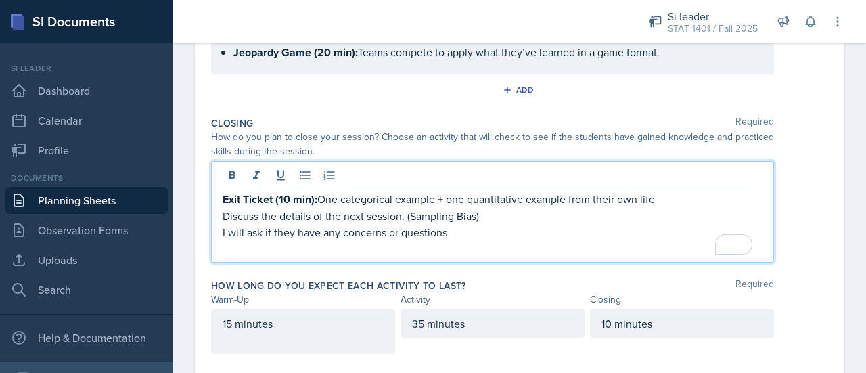
scroll to position [411, 0]
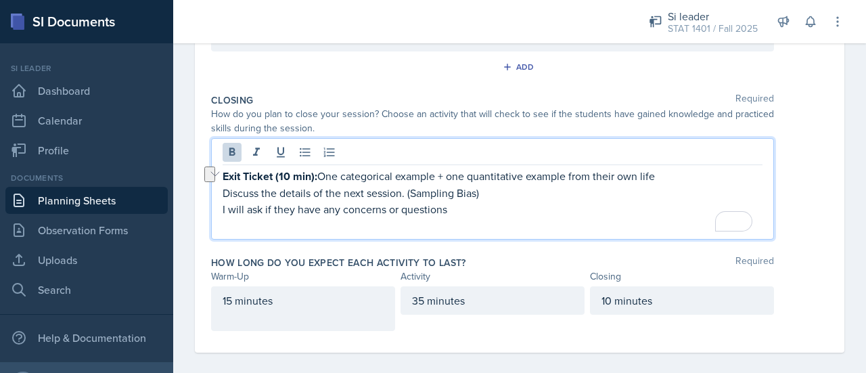
drag, startPoint x: 670, startPoint y: 177, endPoint x: 202, endPoint y: 159, distance: 469.0
click at [202, 159] on div "Date August 28th, 2025 August 2025 27 28 29 30 31 1 2 3 4 5 6 7 8 9 10 11 12 13…" at bounding box center [519, 23] width 649 height 657
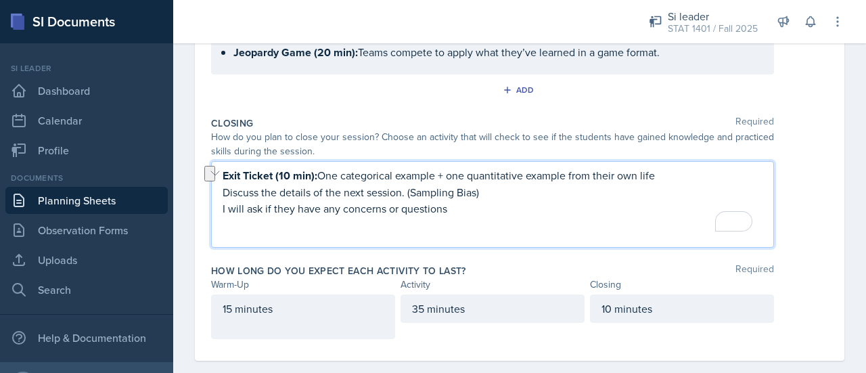
copy p "Exit Ticket (10 min): One categorical example + one quantitative example from t…"
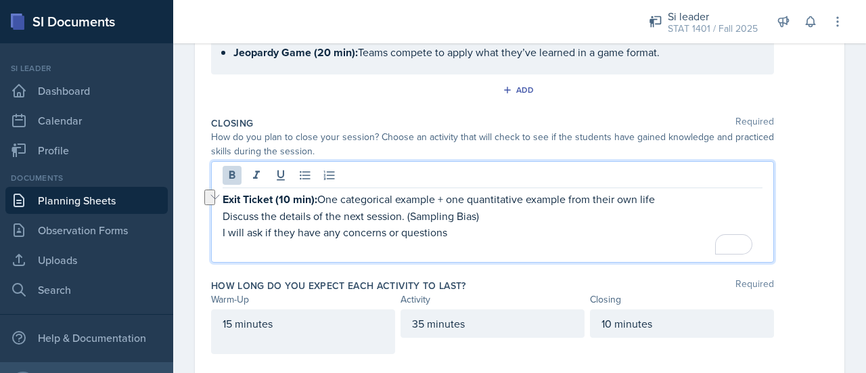
scroll to position [411, 0]
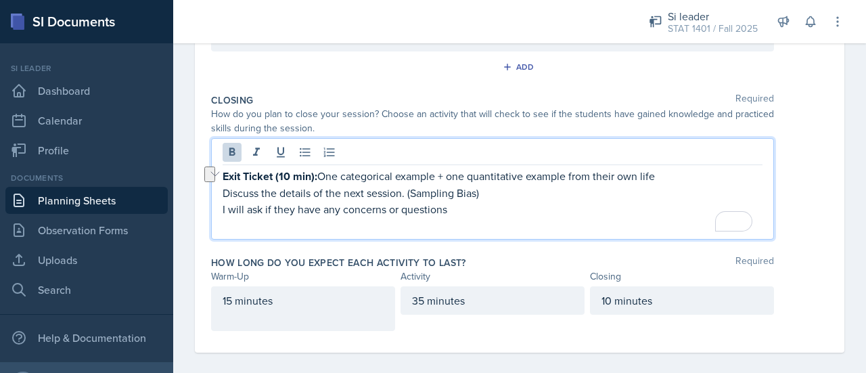
click at [482, 210] on p "I will ask if they have any concerns or questions" at bounding box center [493, 209] width 540 height 16
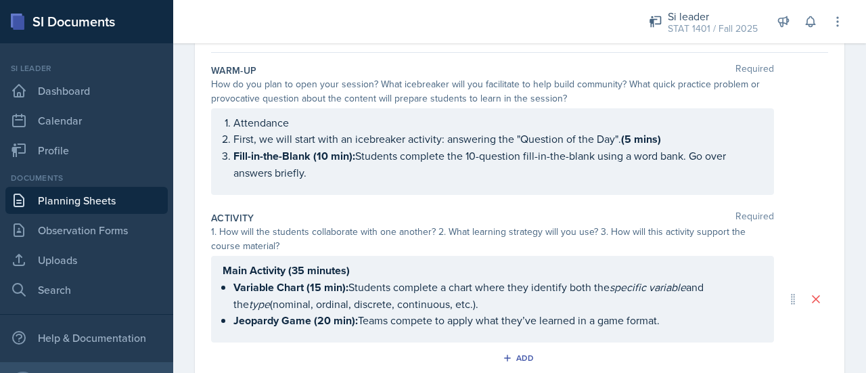
scroll to position [118, 0]
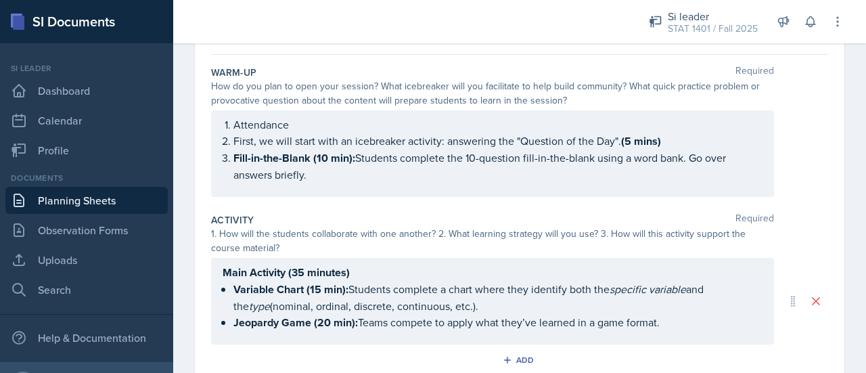
click at [457, 179] on p "Fill-in-the-Blank (10 min): Students complete the 10-question fill-in-the-blank…" at bounding box center [497, 165] width 529 height 33
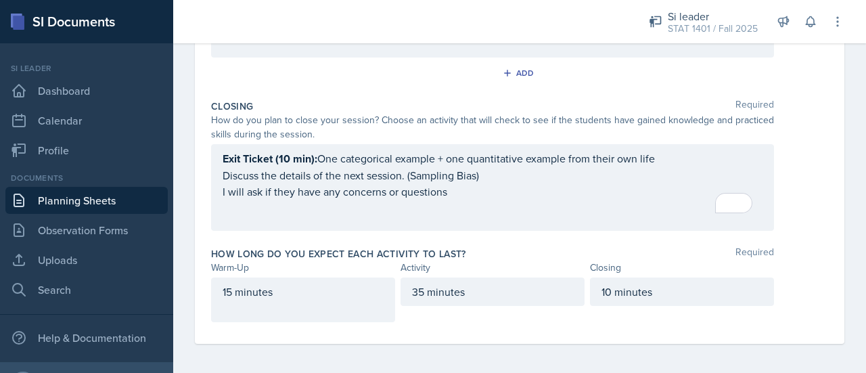
scroll to position [0, 0]
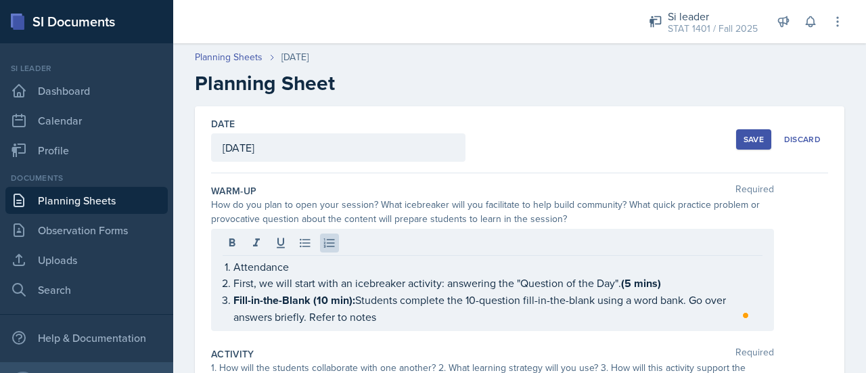
click at [744, 131] on button "Save" at bounding box center [753, 139] width 35 height 20
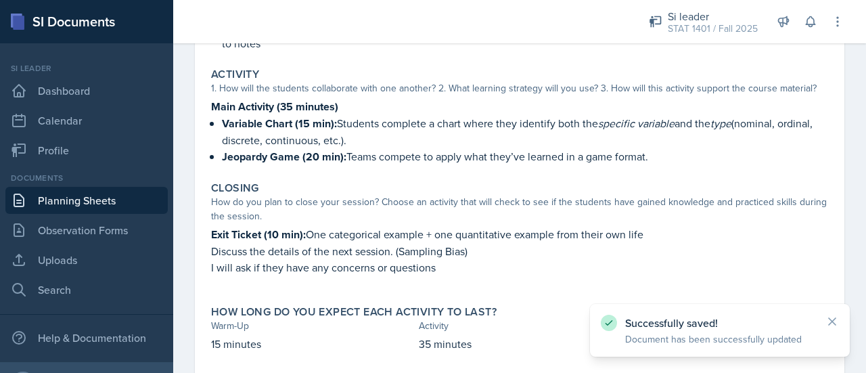
scroll to position [319, 0]
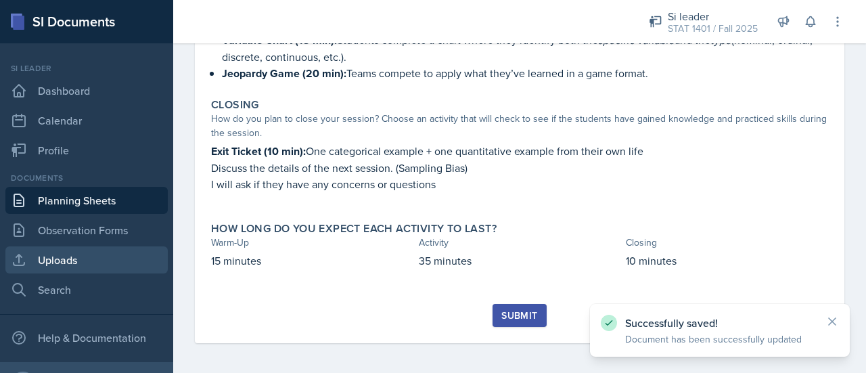
click at [70, 258] on link "Uploads" at bounding box center [86, 259] width 162 height 27
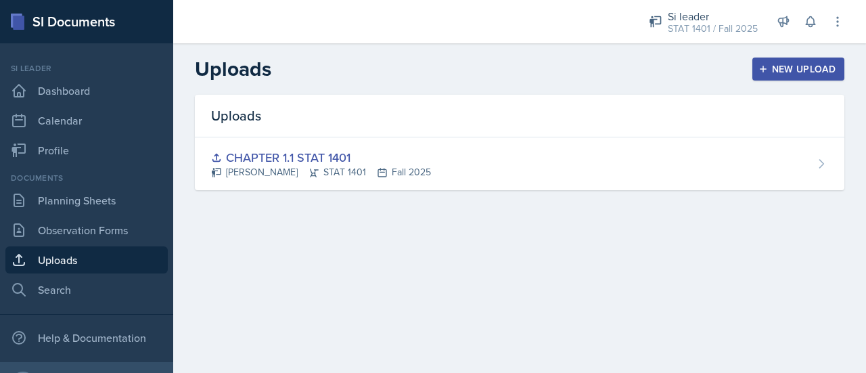
click at [810, 67] on div "New Upload" at bounding box center [798, 69] width 75 height 11
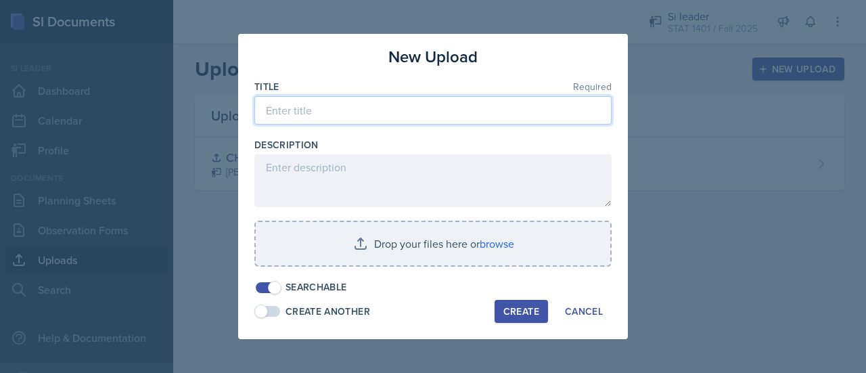
click at [452, 110] on input at bounding box center [432, 110] width 357 height 28
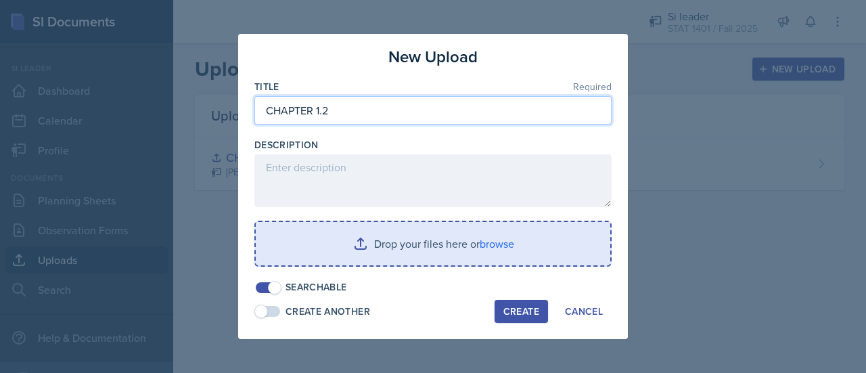
type input "CHAPTER 1.2"
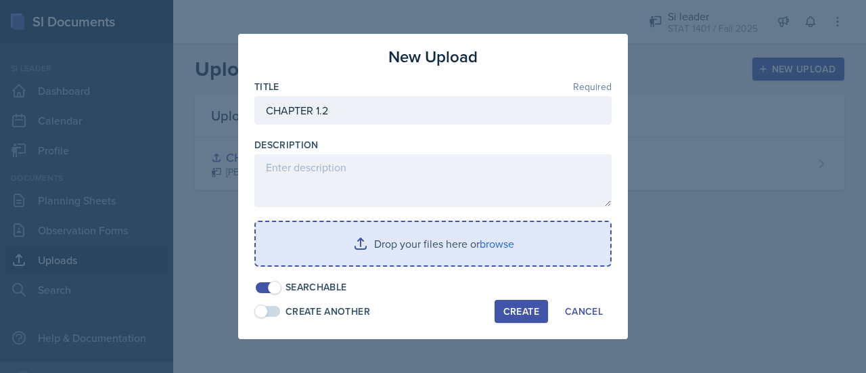
click at [428, 253] on input "file" at bounding box center [433, 243] width 354 height 43
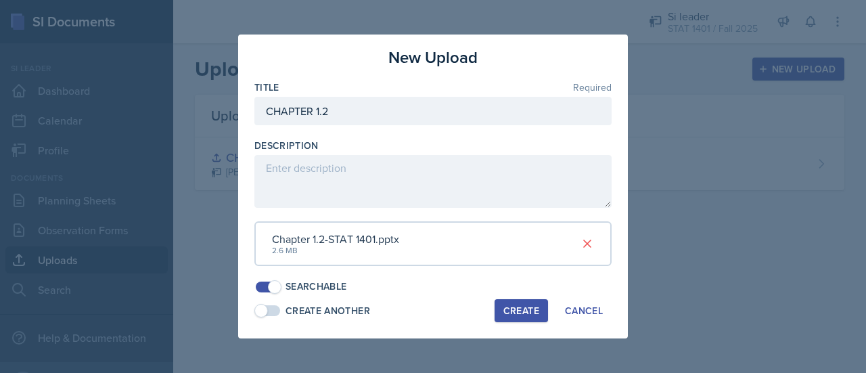
click at [521, 313] on div "Create" at bounding box center [521, 310] width 36 height 11
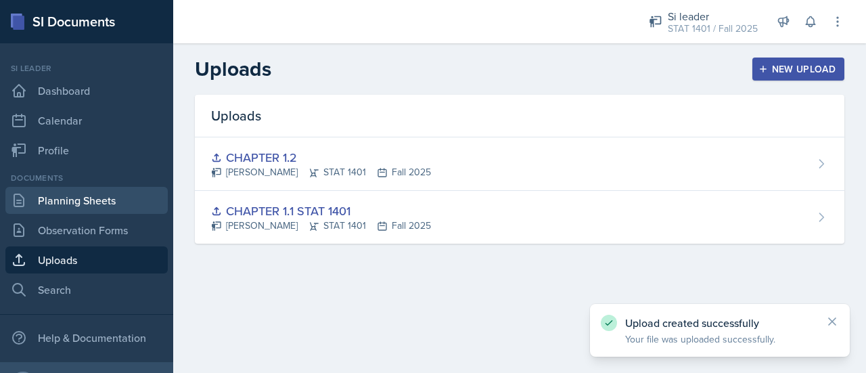
click at [93, 195] on link "Planning Sheets" at bounding box center [86, 200] width 162 height 27
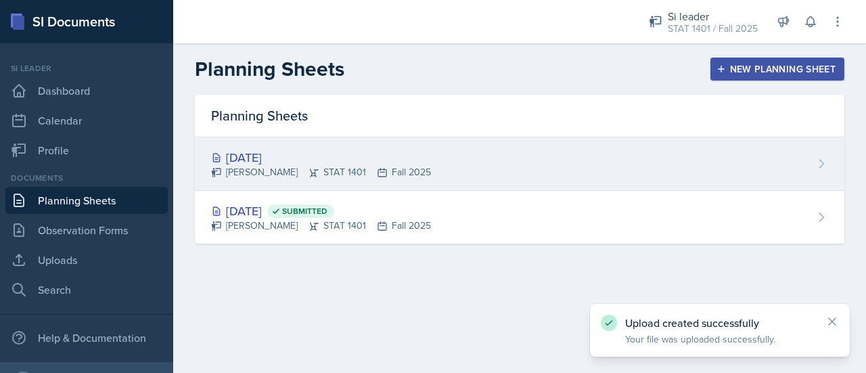
click at [335, 179] on div "Asha-Kaye Johnson STAT 1401 Fall 2025" at bounding box center [321, 172] width 220 height 14
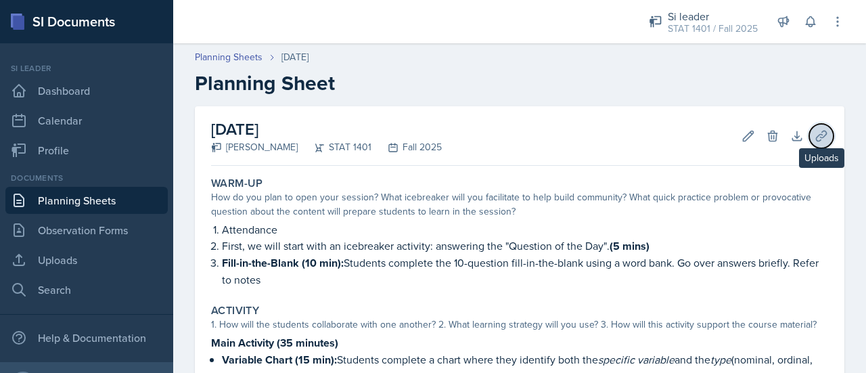
click at [809, 137] on button "Uploads" at bounding box center [821, 136] width 24 height 24
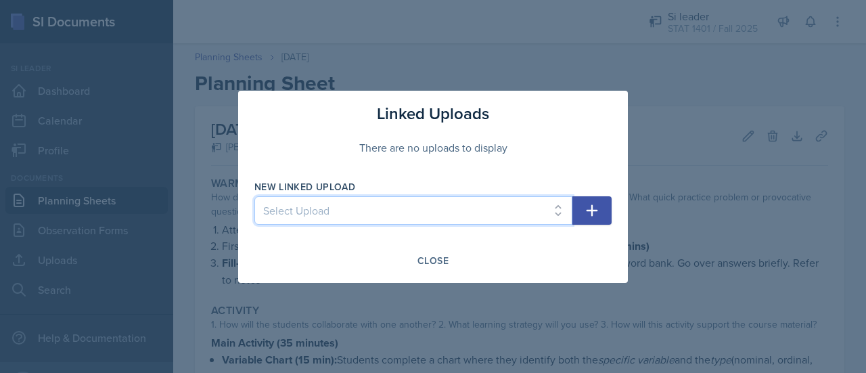
click at [551, 204] on select "Select Upload CHAPTER 1.1 STAT 1401 CHAPTER 1.2" at bounding box center [413, 210] width 318 height 28
select select "1756bda4-39f6-4001-9f04-d23db974ed1a"
click at [254, 196] on select "Select Upload CHAPTER 1.1 STAT 1401 CHAPTER 1.2" at bounding box center [413, 210] width 318 height 28
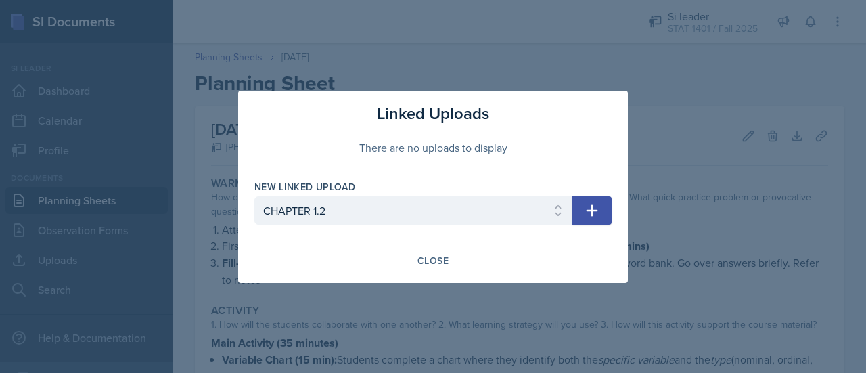
click at [605, 200] on button "button" at bounding box center [591, 210] width 39 height 28
select select
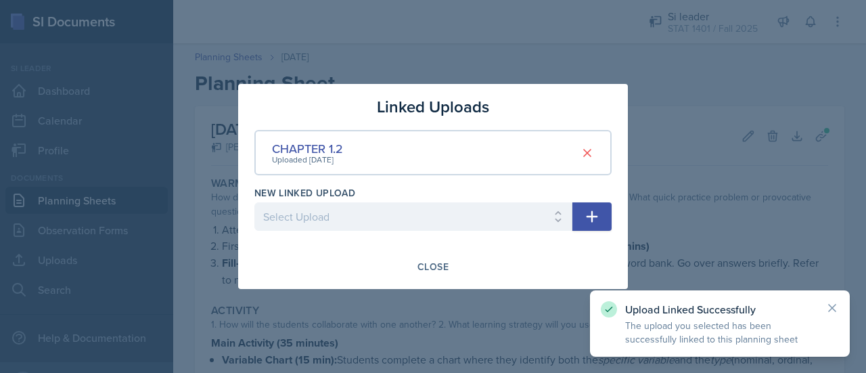
click at [807, 203] on div at bounding box center [433, 186] width 866 height 373
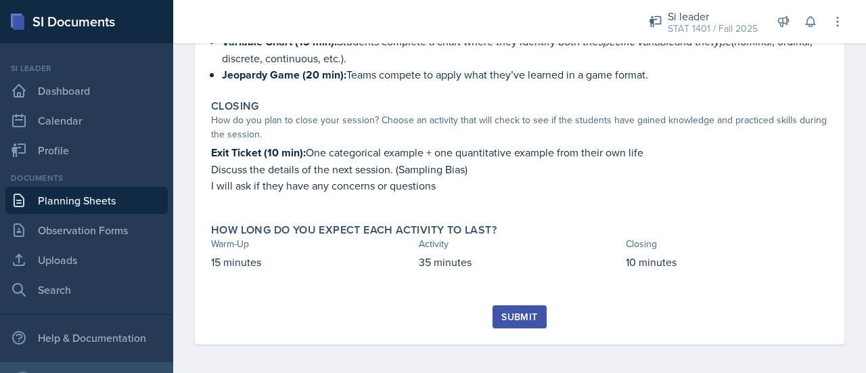
scroll to position [319, 0]
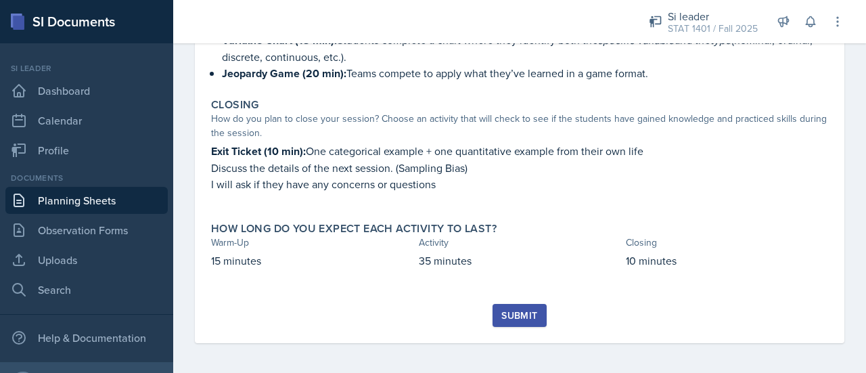
click at [532, 315] on div "Submit" at bounding box center [519, 315] width 36 height 11
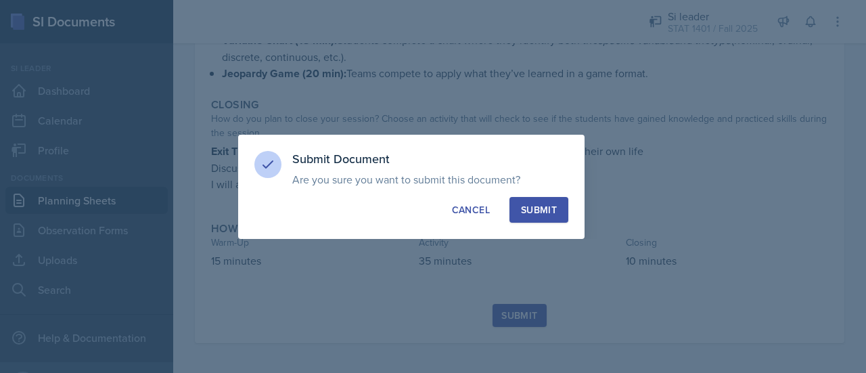
click at [545, 209] on div "Submit" at bounding box center [539, 210] width 36 height 14
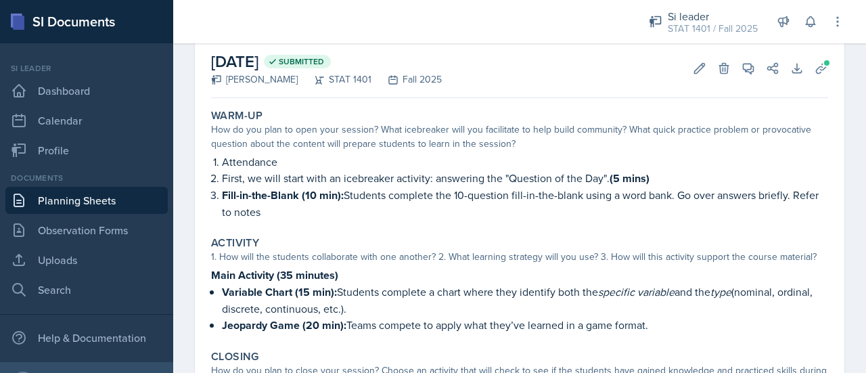
scroll to position [0, 0]
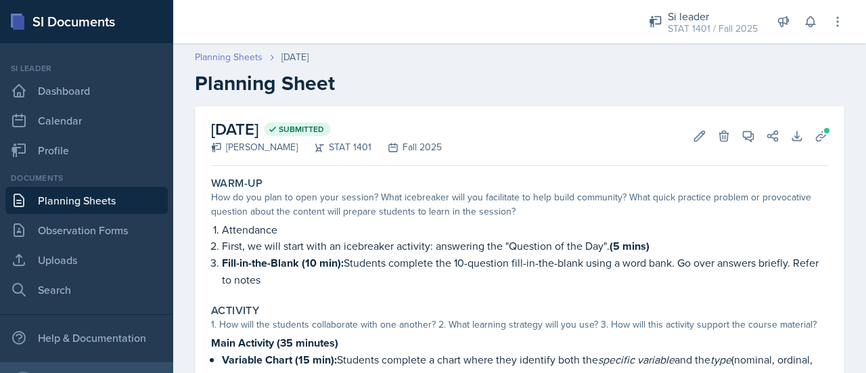
click at [233, 57] on link "Planning Sheets" at bounding box center [229, 57] width 68 height 14
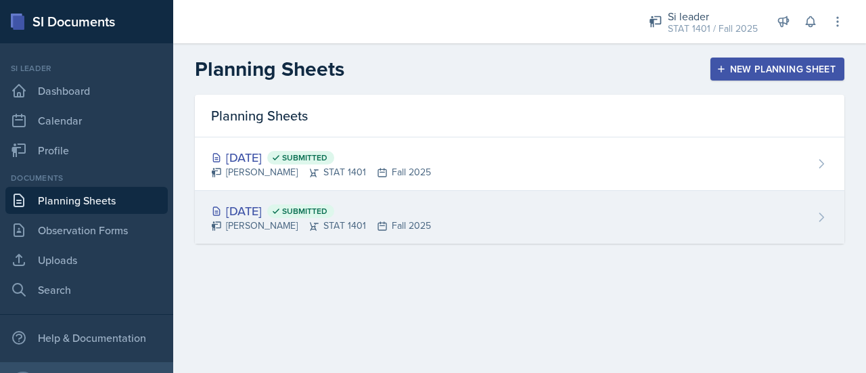
click at [300, 212] on div "Aug 26th, 2025 Submitted" at bounding box center [321, 211] width 220 height 18
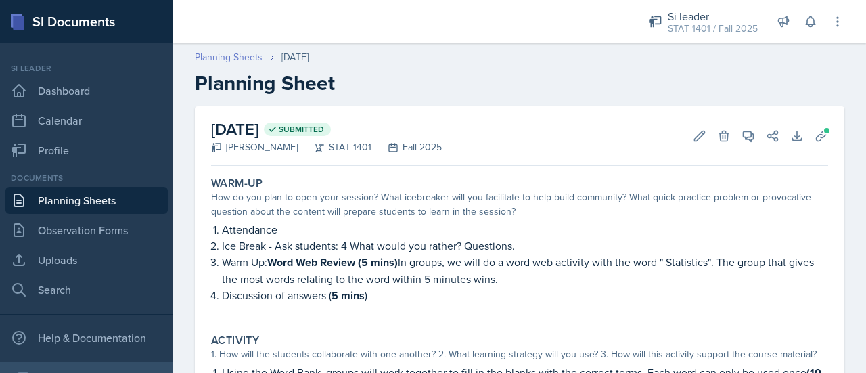
click at [234, 60] on link "Planning Sheets" at bounding box center [229, 57] width 68 height 14
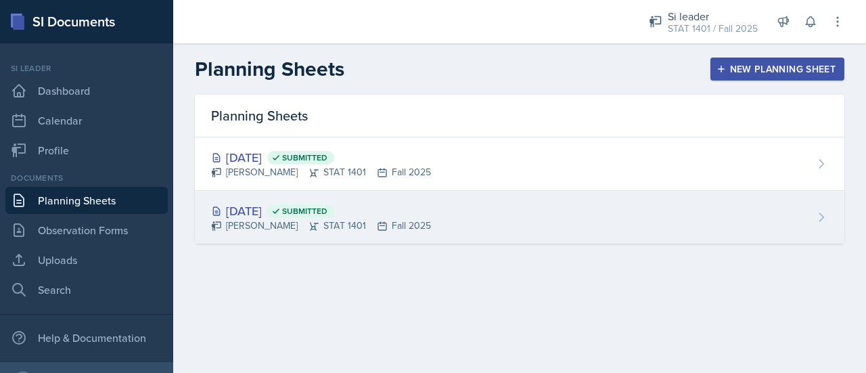
click at [368, 229] on div "Asha-Kaye Johnson STAT 1401 Fall 2025" at bounding box center [321, 225] width 220 height 14
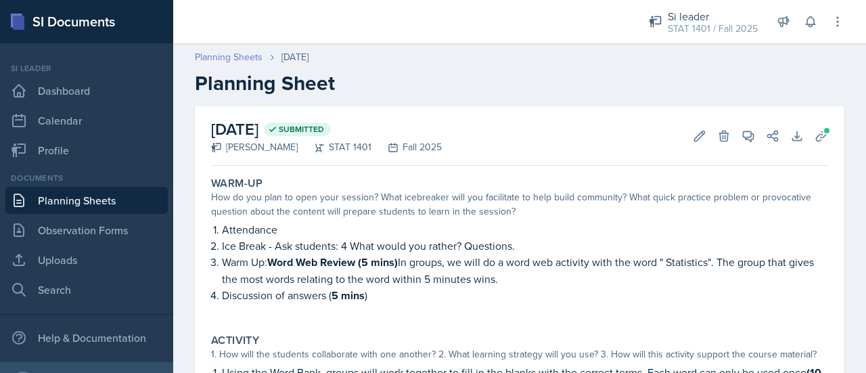
click at [238, 53] on link "Planning Sheets" at bounding box center [229, 57] width 68 height 14
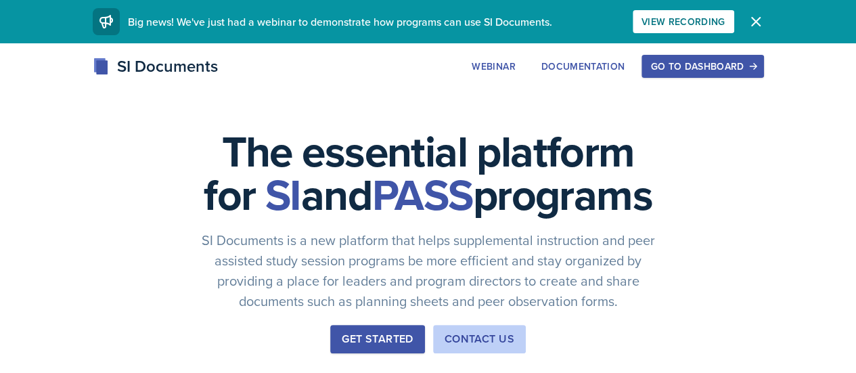
click at [752, 66] on div "Go to Dashboard" at bounding box center [702, 66] width 104 height 11
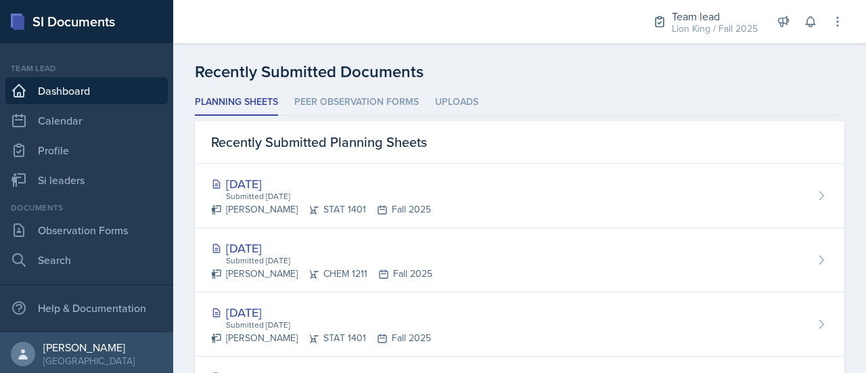
scroll to position [335, 0]
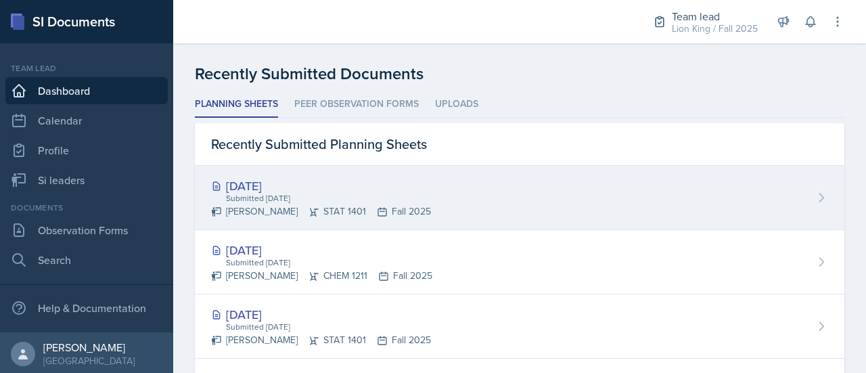
click at [806, 186] on div "[DATE] Submitted [DATE] [PERSON_NAME] STAT 1401 Fall 2025" at bounding box center [519, 198] width 649 height 64
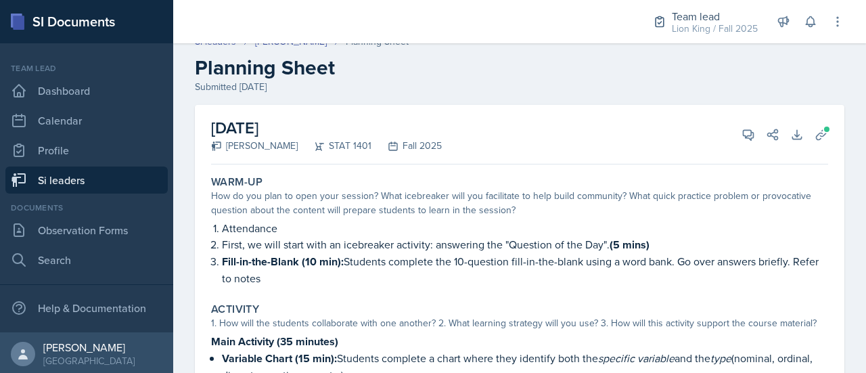
scroll to position [18, 0]
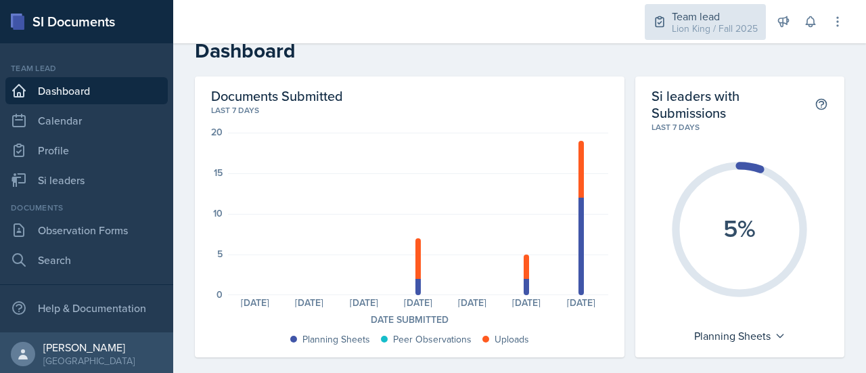
click at [706, 26] on div "Lion King / Fall 2025" at bounding box center [715, 29] width 86 height 14
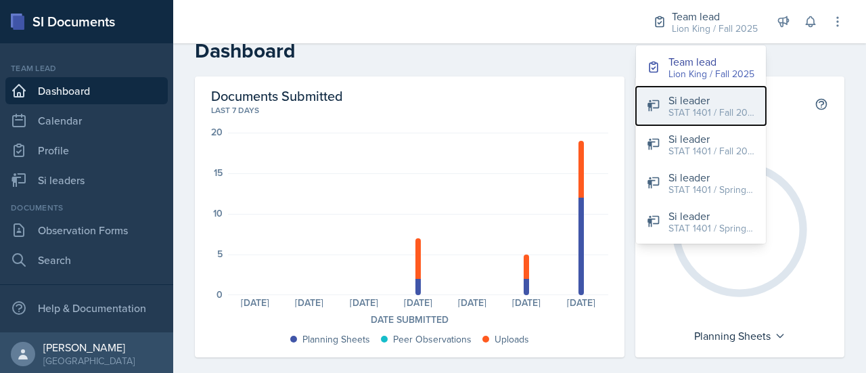
click at [684, 103] on div "Si leader" at bounding box center [711, 100] width 87 height 16
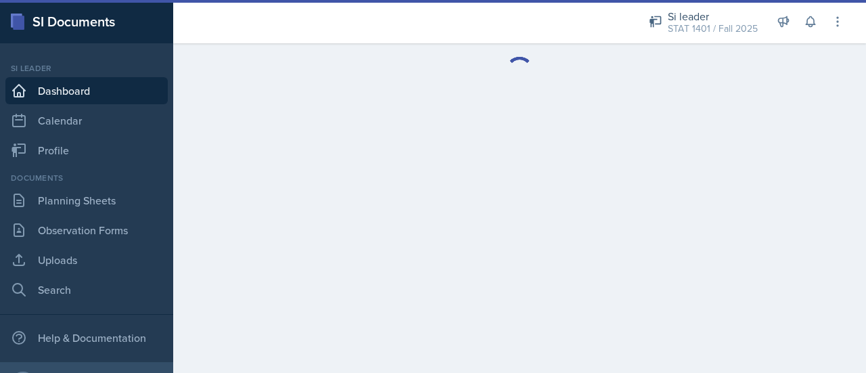
drag, startPoint x: 865, startPoint y: 114, endPoint x: 860, endPoint y: 172, distance: 59.0
click at [860, 172] on main at bounding box center [519, 207] width 693 height 329
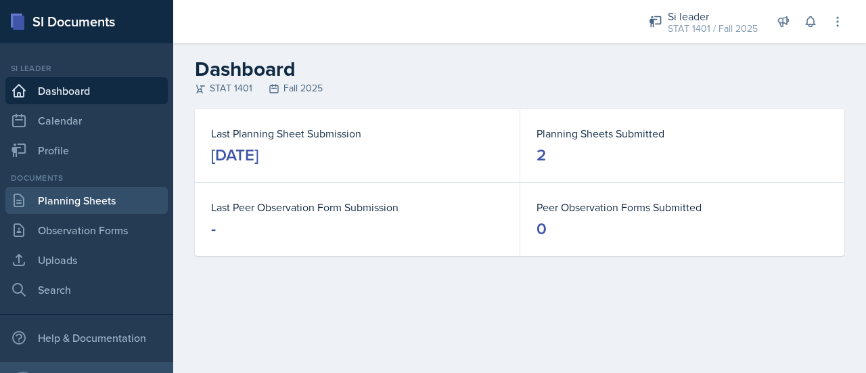
click at [62, 198] on link "Planning Sheets" at bounding box center [86, 200] width 162 height 27
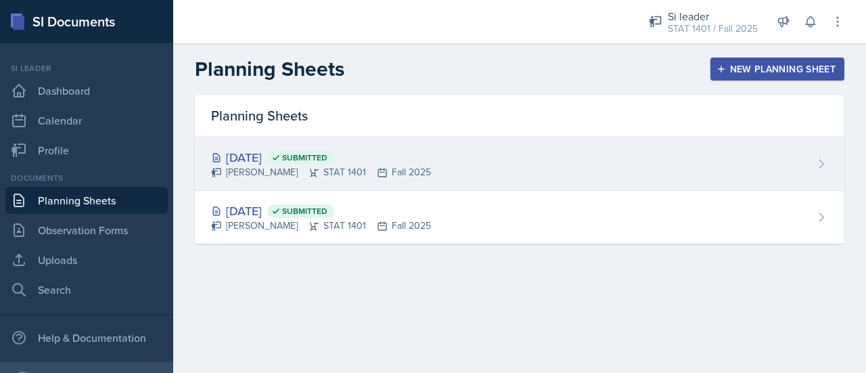
click at [283, 155] on div "[DATE] Submitted" at bounding box center [321, 157] width 220 height 18
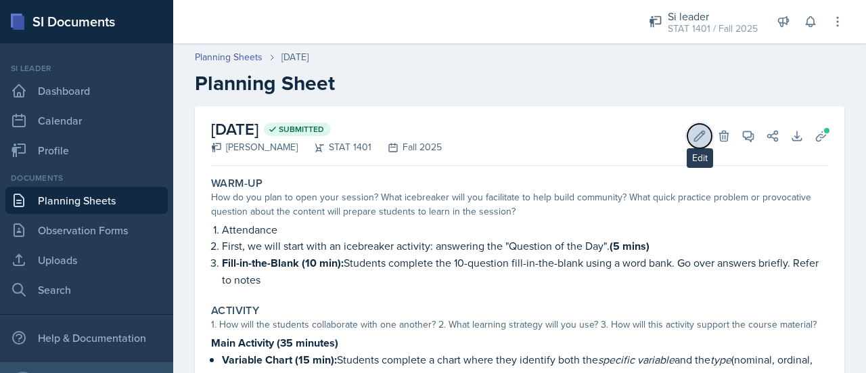
click at [695, 135] on icon at bounding box center [700, 136] width 10 height 10
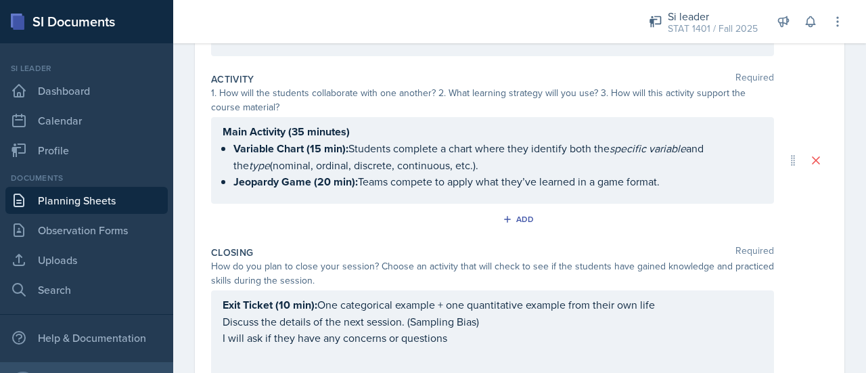
scroll to position [261, 0]
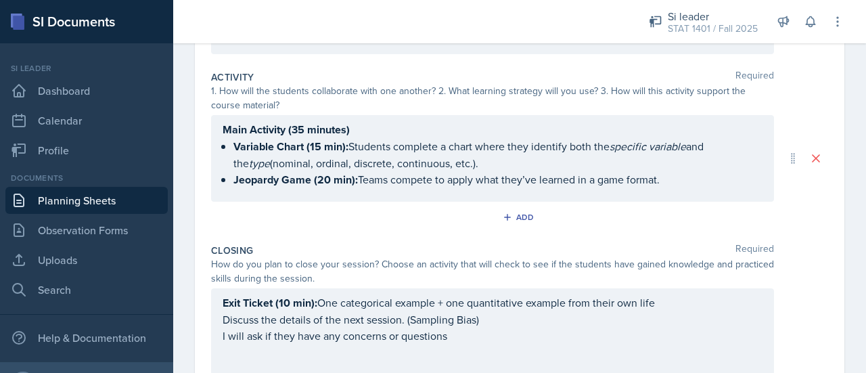
click at [677, 180] on p "Jeopardy Game (20 min): Teams compete to apply what they’ve learned in a game f…" at bounding box center [497, 179] width 529 height 17
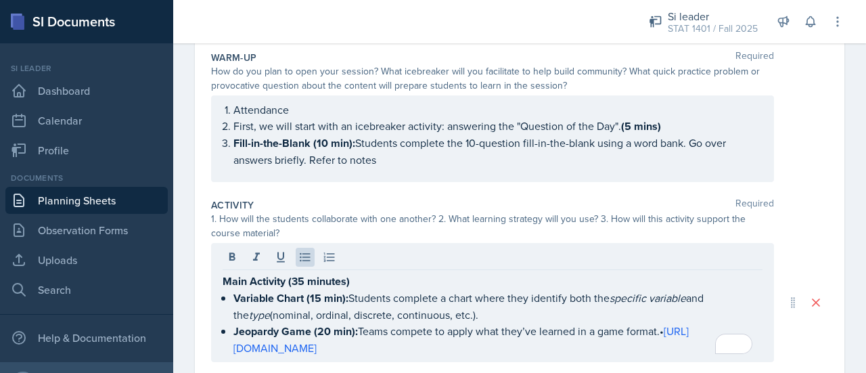
scroll to position [0, 0]
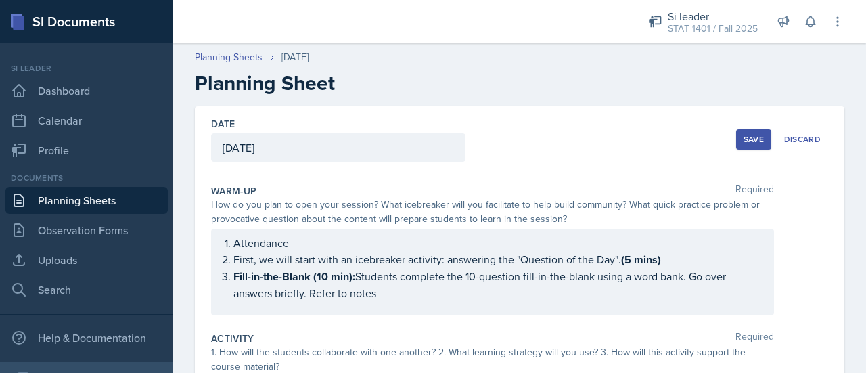
click at [743, 136] on div "Save" at bounding box center [753, 139] width 20 height 11
